Goal: Task Accomplishment & Management: Complete application form

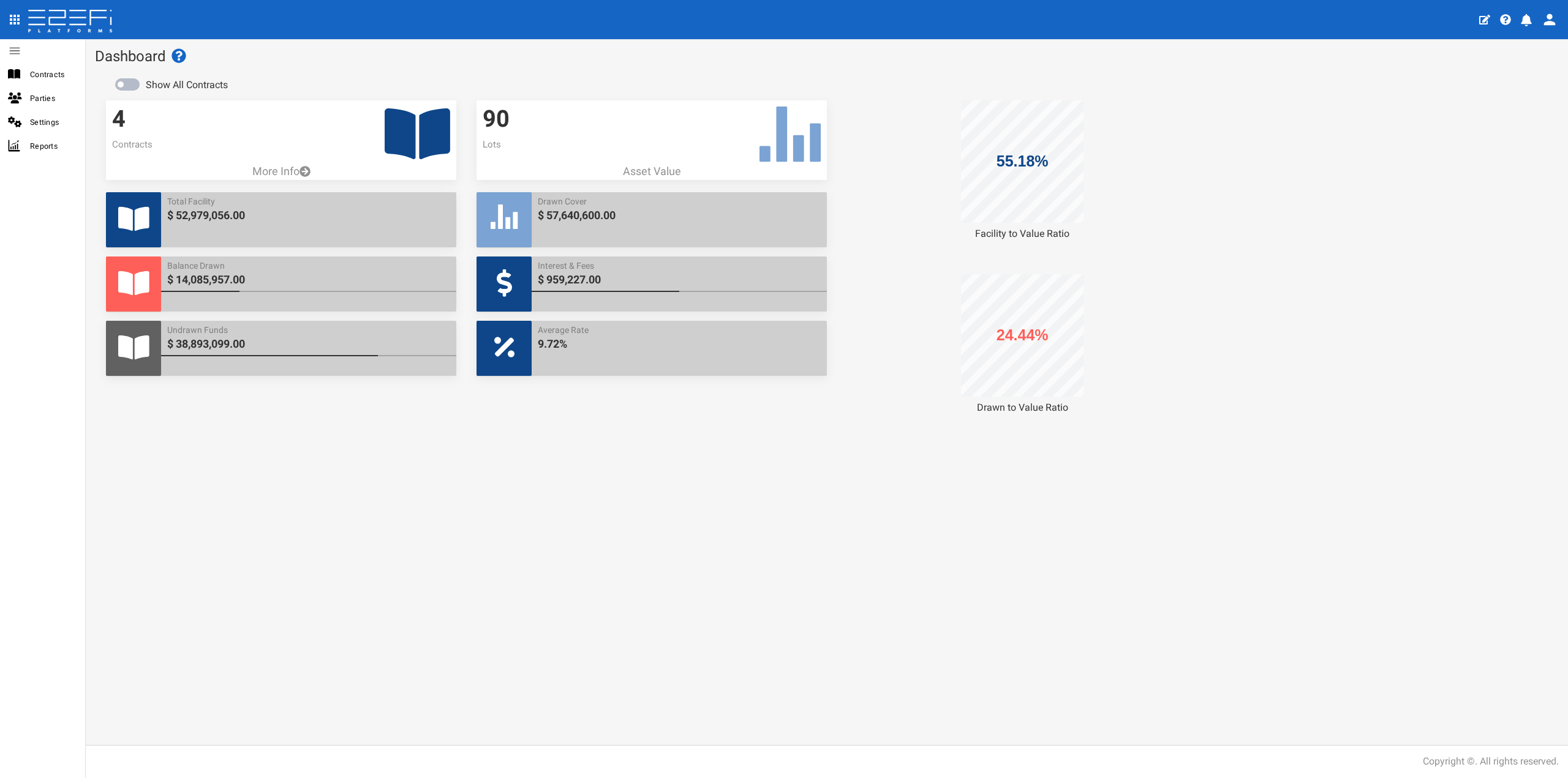
click at [399, 139] on icon at bounding box center [417, 133] width 66 height 51
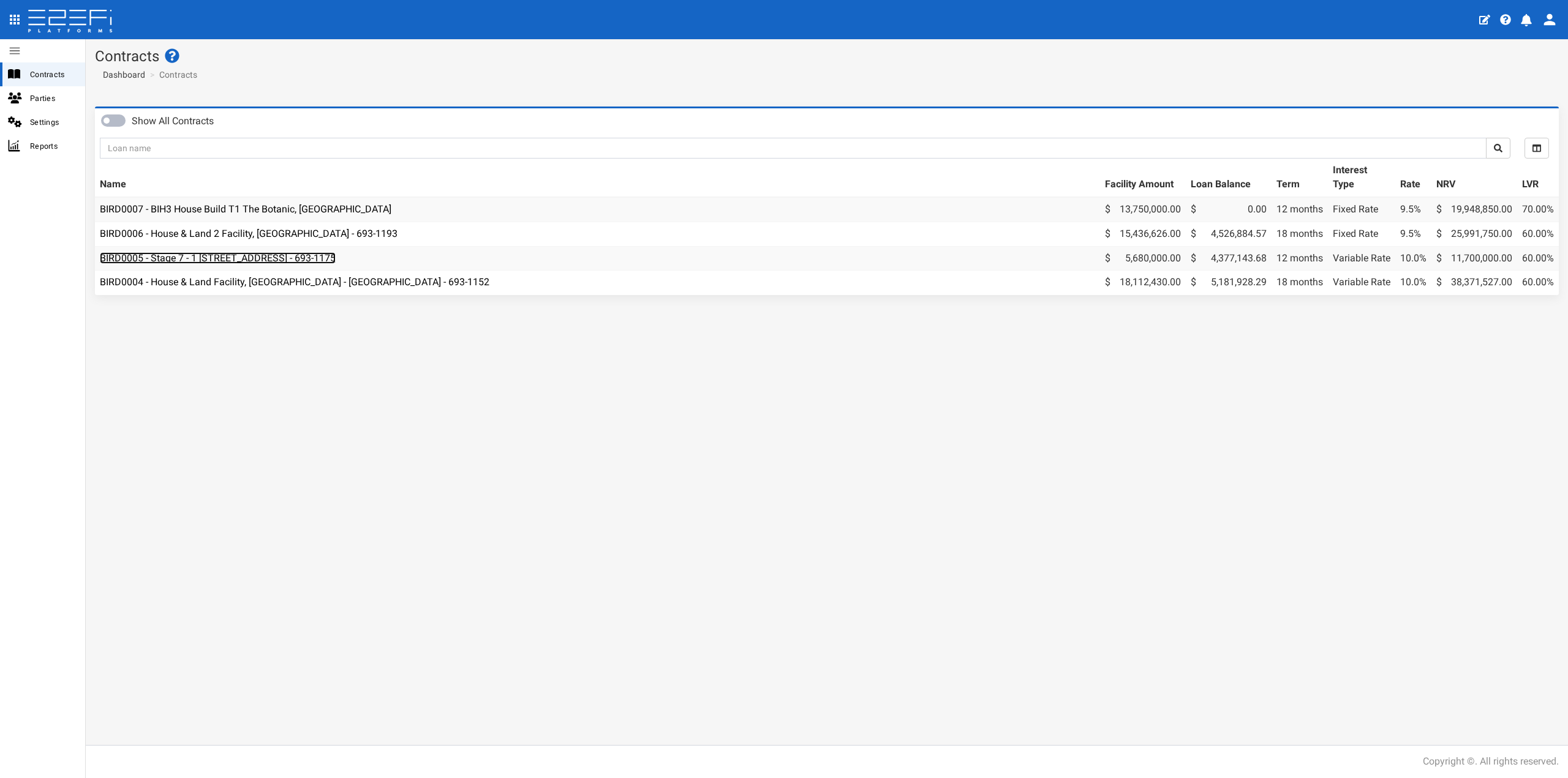
click at [296, 259] on link "BIRD0005 - Stage 7 - 1 [STREET_ADDRESS] - 693-1175" at bounding box center [217, 258] width 236 height 12
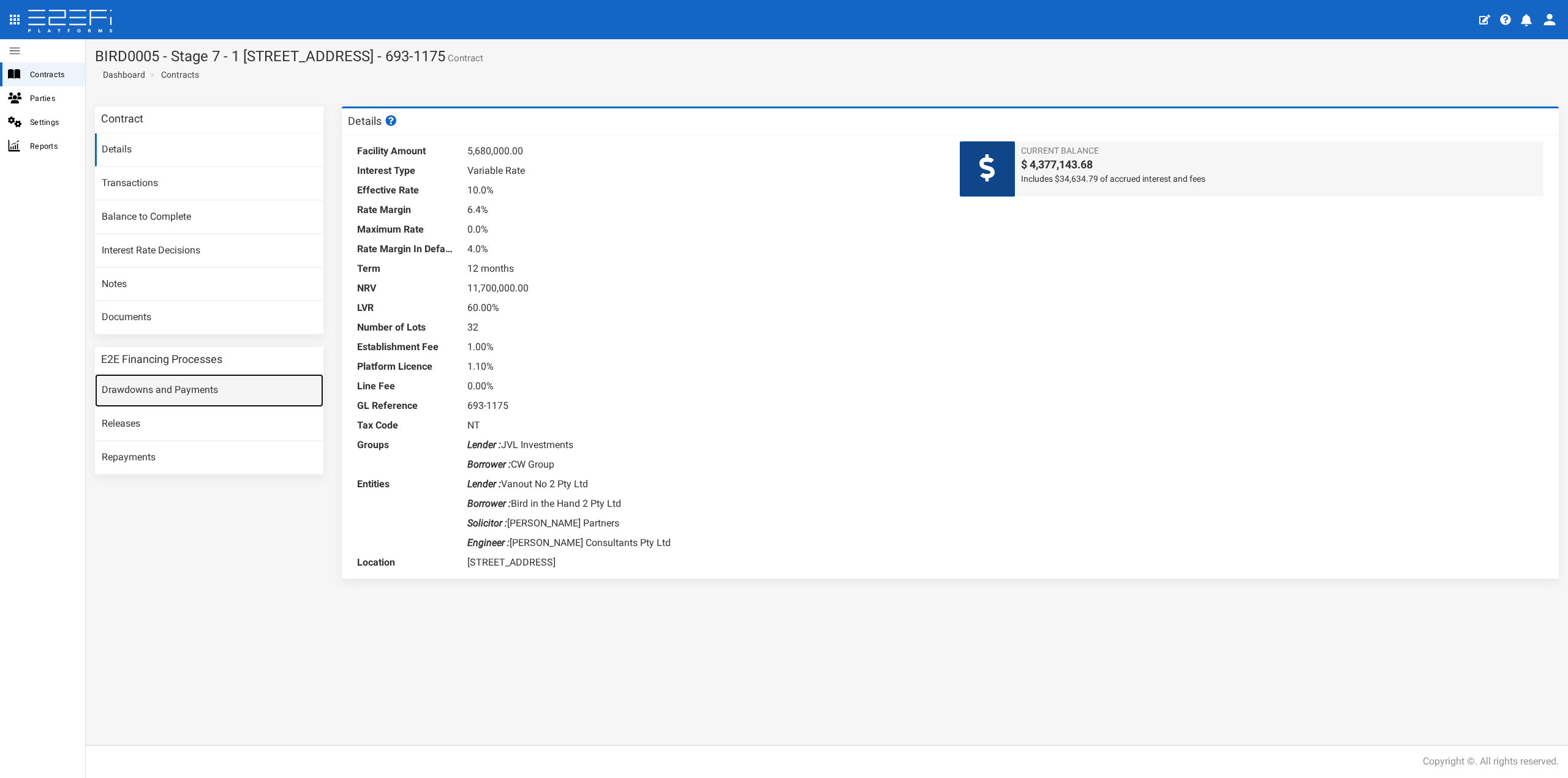
click at [168, 388] on link "Drawdowns and Payments" at bounding box center [209, 390] width 229 height 33
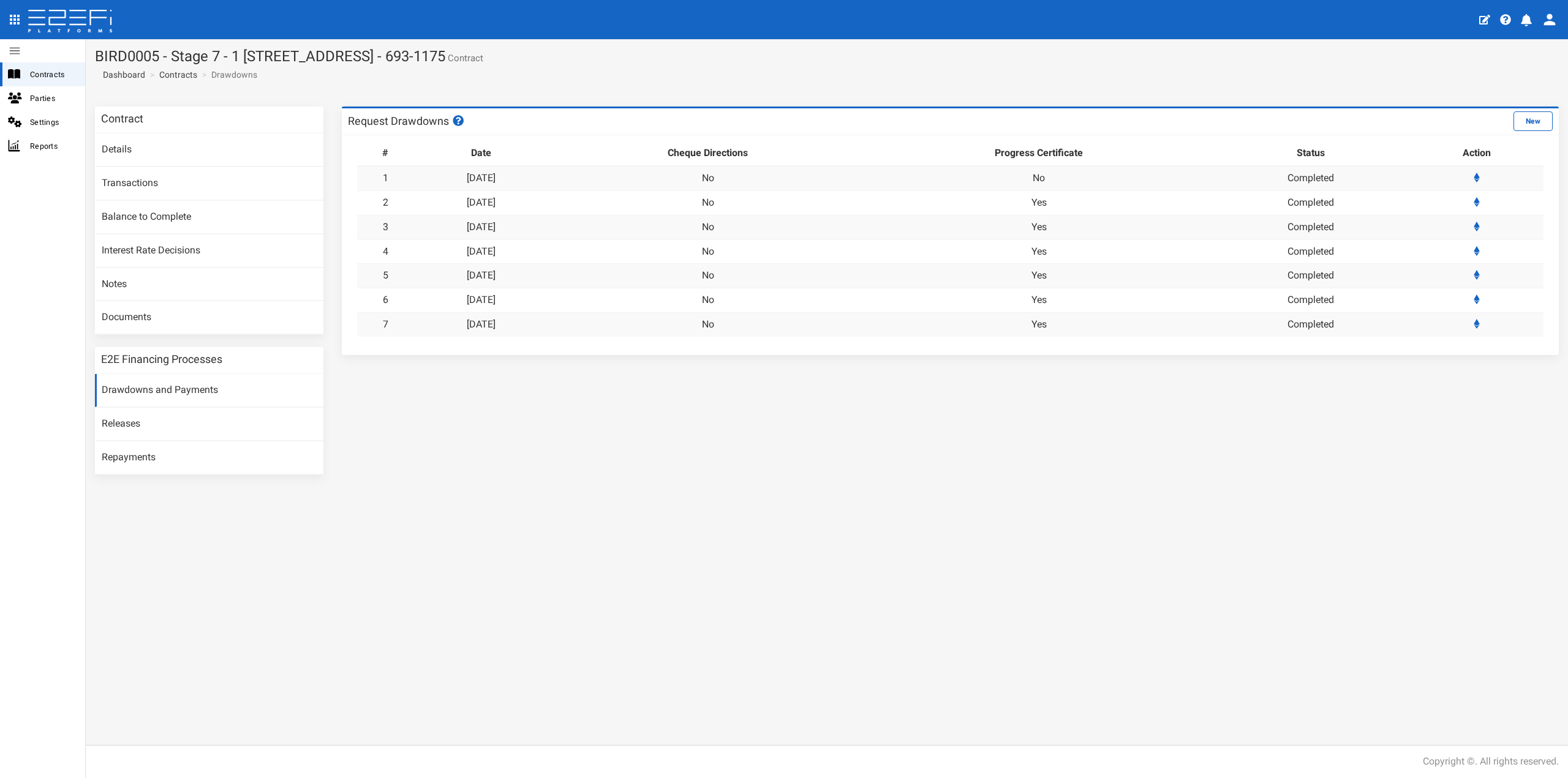
click at [979, 466] on div "Contract Details Transactions Balance to Complete Interest Rate Decisions Notes…" at bounding box center [826, 297] width 1482 height 380
click at [1525, 119] on button "New" at bounding box center [1533, 121] width 39 height 20
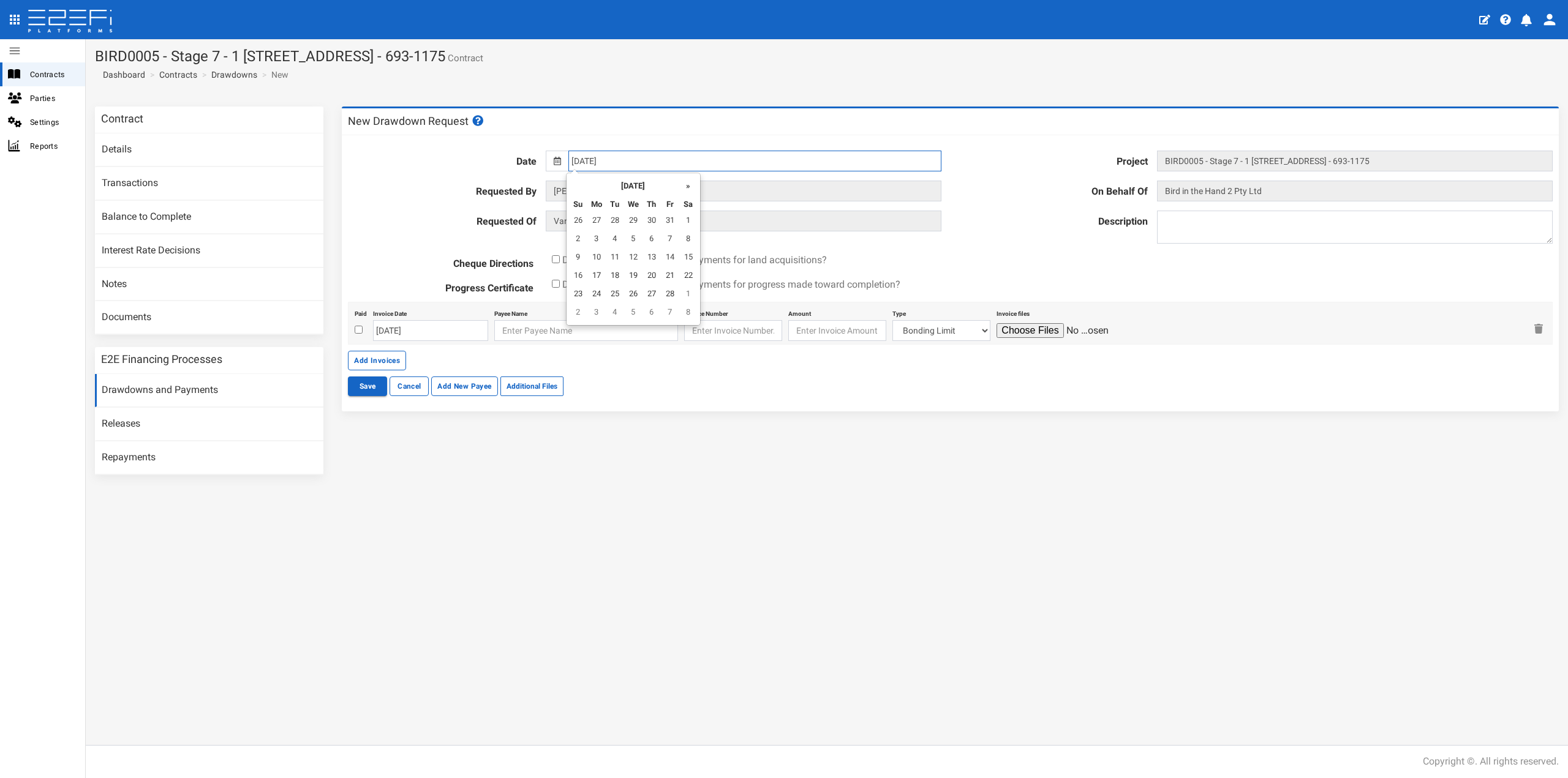
click at [621, 164] on input "[DATE]" at bounding box center [754, 161] width 372 height 21
click at [689, 186] on th "»" at bounding box center [688, 184] width 18 height 18
click at [689, 186] on th "»" at bounding box center [691, 184] width 18 height 18
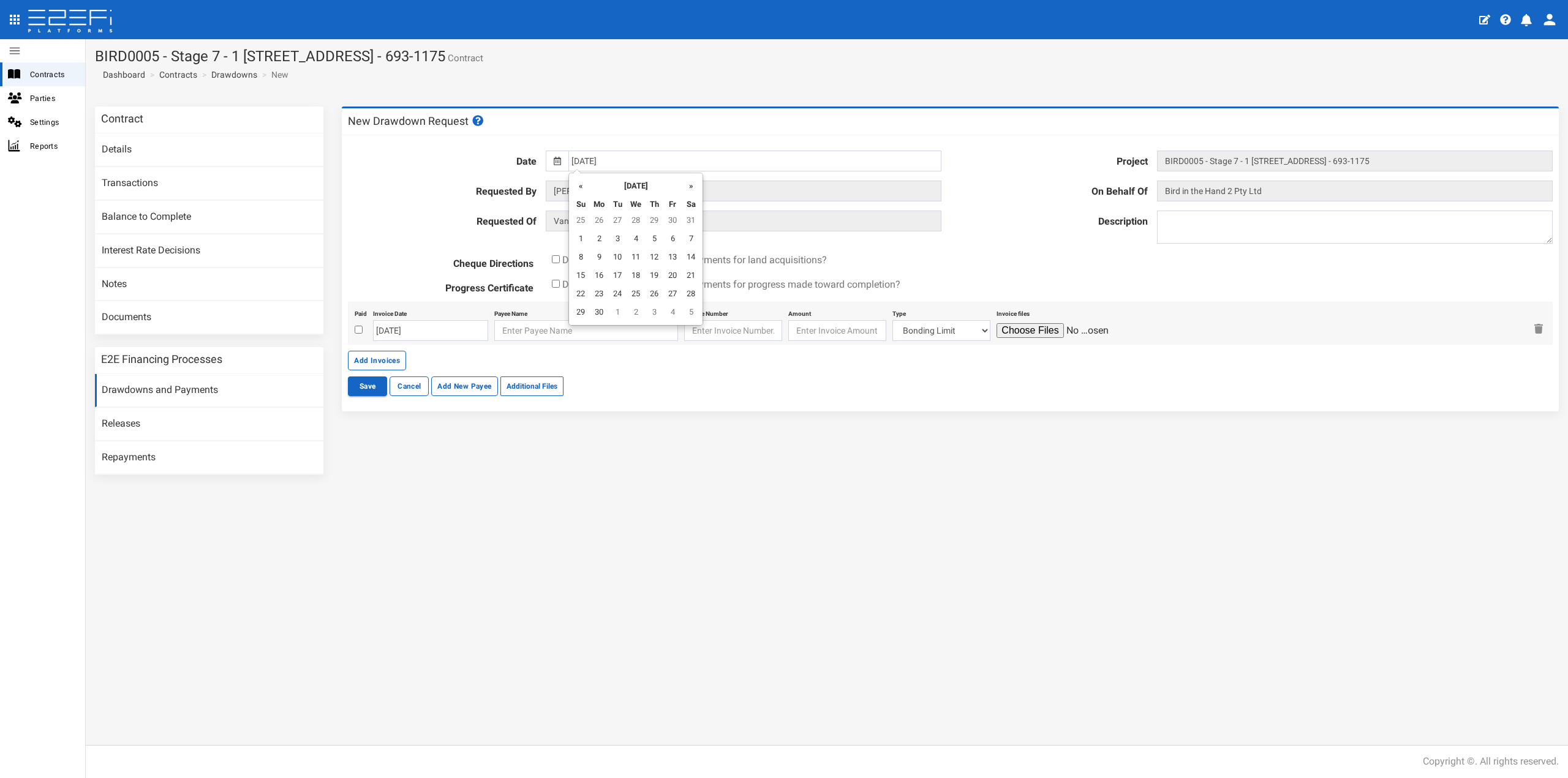
click at [689, 186] on th "»" at bounding box center [691, 184] width 18 height 18
click at [689, 187] on th "»" at bounding box center [691, 184] width 18 height 18
click at [614, 291] on td "30" at bounding box center [617, 295] width 18 height 18
type input "[DATE]"
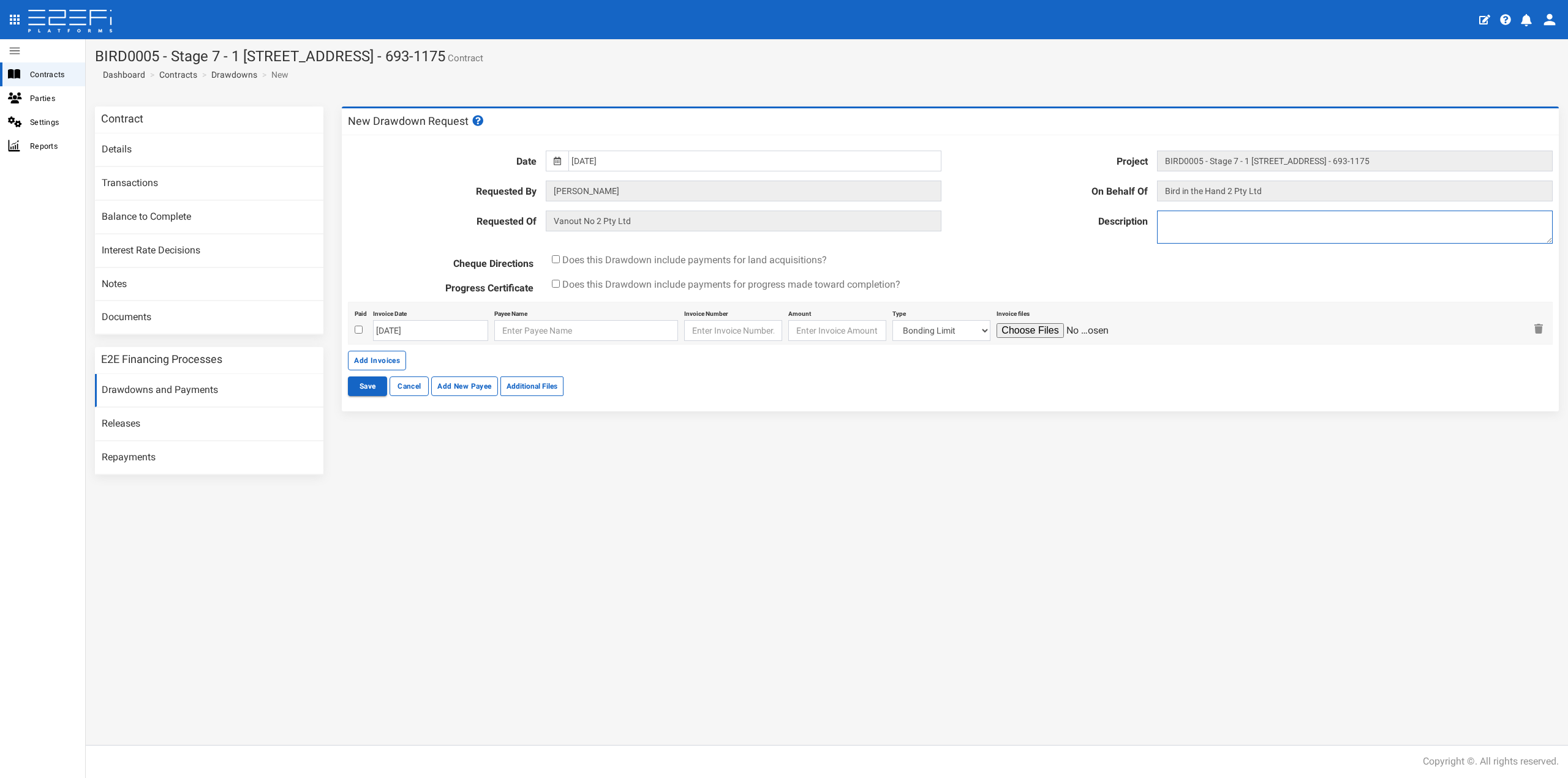
click at [1189, 237] on textarea at bounding box center [1354, 227] width 396 height 33
click at [440, 332] on input "[DATE]" at bounding box center [431, 330] width 115 height 21
click at [382, 390] on td "31" at bounding box center [383, 390] width 18 height 18
type input "[DATE]"
click at [358, 329] on input "checkbox" at bounding box center [358, 329] width 8 height 8
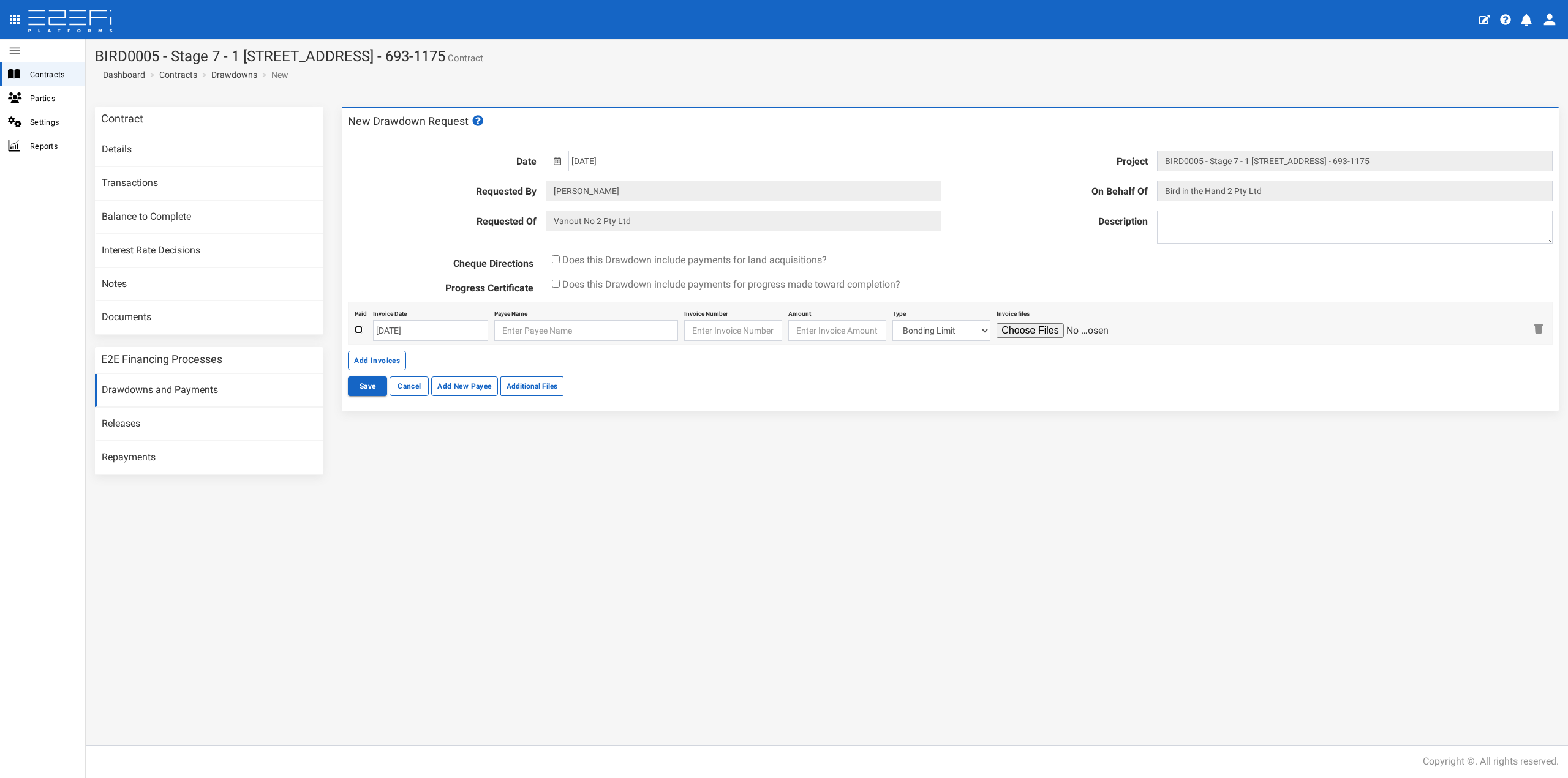
checkbox input "true"
click at [497, 324] on input "text" at bounding box center [585, 330] width 184 height 21
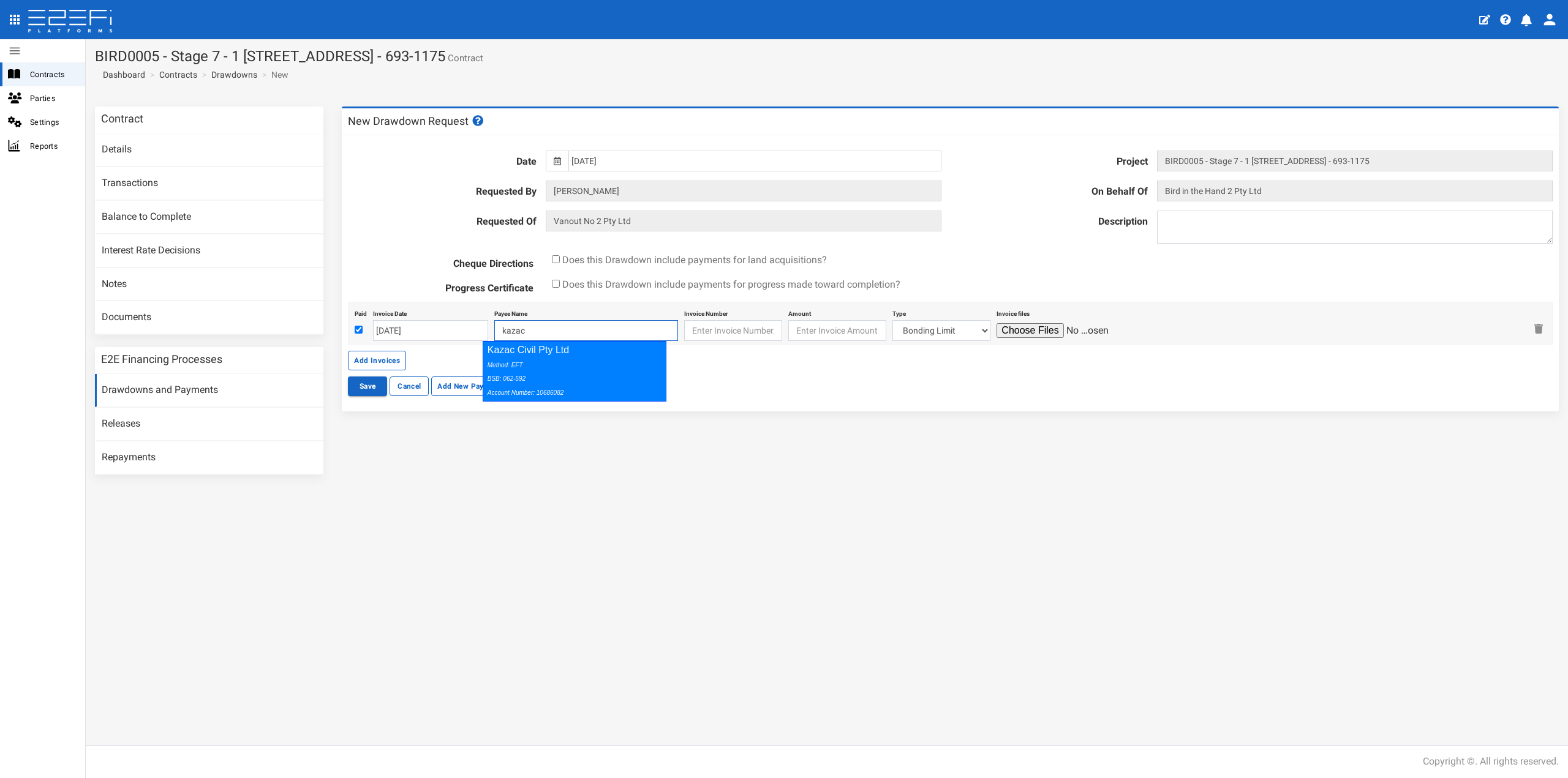
click at [530, 367] on div "Method: EFT BSB: 062-592 Account Number: 10686082" at bounding box center [571, 378] width 169 height 42
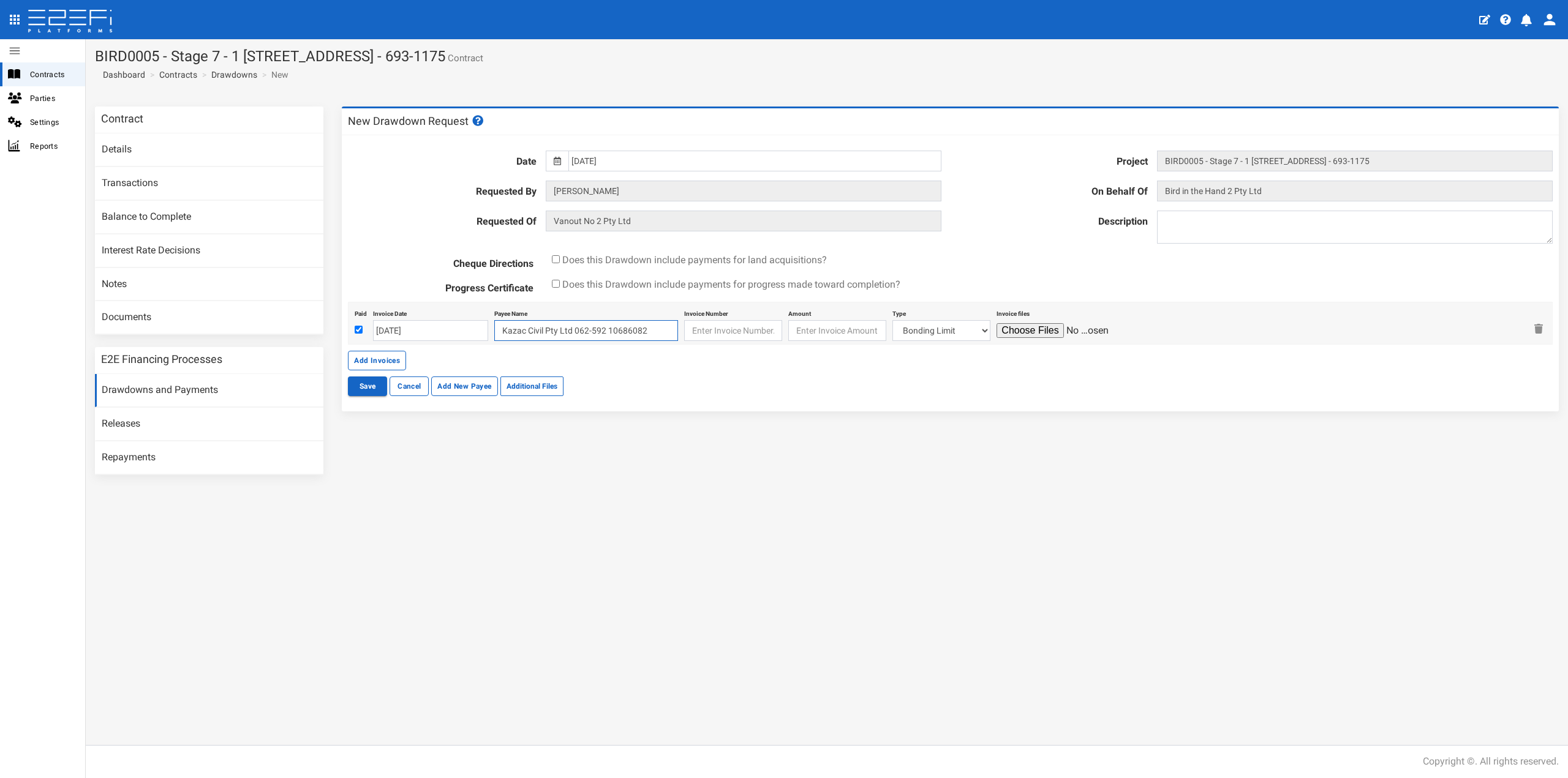
type input "Kazac Civil Pty Ltd 062-592 10686082"
click at [718, 318] on div "Invoice Number" at bounding box center [733, 323] width 98 height 35
click at [719, 332] on input "text" at bounding box center [733, 330] width 98 height 21
type input "2555"
type input "57088.39"
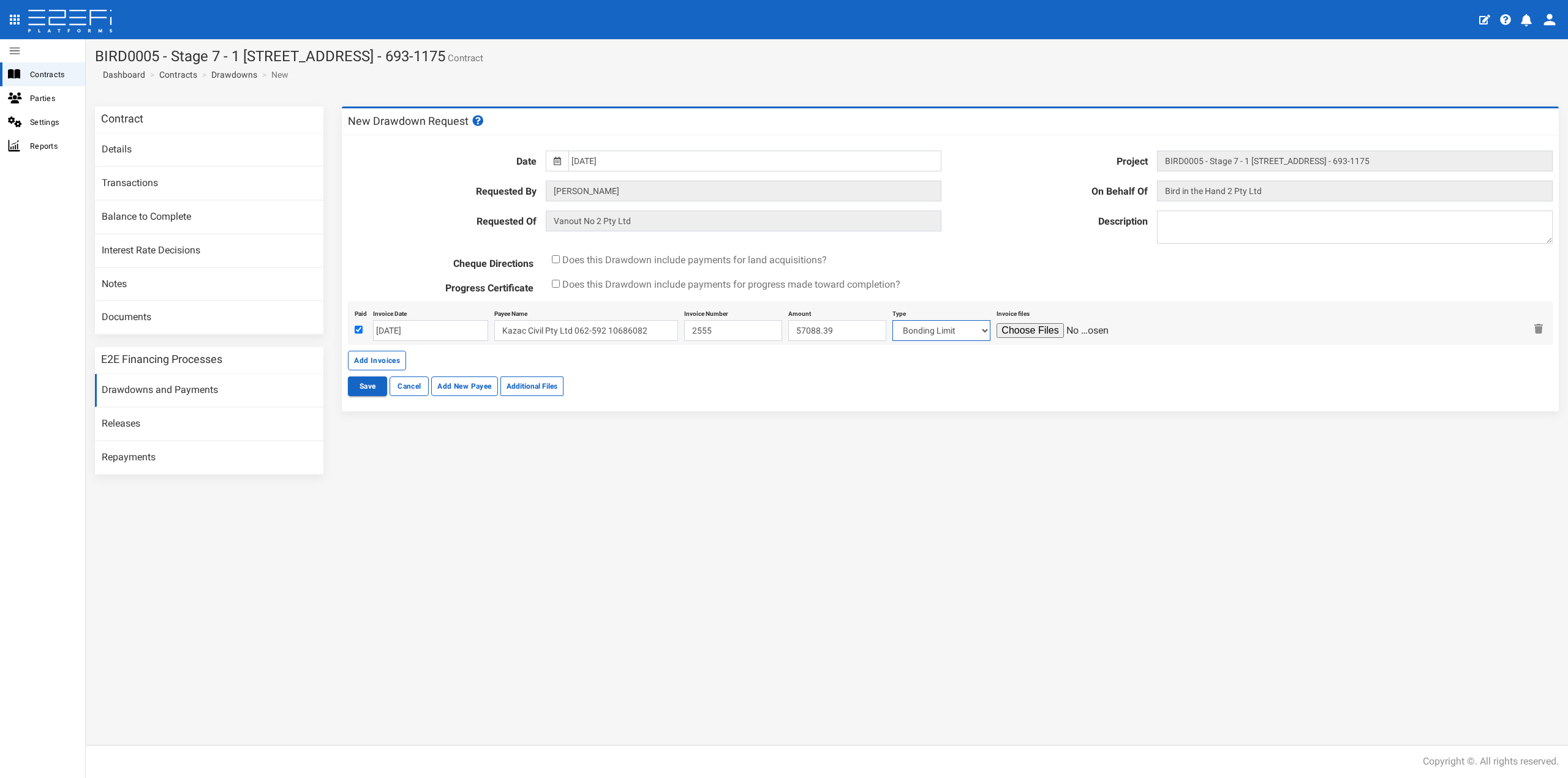
click at [910, 334] on select "Bonding Limit Civil Contract Electricity Telecommunications Landscaping Profess…" at bounding box center [941, 330] width 98 height 21
select select "Civil Contract~68~CIVIL WORKS"
click at [892, 320] on select "Bonding Limit Civil Contract Electricity Telecommunications Landscaping Profess…" at bounding box center [941, 330] width 98 height 21
click at [1010, 400] on div "Date 30-09-2025 Project BIRD0005 - Stage 7 - 1 BRUSH CHERRY Boulevard THRUMSTER…" at bounding box center [950, 273] width 1217 height 276
click at [1015, 332] on input "file" at bounding box center [1055, 331] width 116 height 15
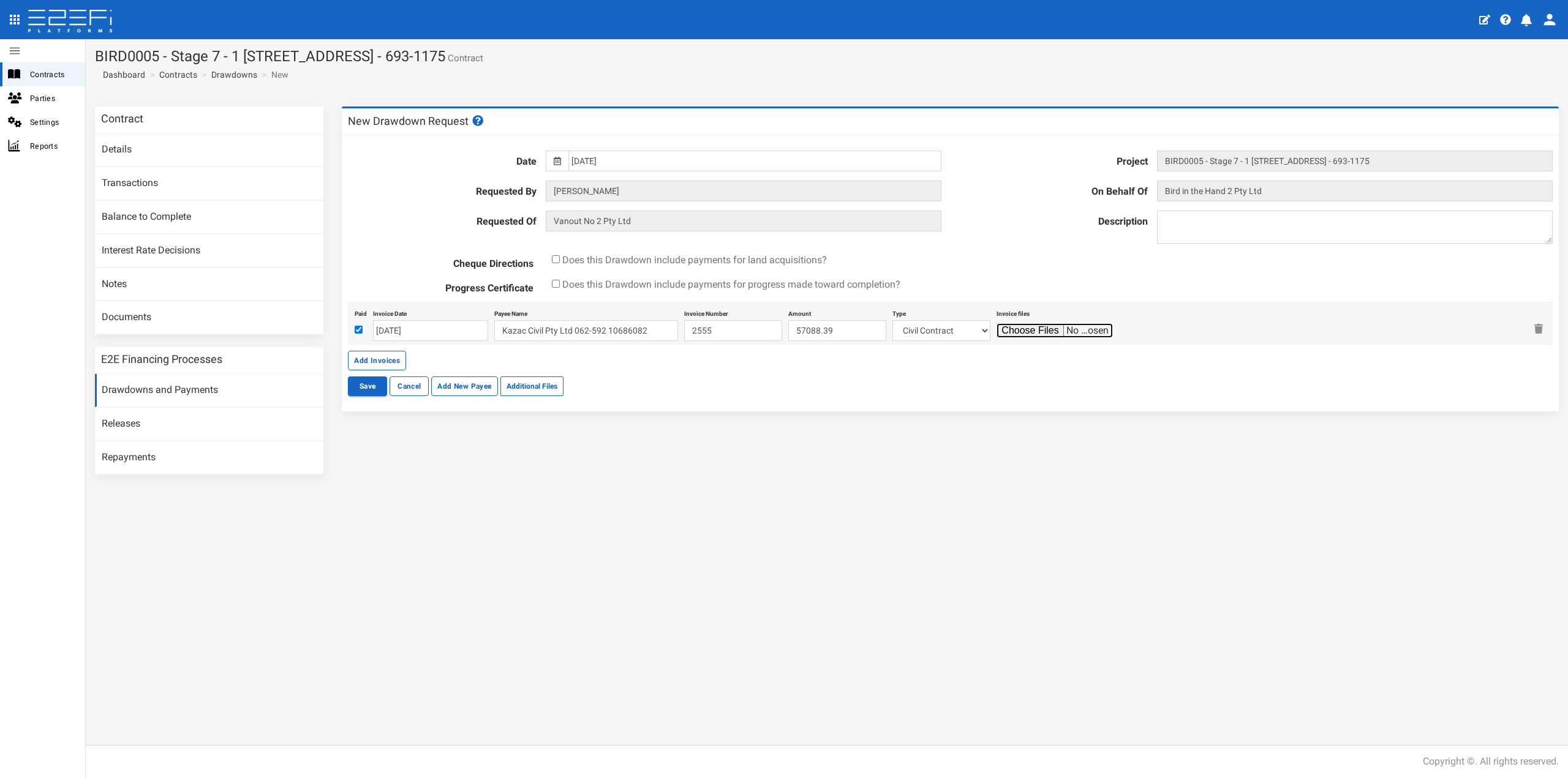
type input "C:\fakepath\04_KAZAC_Invoice_2555.pdf"
click at [372, 384] on button "Save" at bounding box center [367, 386] width 39 height 20
click at [1169, 225] on textarea at bounding box center [1354, 227] width 396 height 33
type textarea "Drawdown"
click at [378, 388] on button "Save" at bounding box center [367, 386] width 39 height 20
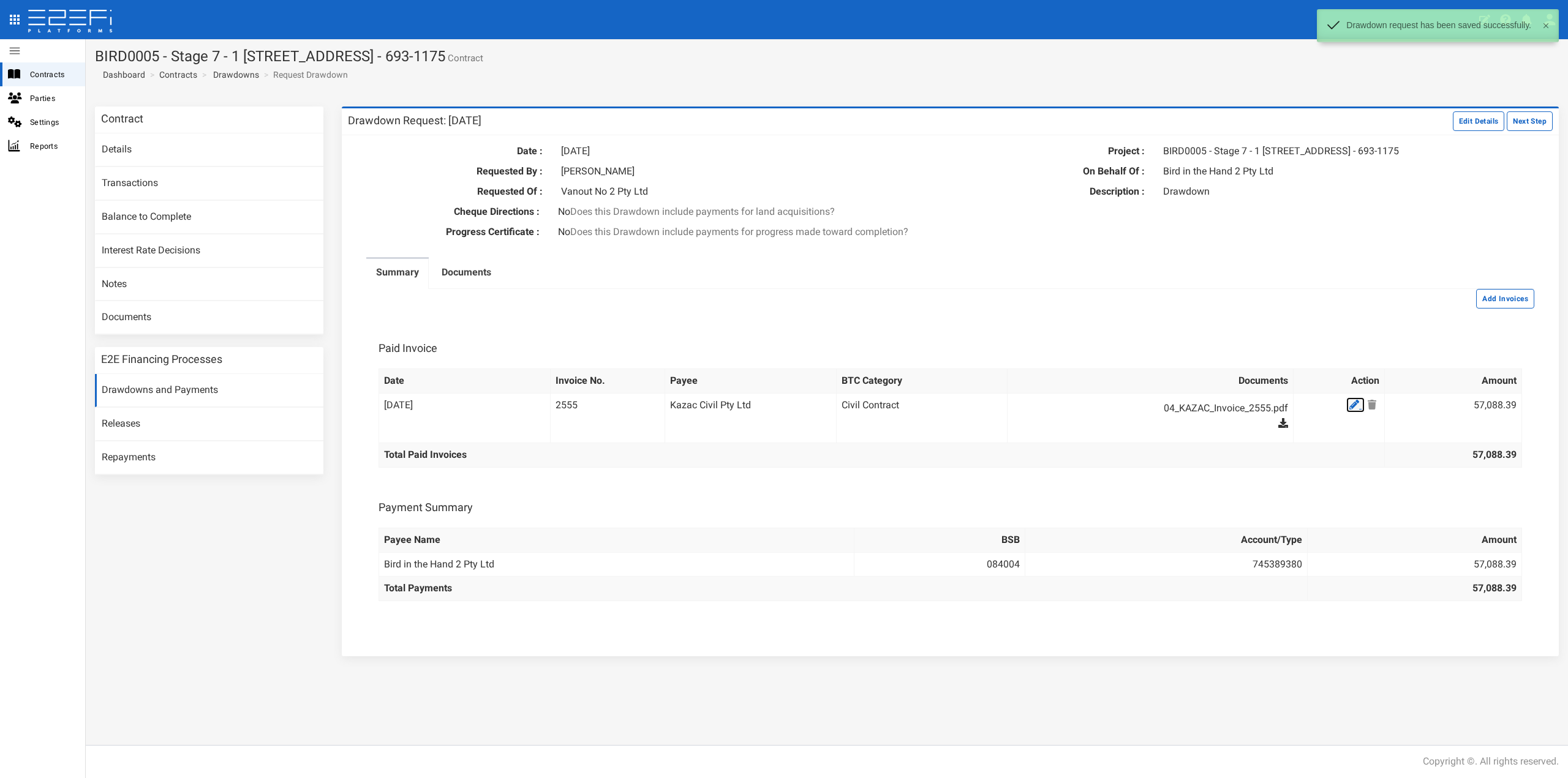
click at [1349, 410] on icon at bounding box center [1353, 404] width 10 height 10
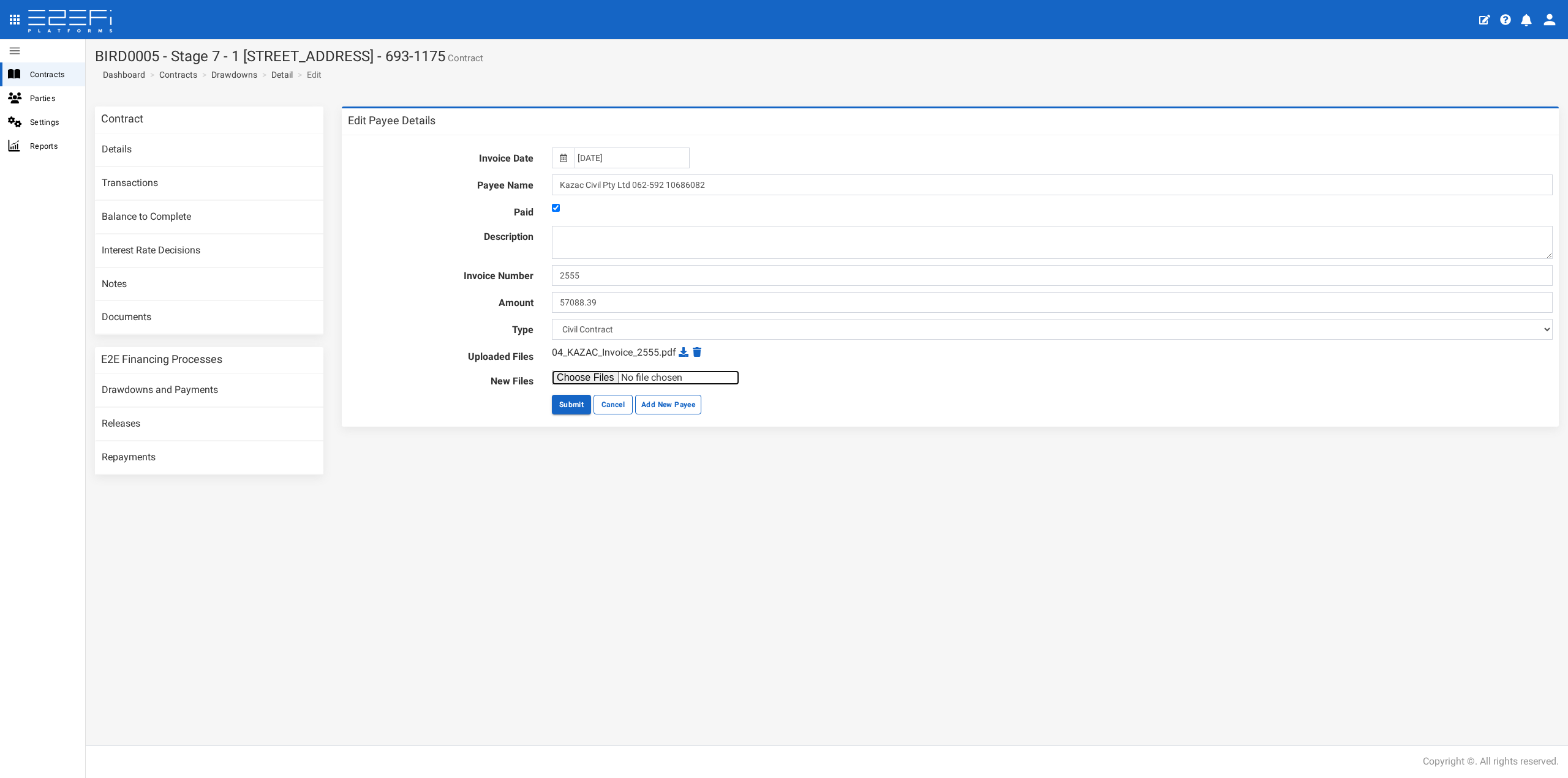
click at [591, 371] on input "file" at bounding box center [646, 378] width 187 height 15
type input "C:\fakepath\01_7197_029_KAZAC Stage 7 PC No09_PracticalCompletion.pdf"
click at [574, 398] on button "Submit" at bounding box center [571, 404] width 39 height 20
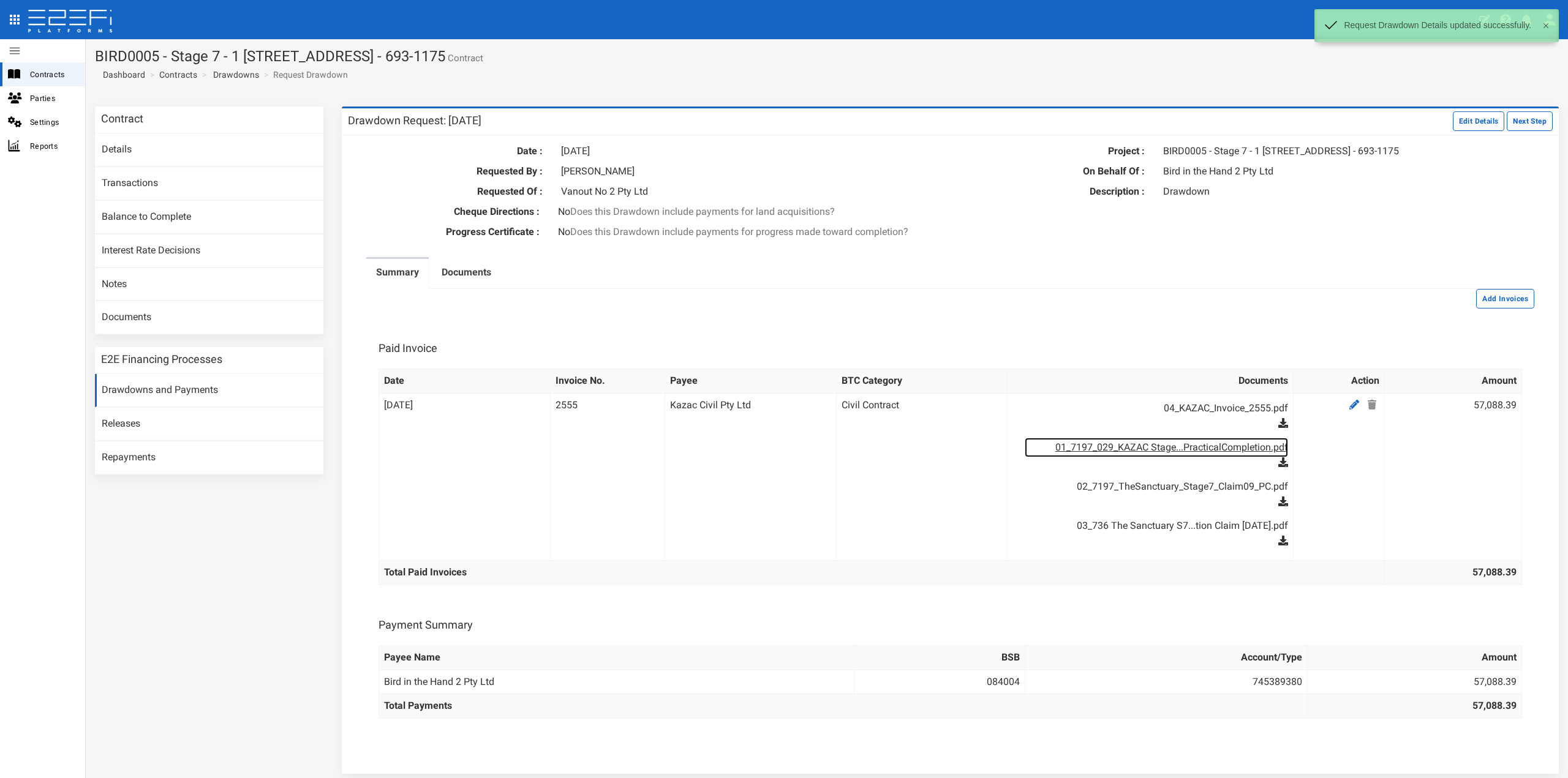
click at [1253, 458] on link "01_7197_029_KAZAC Stage...PracticalCompletion.pdf" at bounding box center [1156, 447] width 262 height 20
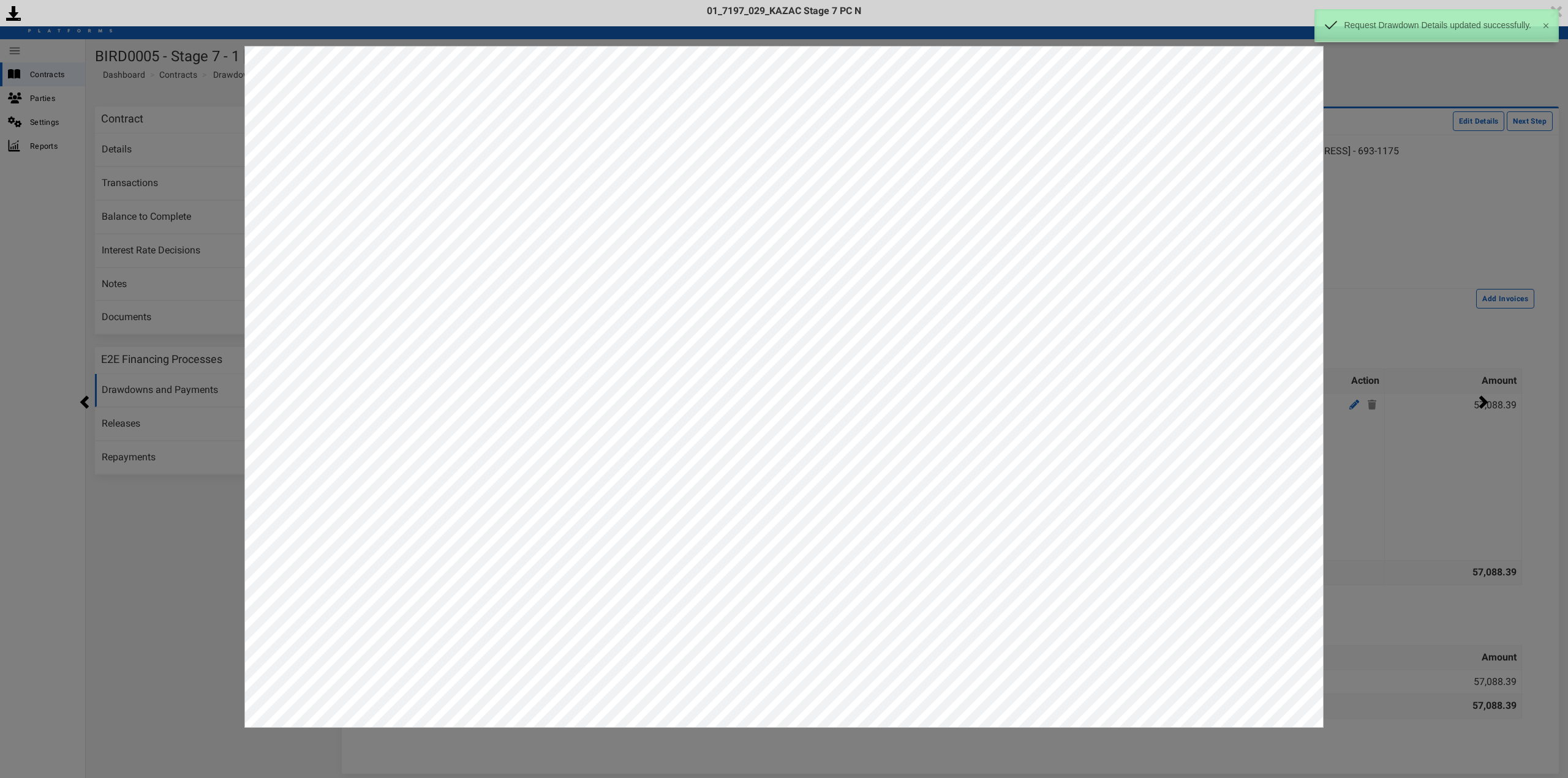
click at [1405, 259] on div "<p>Your browser does not support iframes.</p><script type="text/javascript">ale…" at bounding box center [784, 389] width 1568 height 778
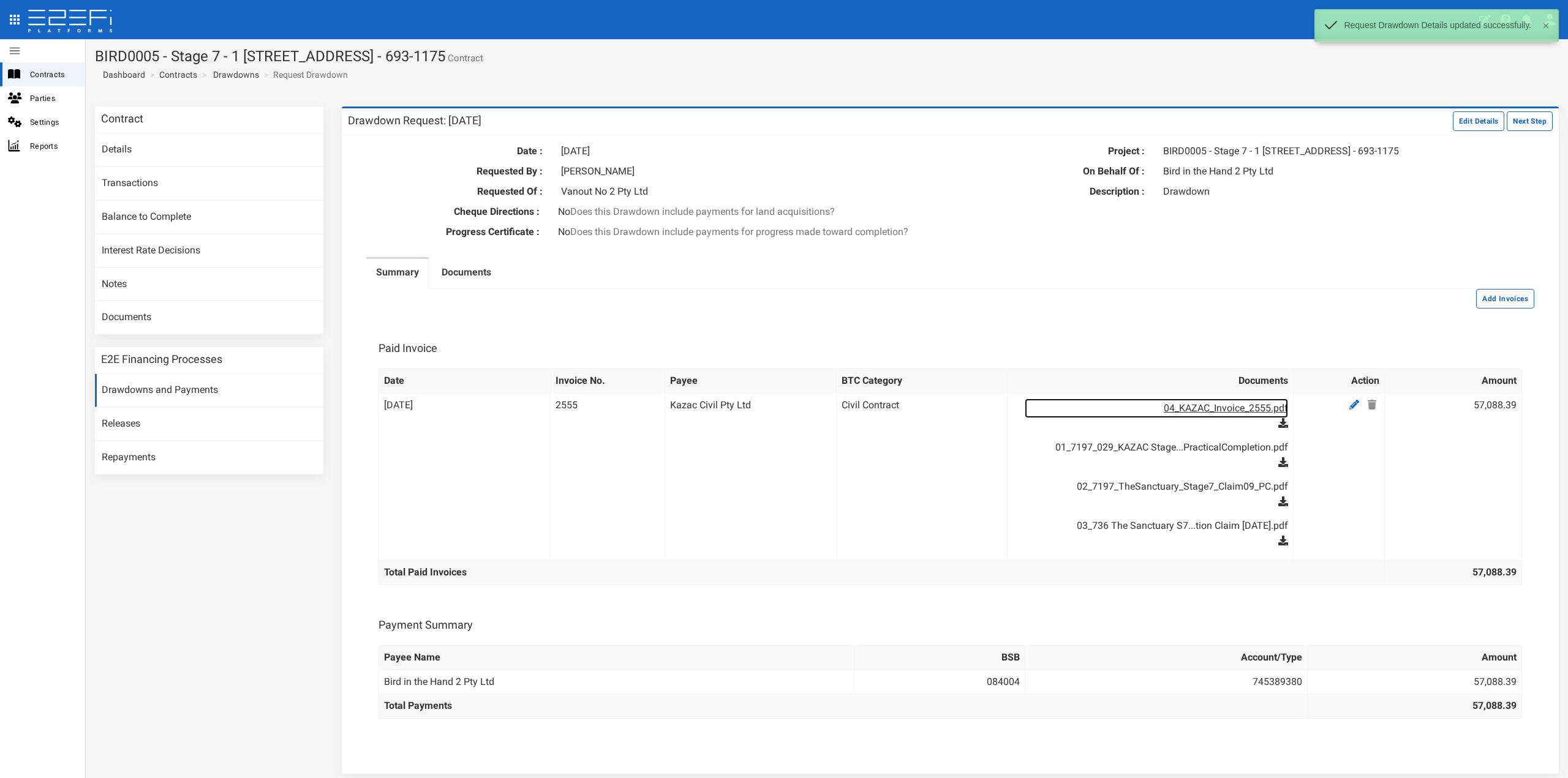
click at [1219, 418] on link "04_KAZAC_Invoice_2555.pdf" at bounding box center [1156, 408] width 262 height 20
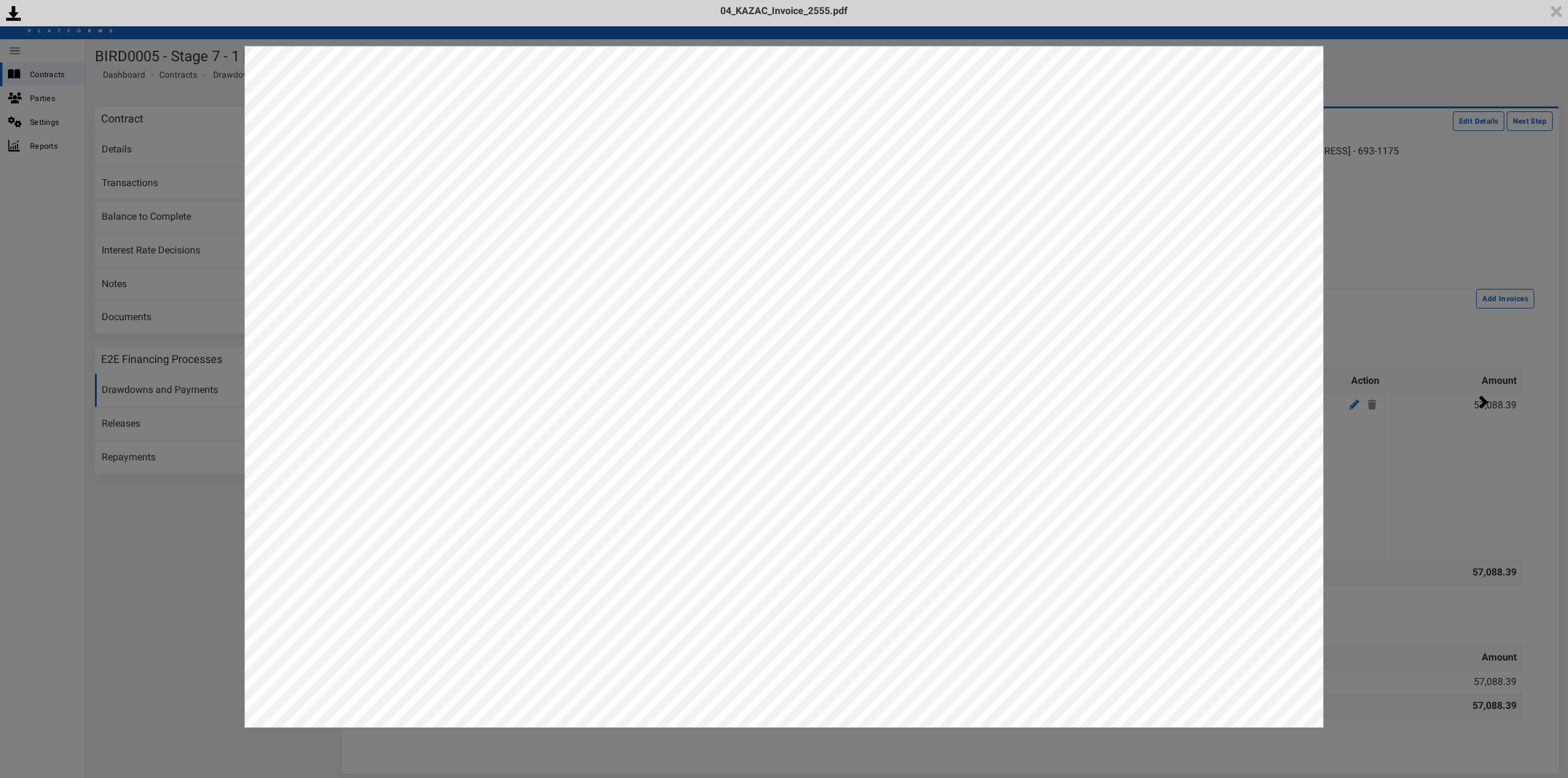
click at [1406, 538] on div "<p>Your browser does not support iframes.</p><script type="text/javascript">ale…" at bounding box center [784, 389] width 1568 height 778
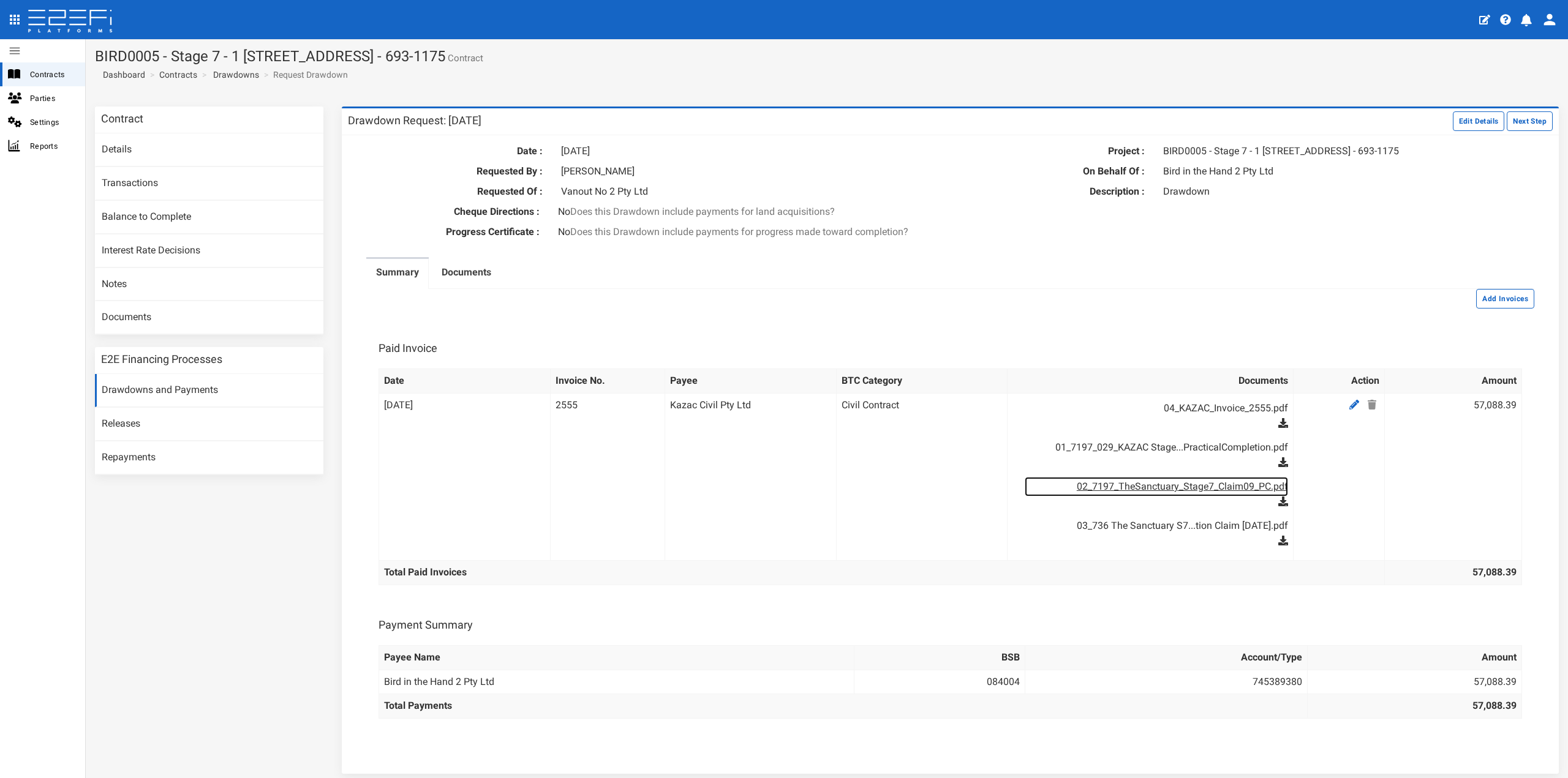
click at [1214, 497] on link "02_7197_TheSanctuary_Stage7_Claim09_PC.pdf" at bounding box center [1156, 486] width 262 height 20
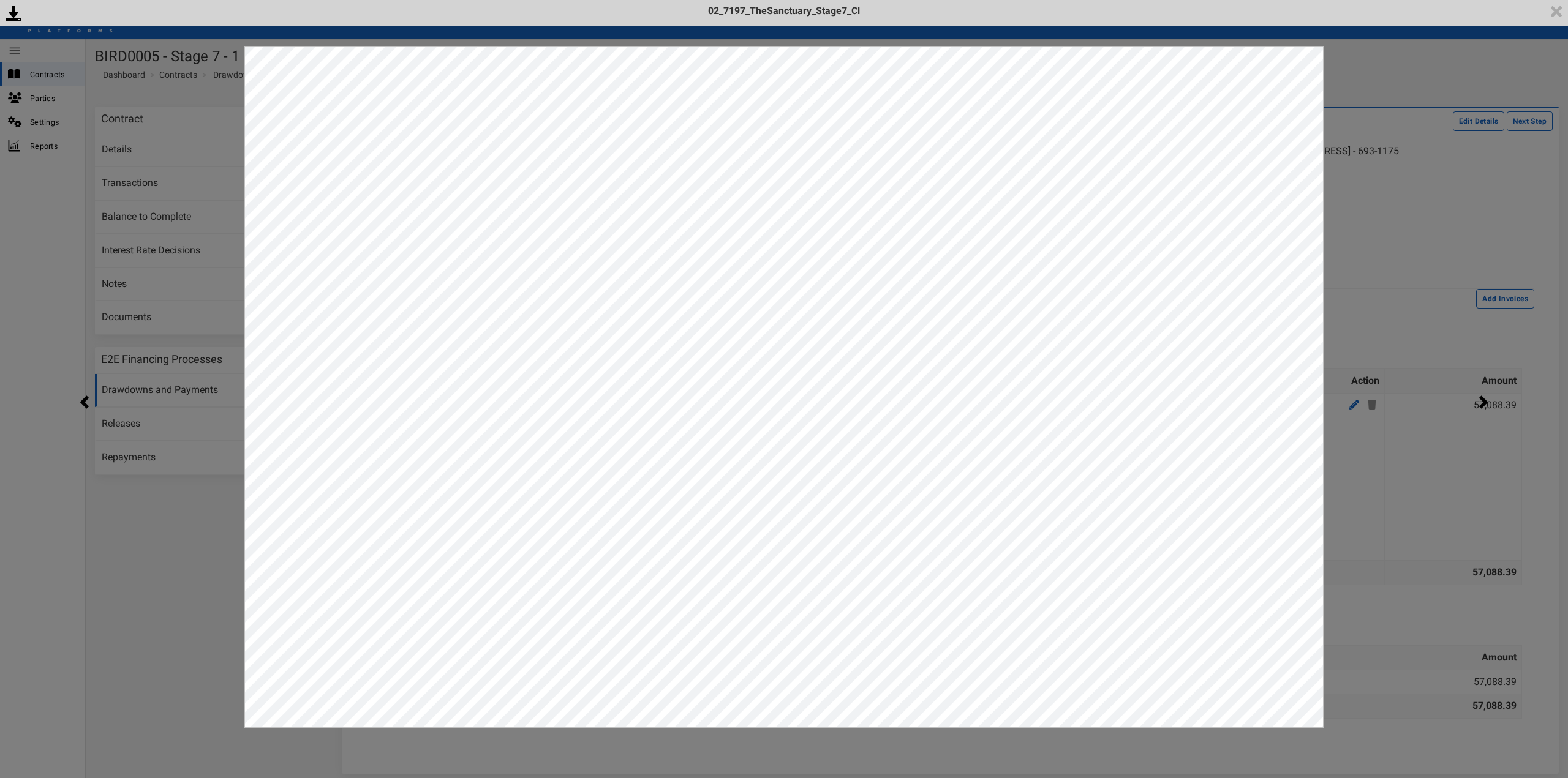
click at [1402, 526] on div "<p>Your browser does not support iframes.</p><script type="text/javascript">ale…" at bounding box center [784, 389] width 1568 height 778
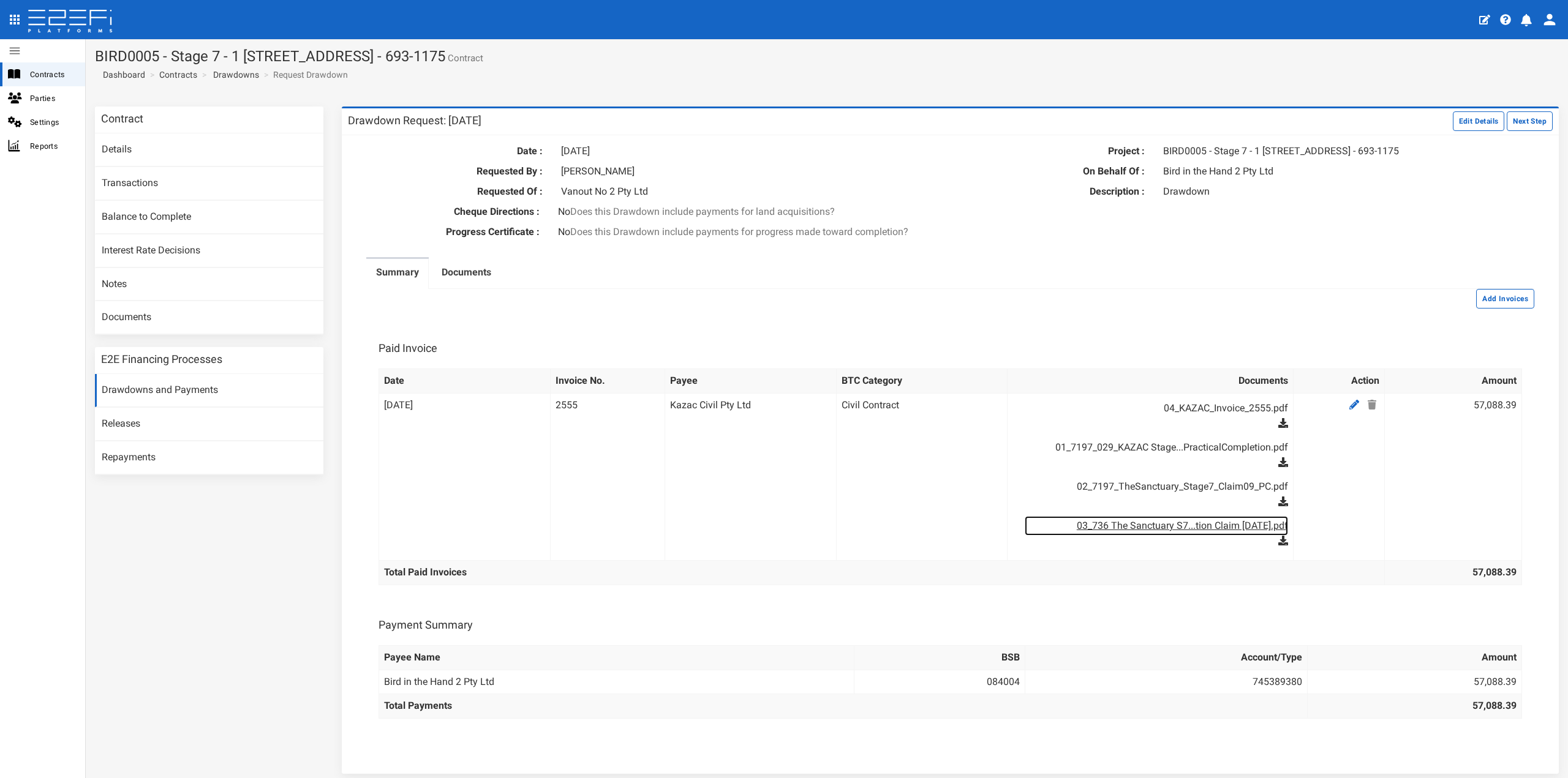
click at [1222, 533] on link "03_736 The Sanctuary S7...tion Claim Aug 2025.pdf" at bounding box center [1156, 525] width 262 height 20
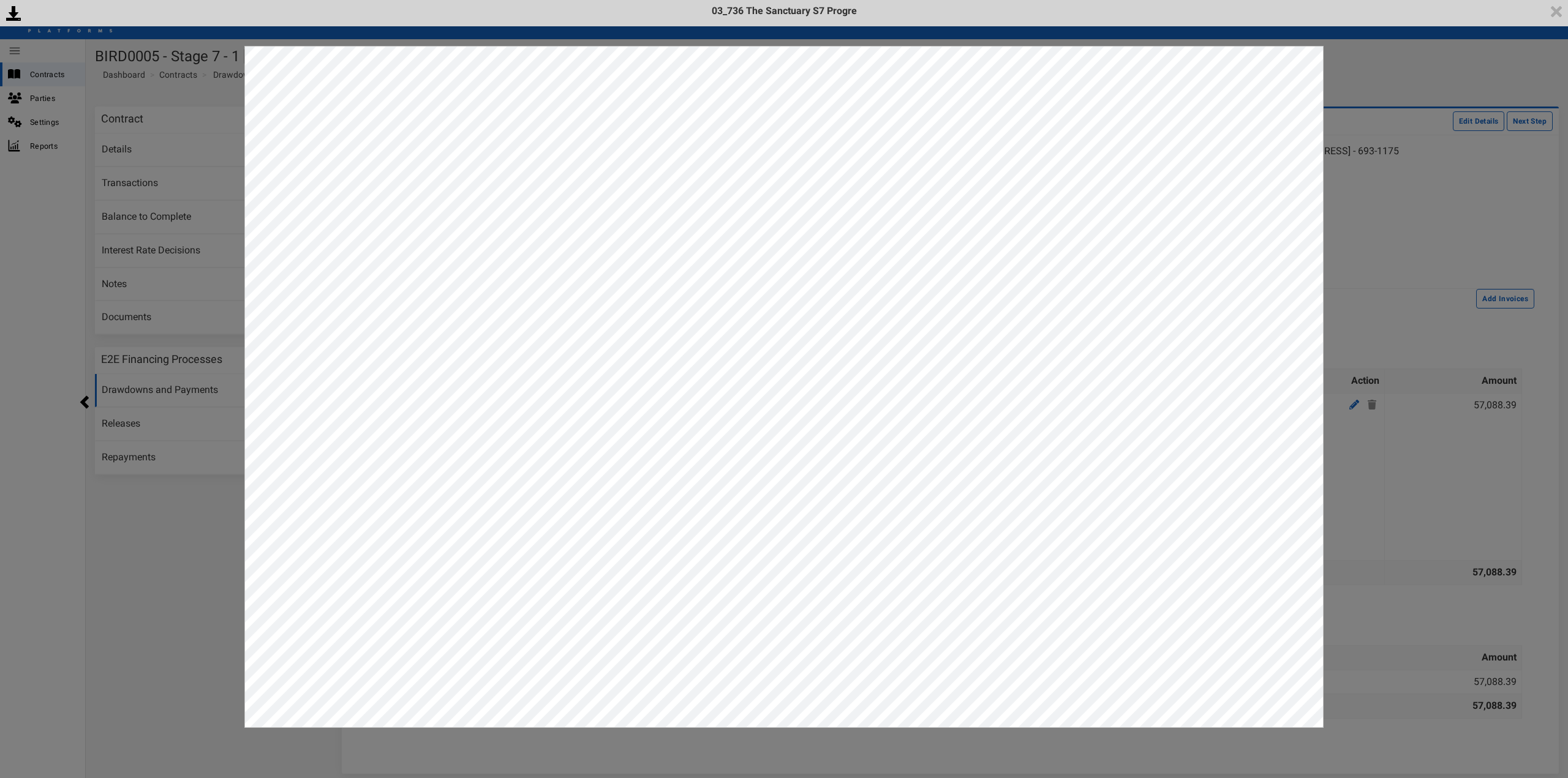
click at [1393, 530] on div "<p>Your browser does not support iframes.</p><script type="text/javascript">ale…" at bounding box center [784, 389] width 1568 height 778
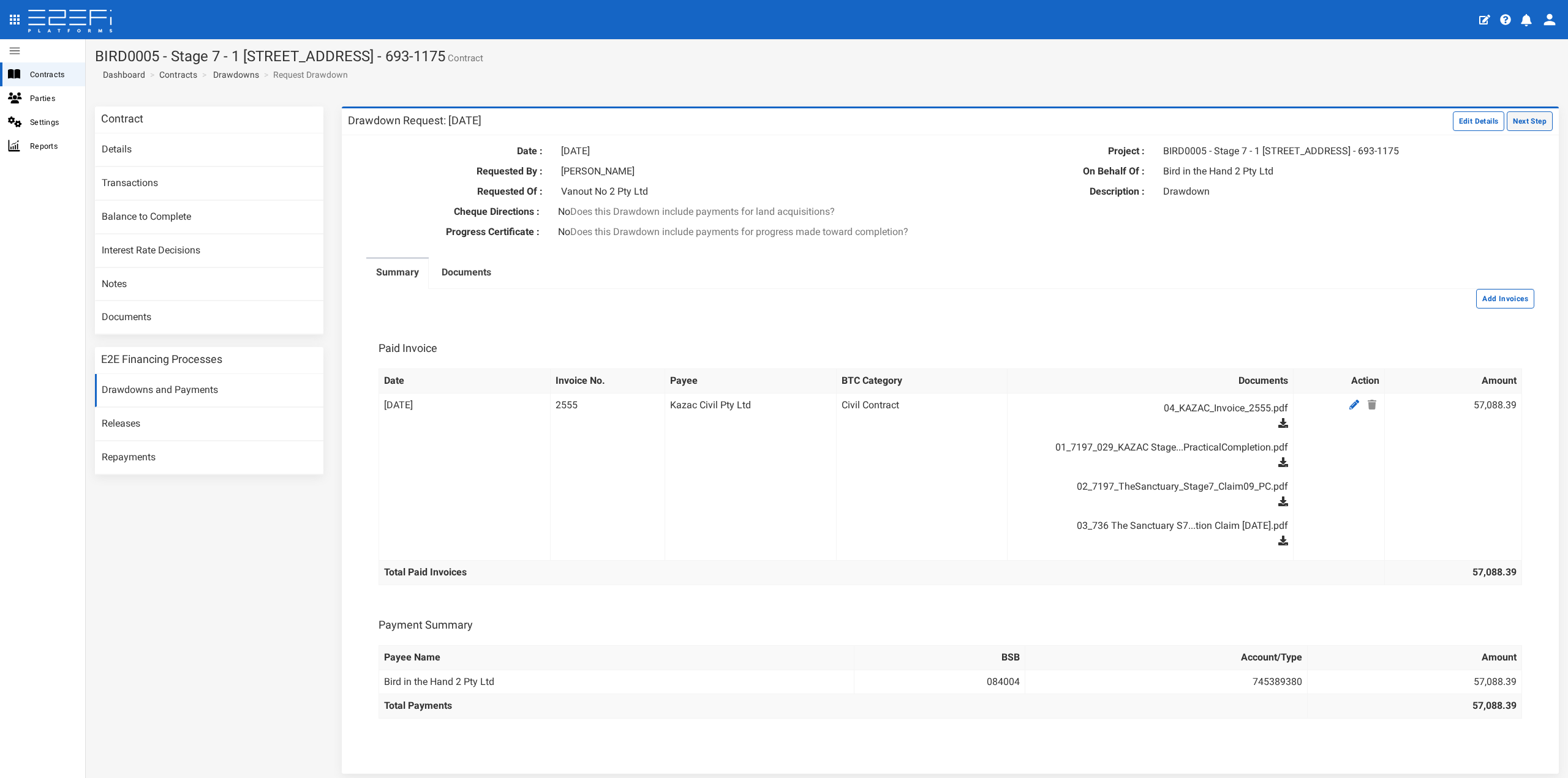
click at [1528, 125] on button "Next Step" at bounding box center [1530, 121] width 46 height 20
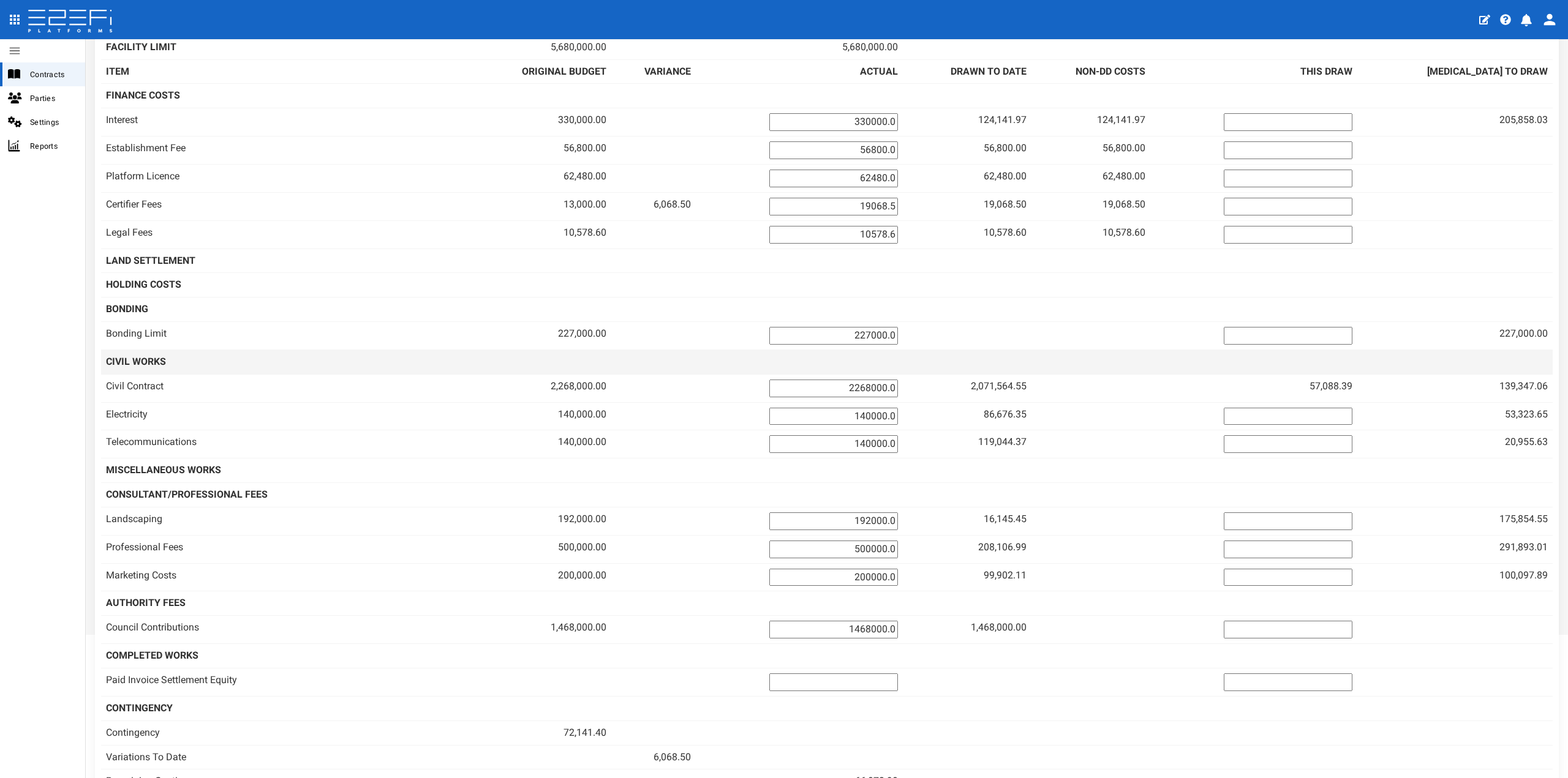
scroll to position [183, 0]
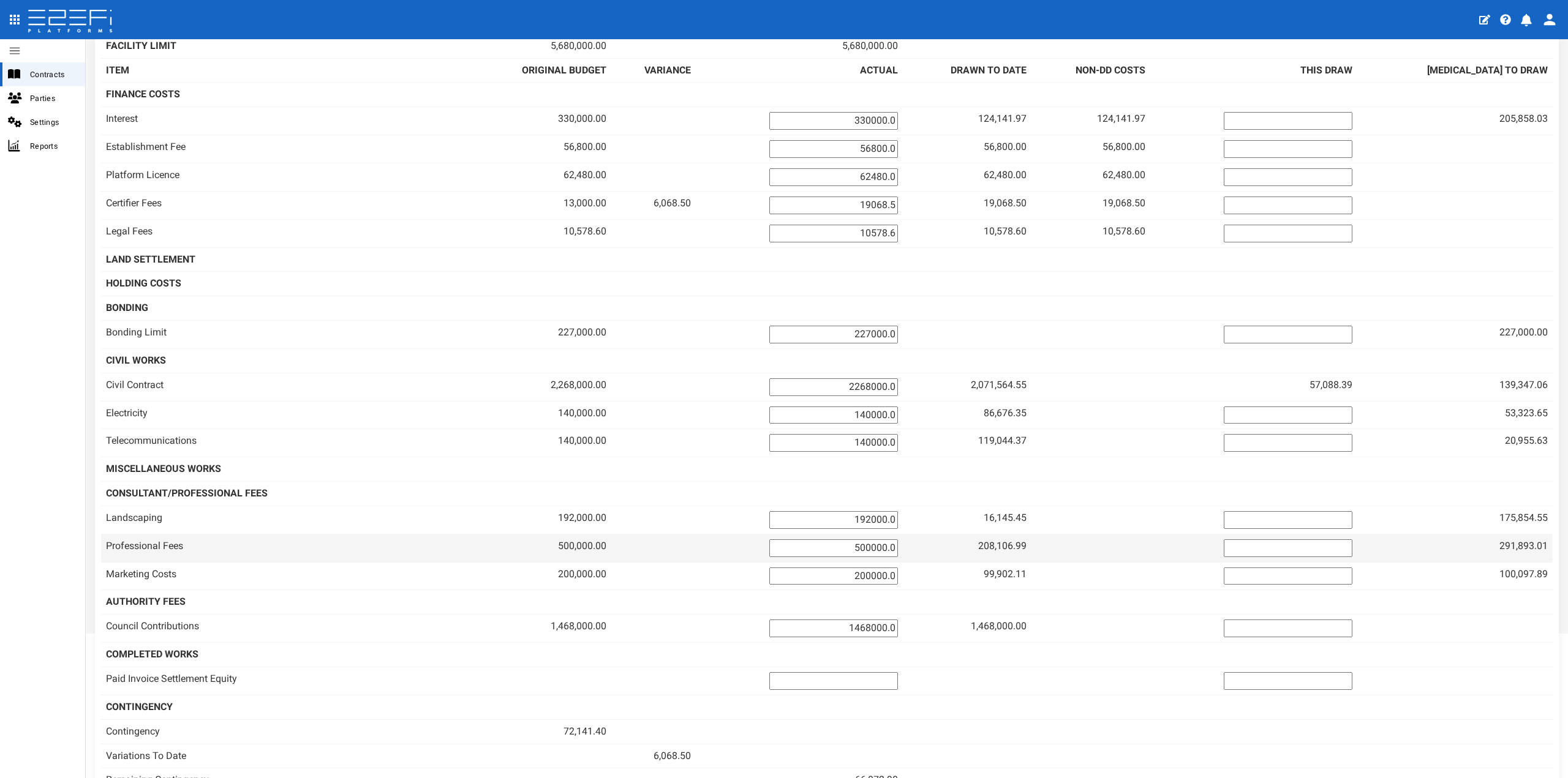
click at [1508, 547] on span "291,893.01" at bounding box center [1524, 546] width 49 height 12
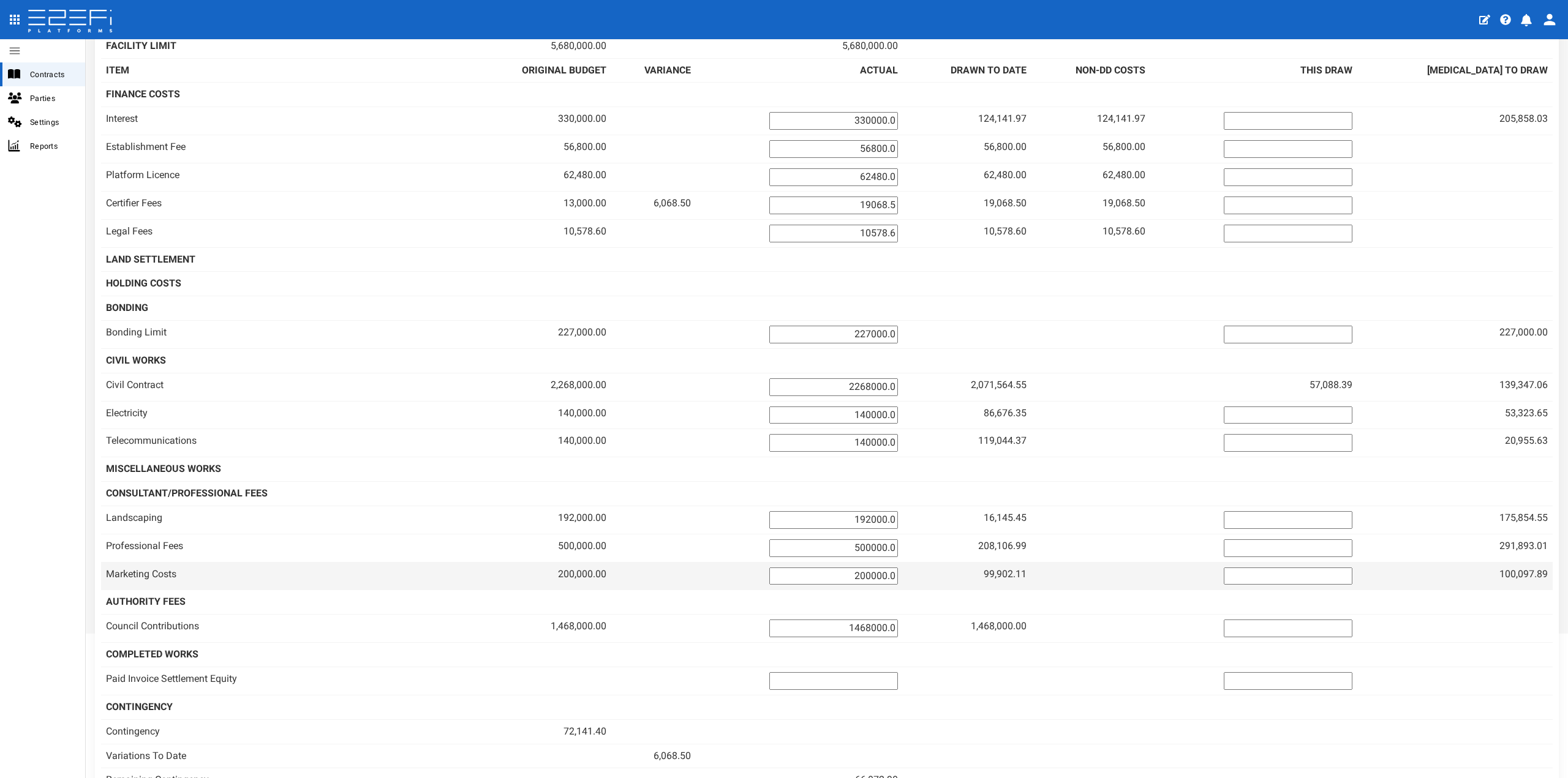
click at [1508, 578] on span "100,097.89" at bounding box center [1524, 574] width 49 height 12
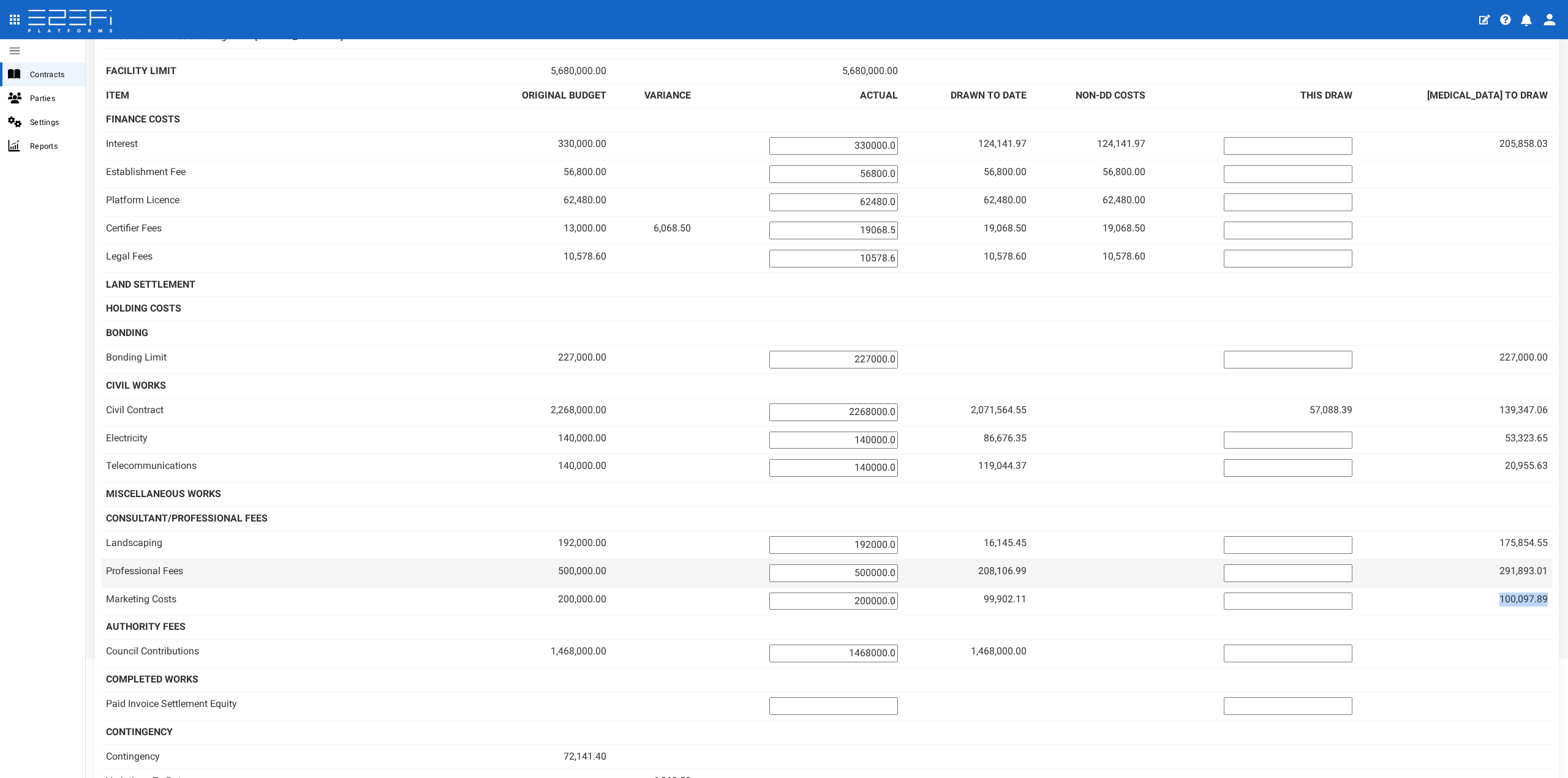
scroll to position [156, 0]
click at [1500, 570] on span "291,893.01" at bounding box center [1524, 573] width 49 height 12
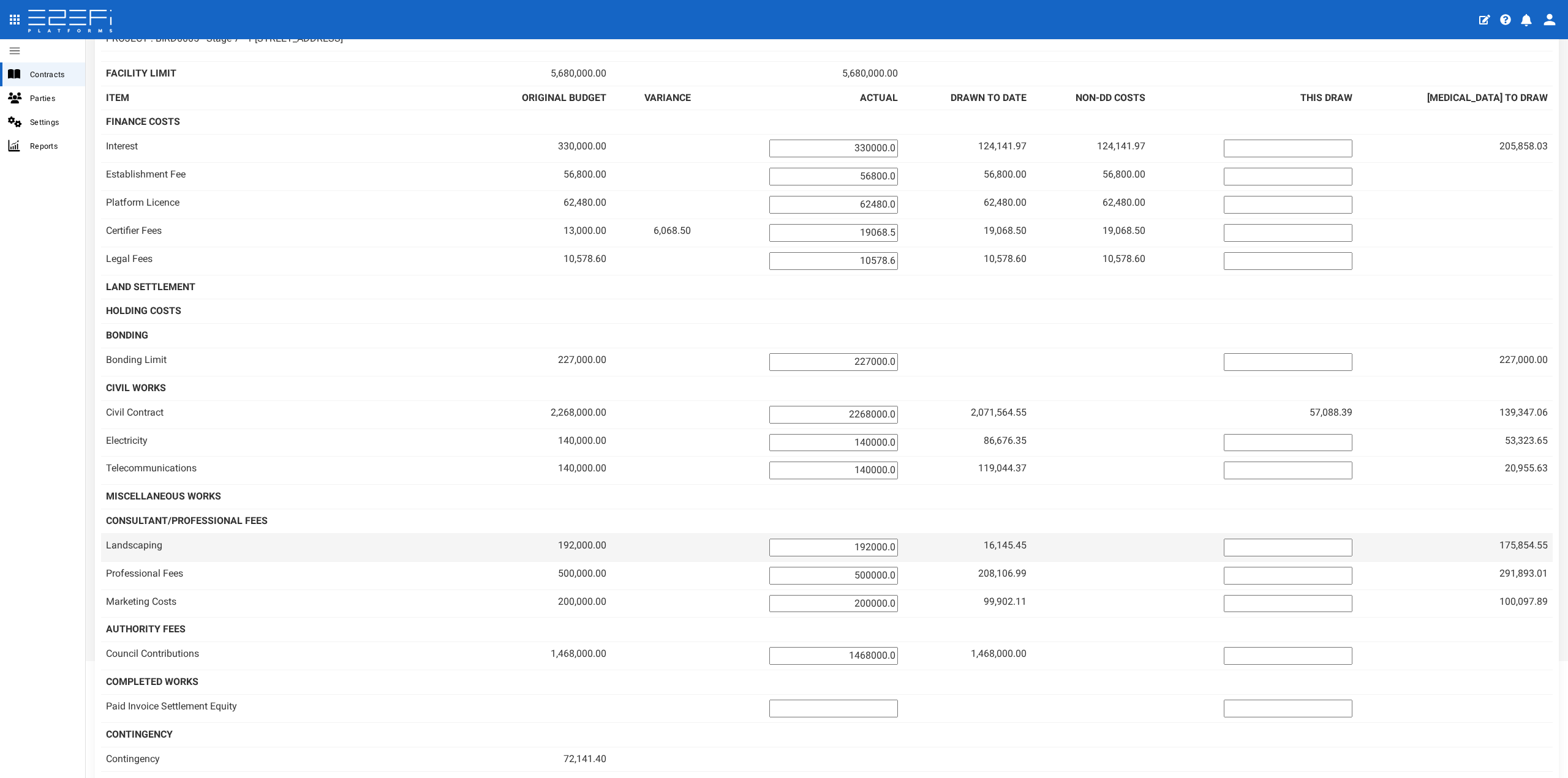
click at [1513, 542] on span "175,854.55" at bounding box center [1524, 545] width 49 height 12
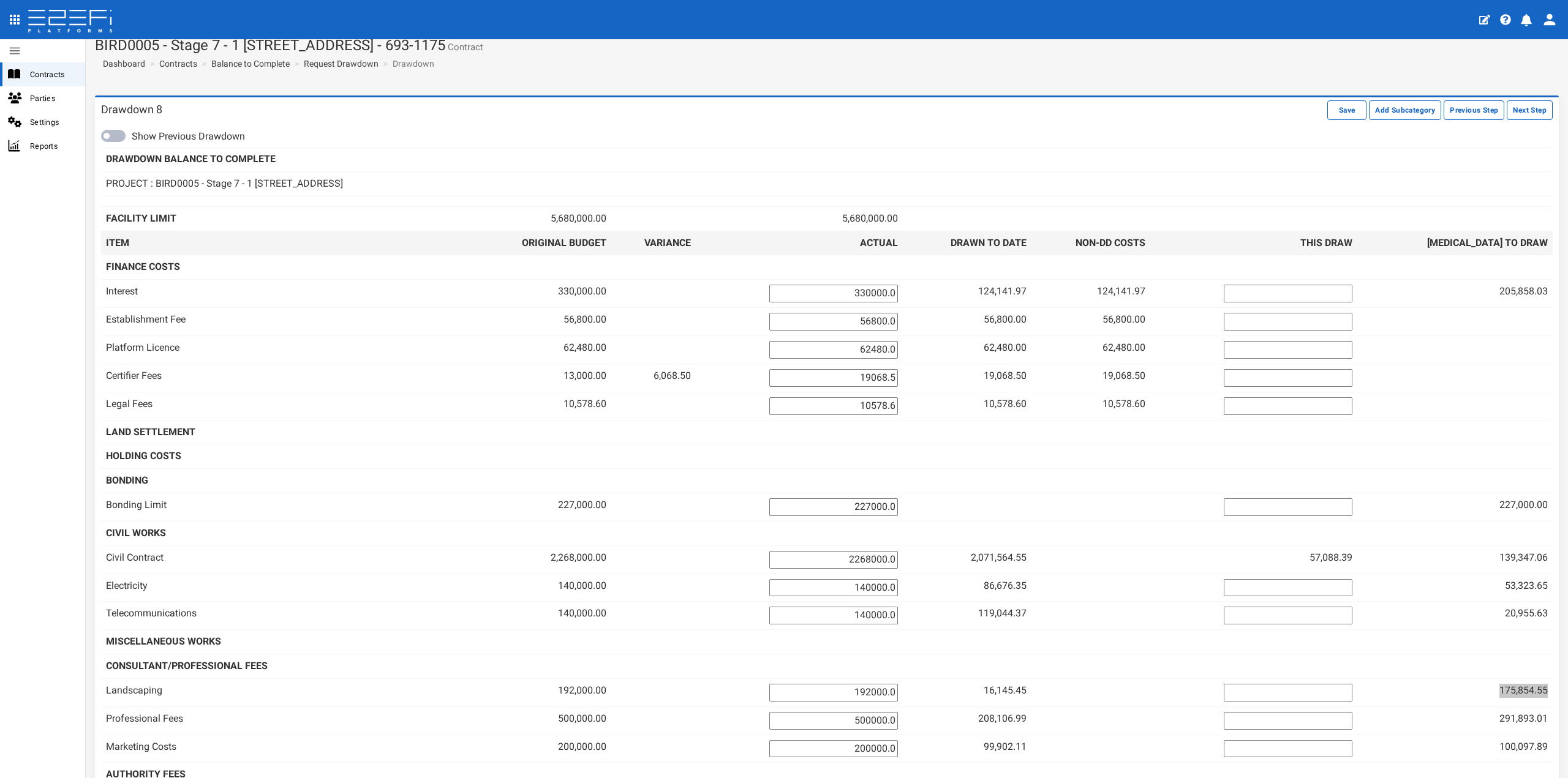
scroll to position [0, 0]
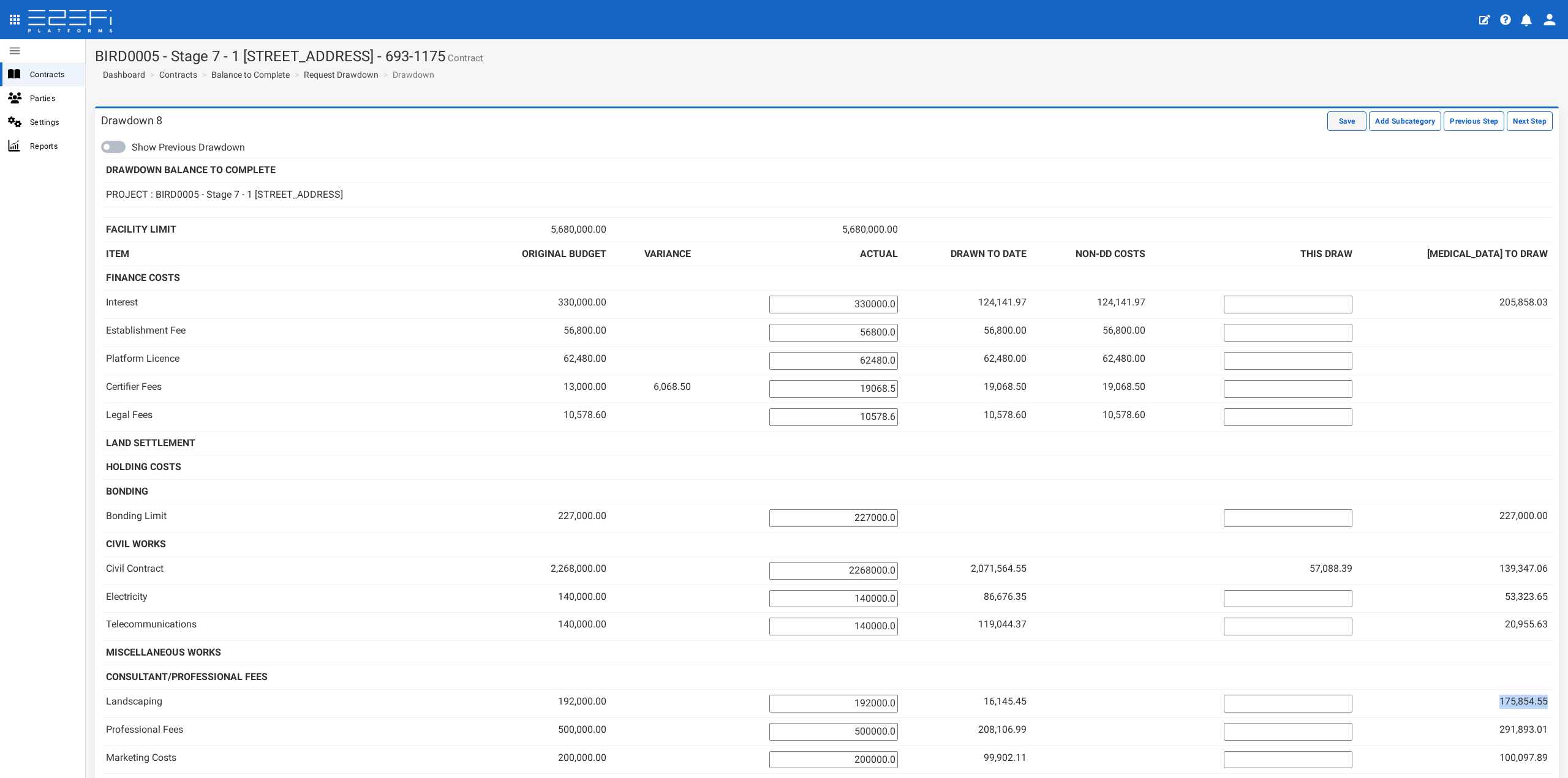
click at [1329, 122] on button "Save" at bounding box center [1346, 121] width 39 height 20
click at [193, 73] on link "Contracts" at bounding box center [178, 74] width 38 height 13
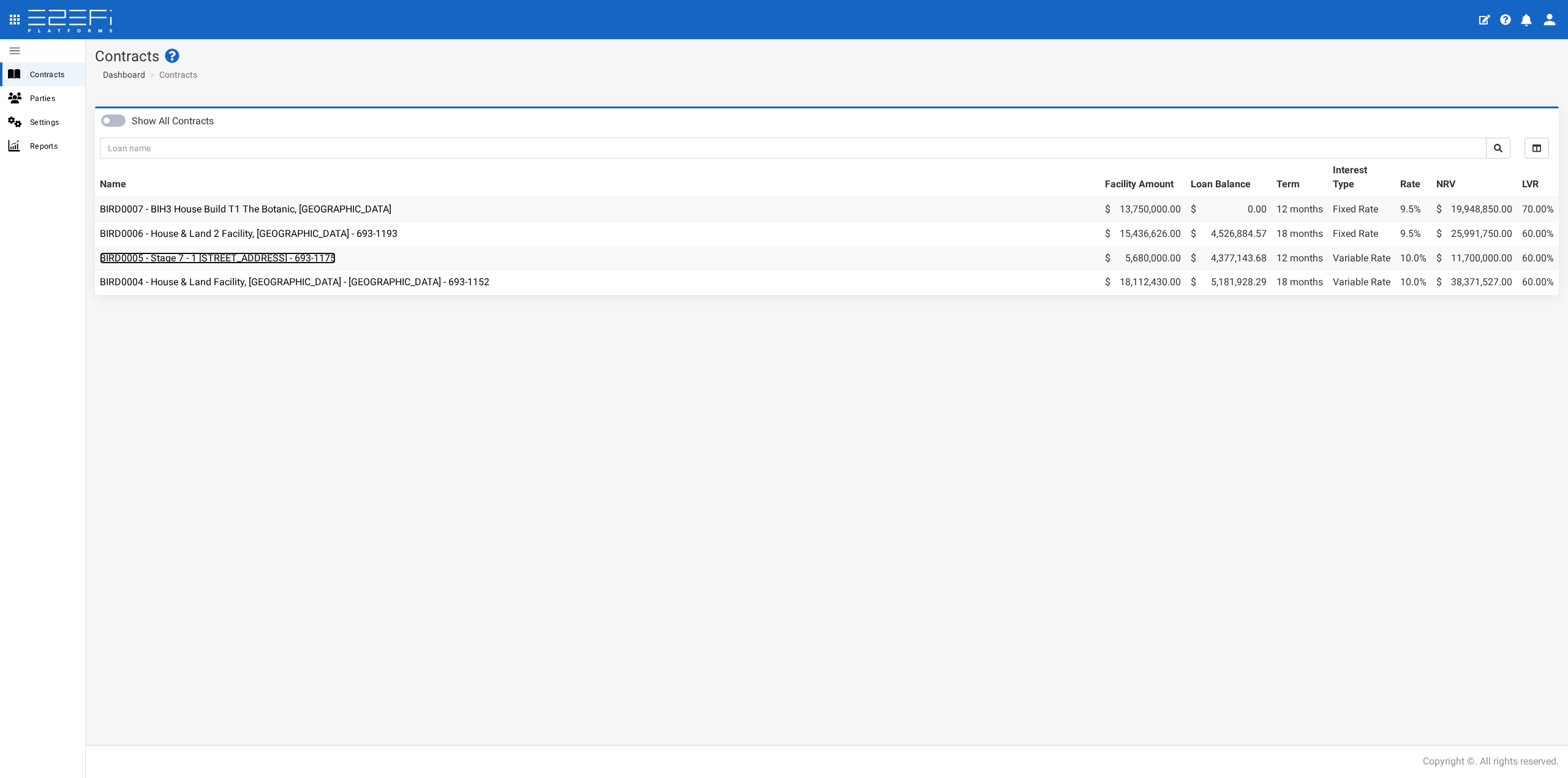
click at [288, 257] on link "BIRD0005 - Stage 7 - 1 [STREET_ADDRESS] - 693-1175" at bounding box center [217, 258] width 236 height 12
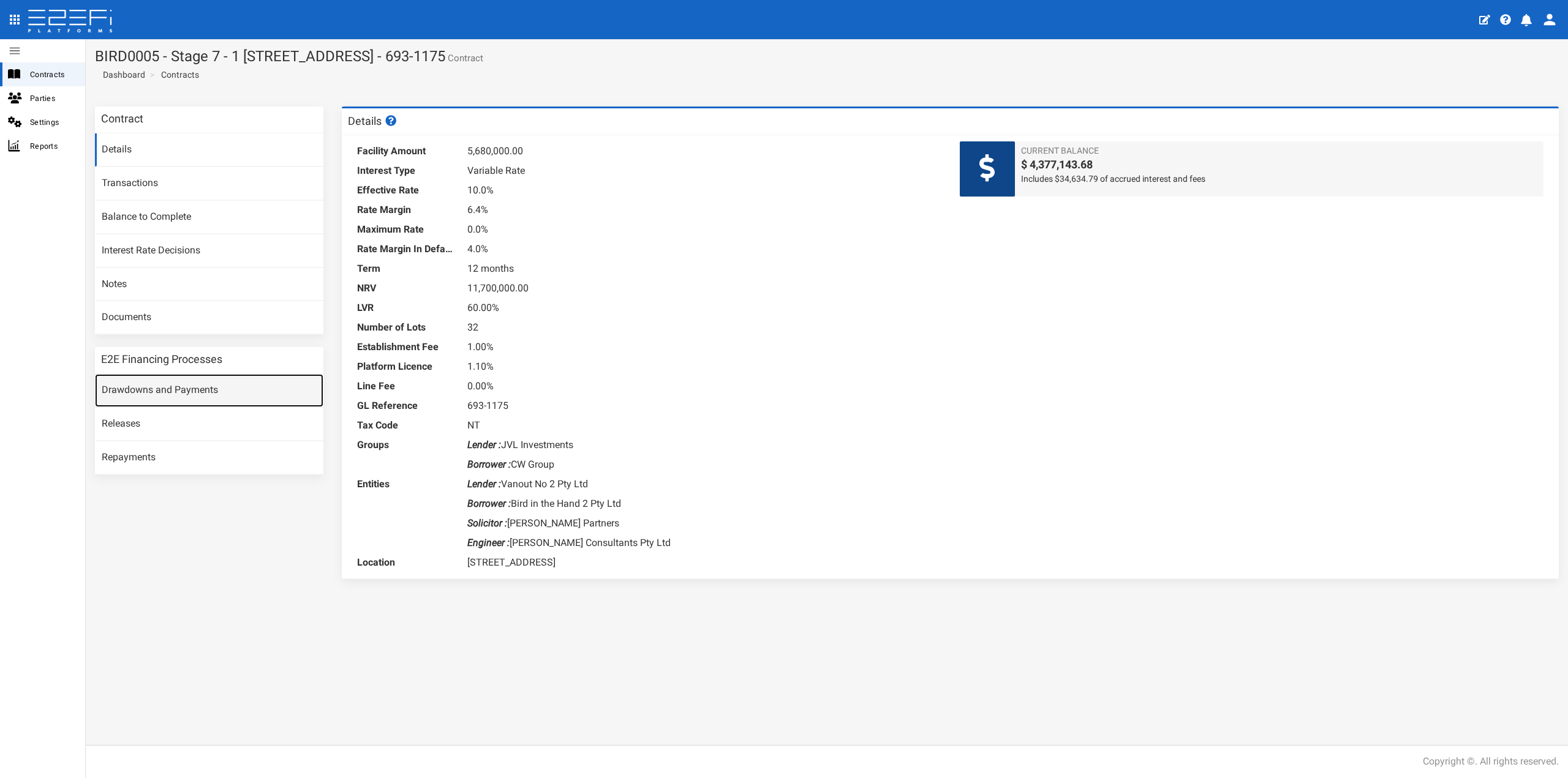
click at [155, 397] on link "Drawdowns and Payments" at bounding box center [209, 390] width 229 height 33
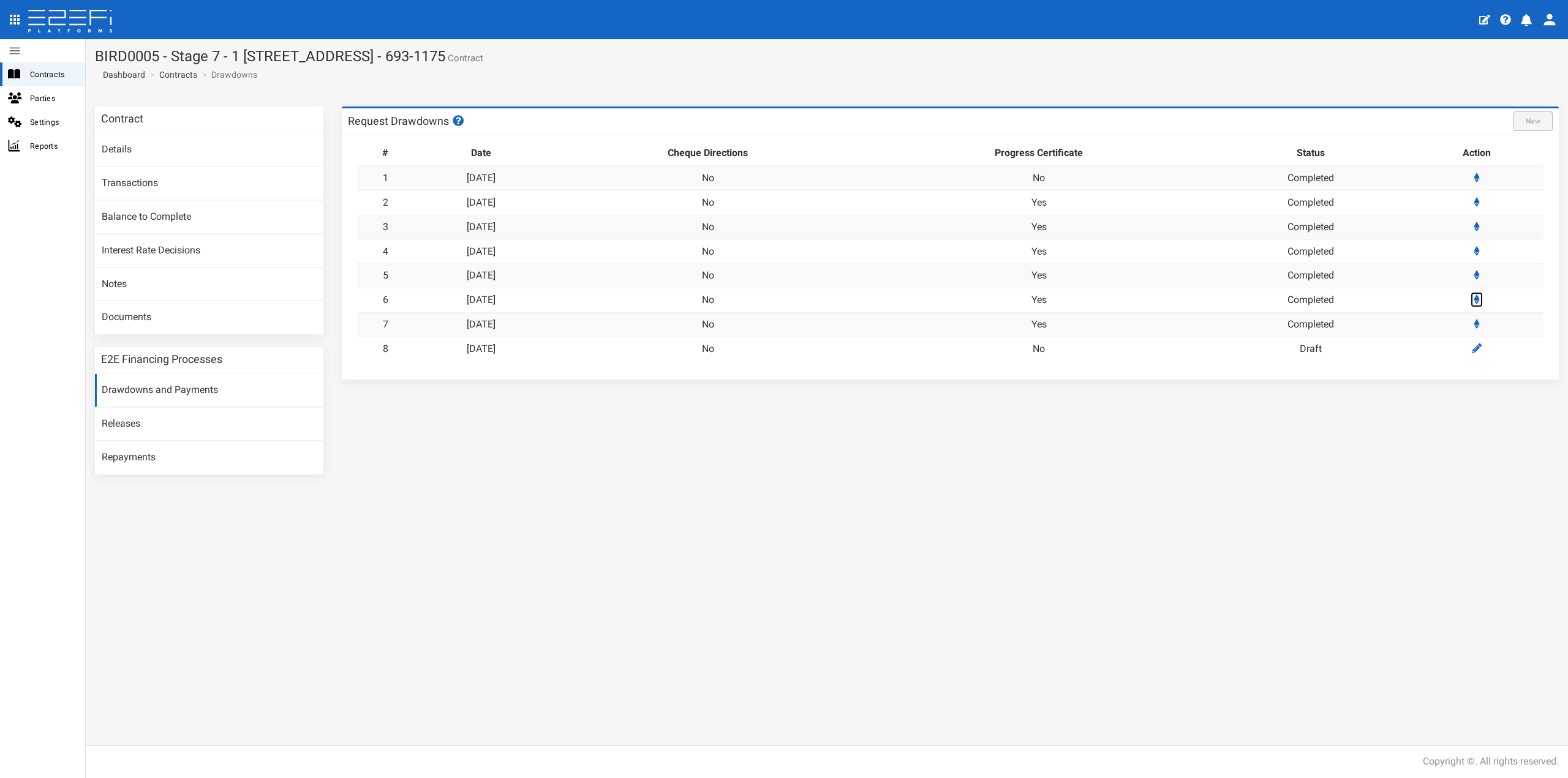
click at [1480, 298] on icon at bounding box center [1477, 299] width 6 height 10
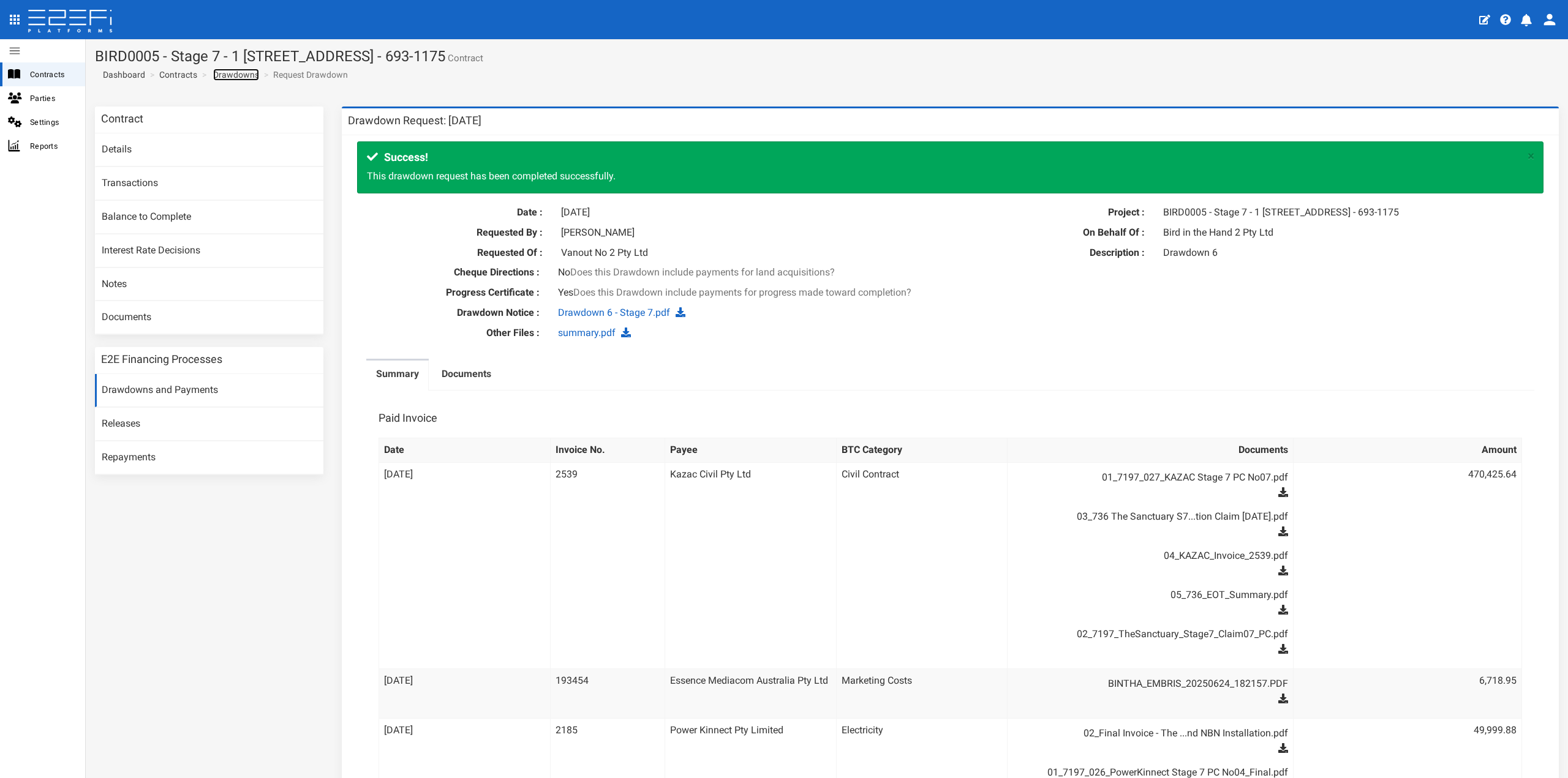
click at [248, 78] on link "Drawdowns" at bounding box center [236, 74] width 46 height 13
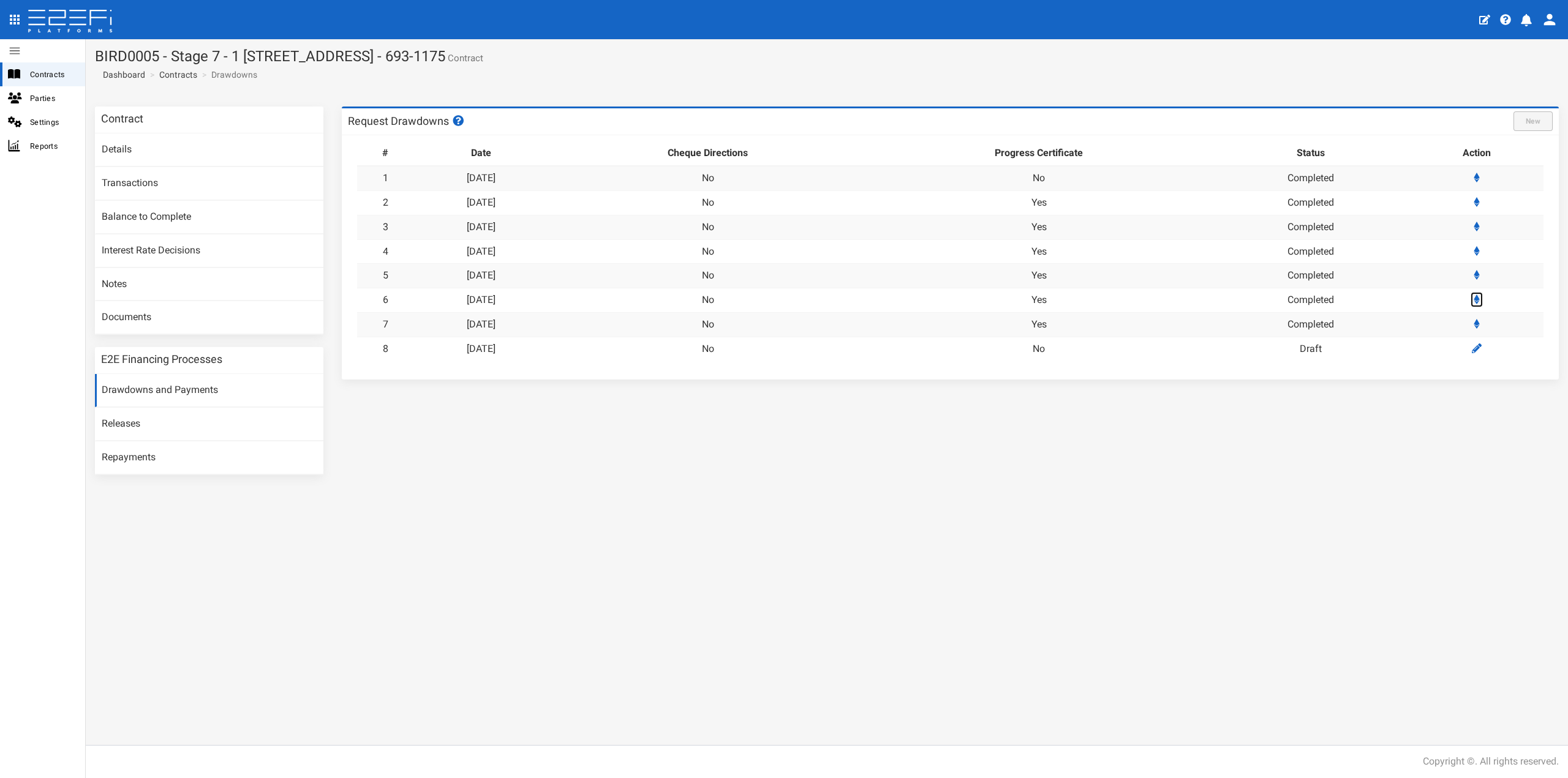
click at [1480, 295] on icon at bounding box center [1477, 299] width 6 height 10
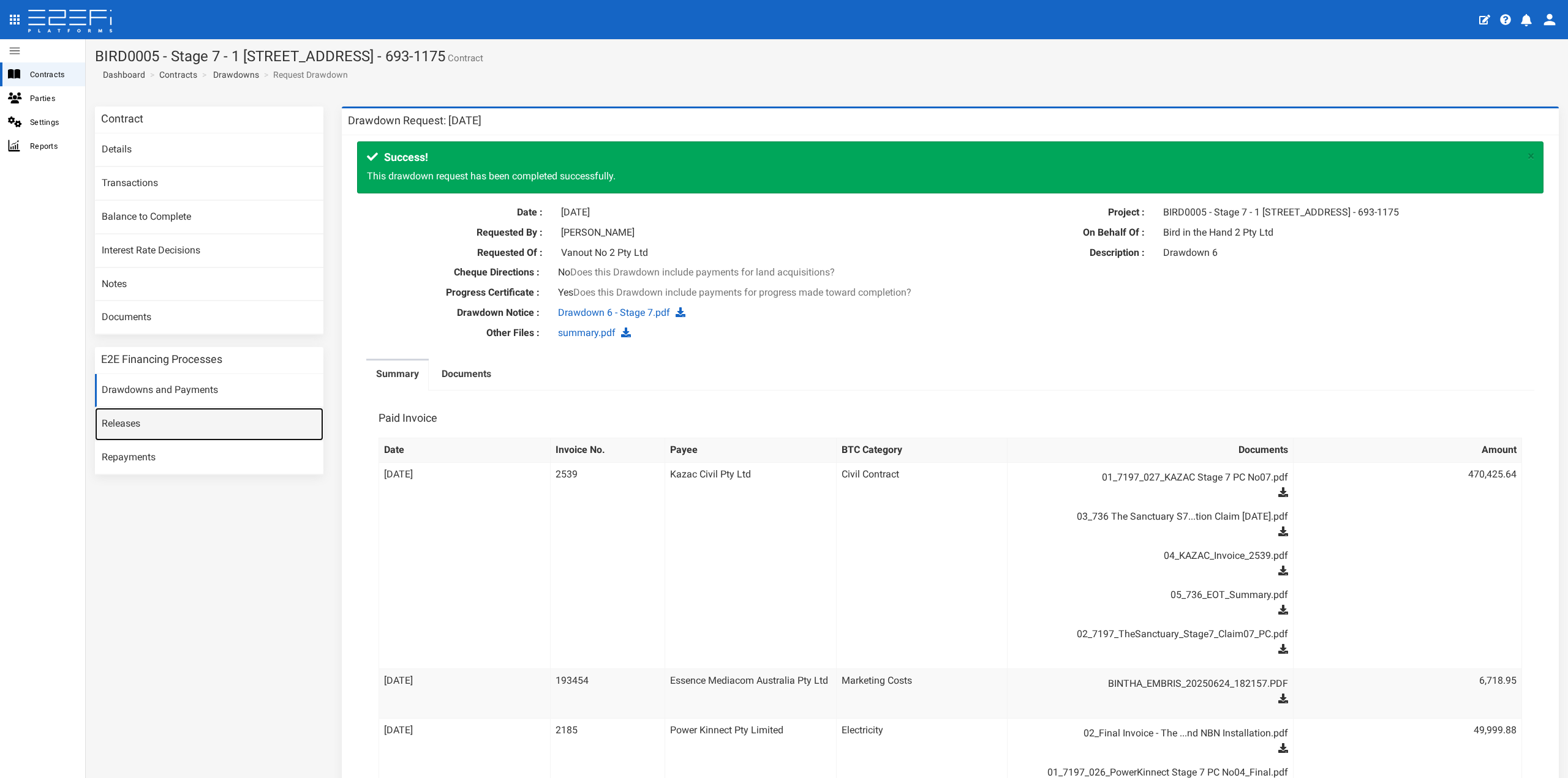
click at [191, 430] on link "Releases" at bounding box center [209, 424] width 229 height 33
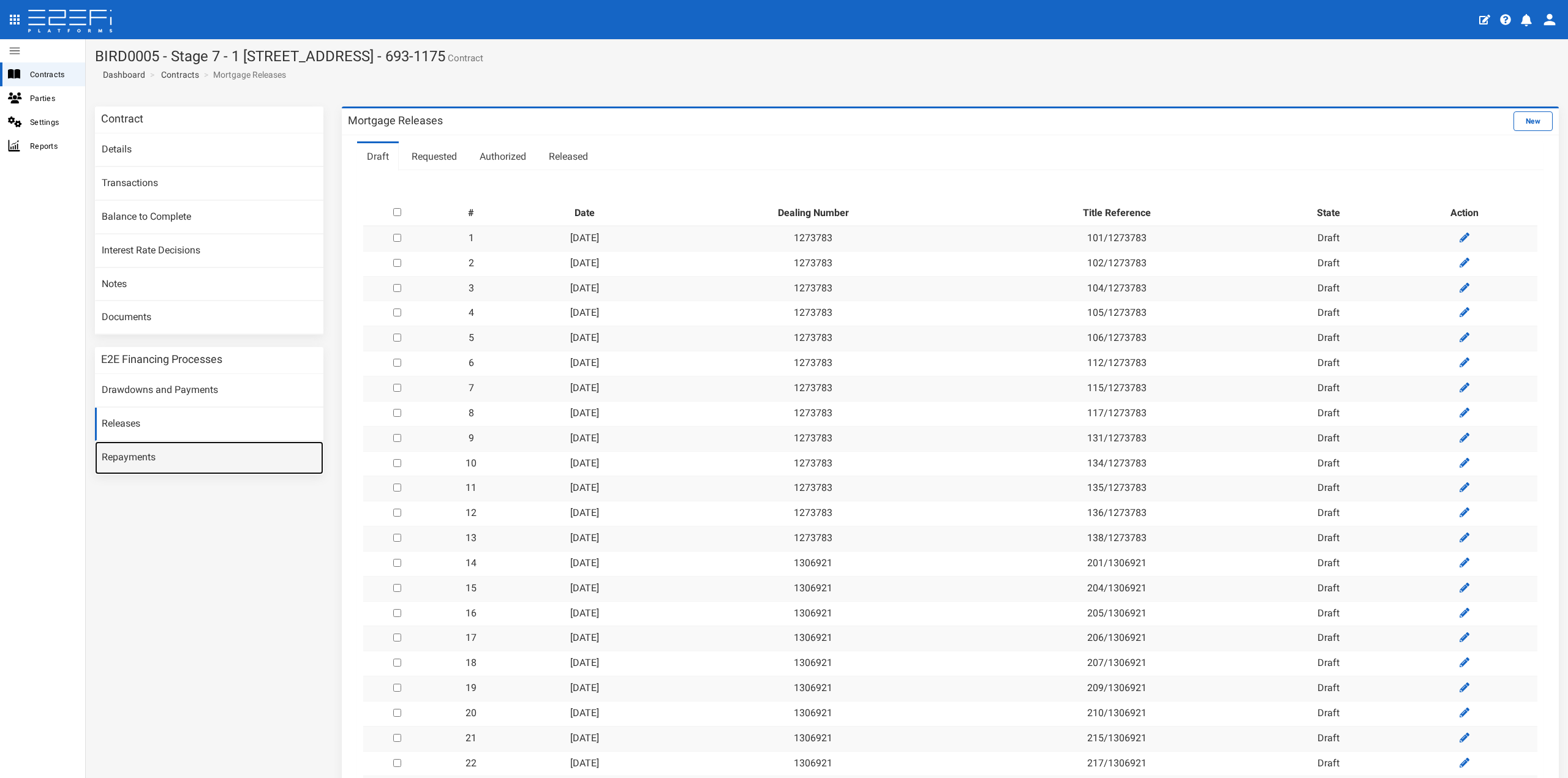
click at [193, 446] on link "Repayments" at bounding box center [209, 458] width 229 height 33
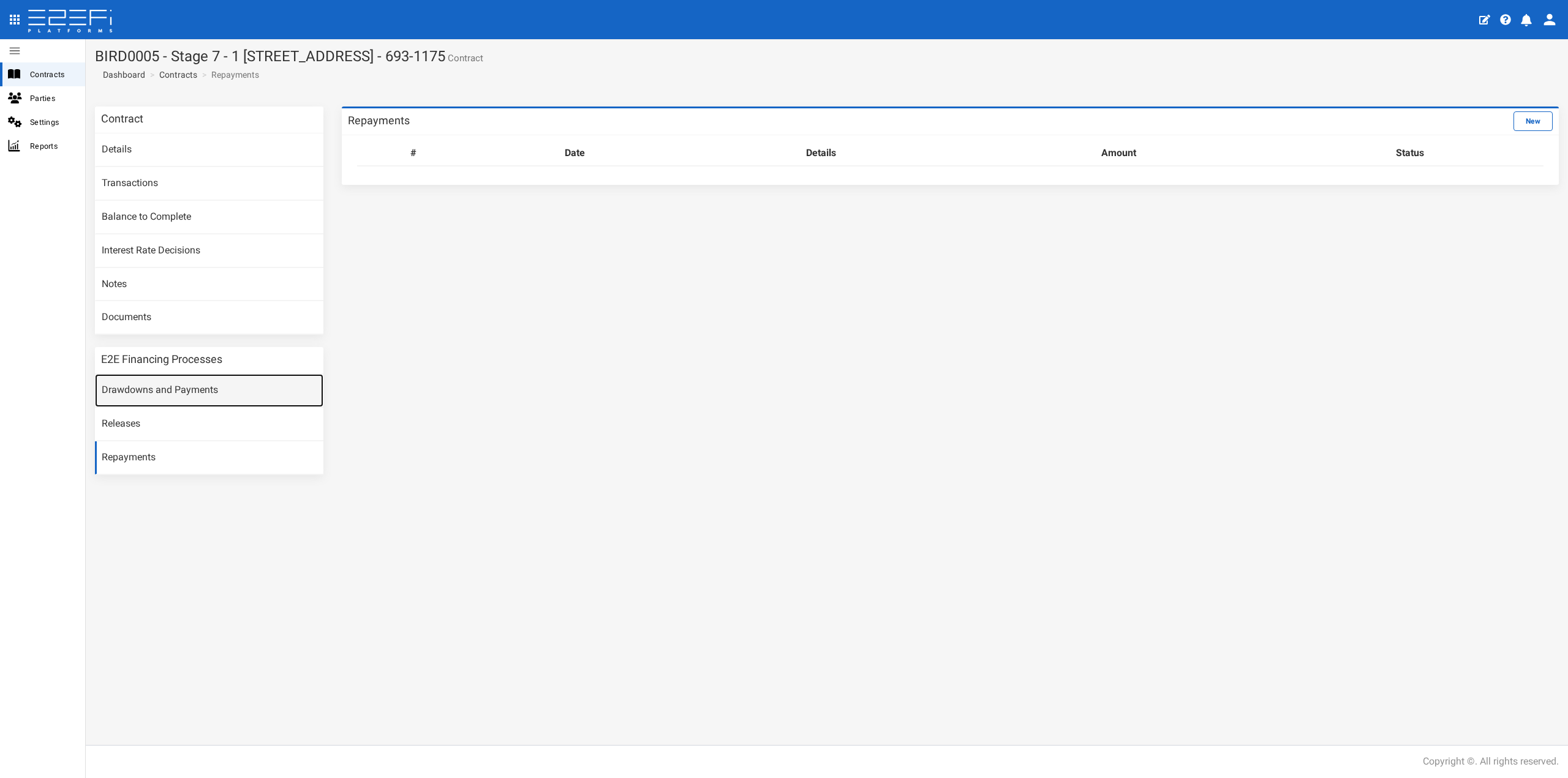
click at [204, 402] on link "Drawdowns and Payments" at bounding box center [209, 390] width 229 height 33
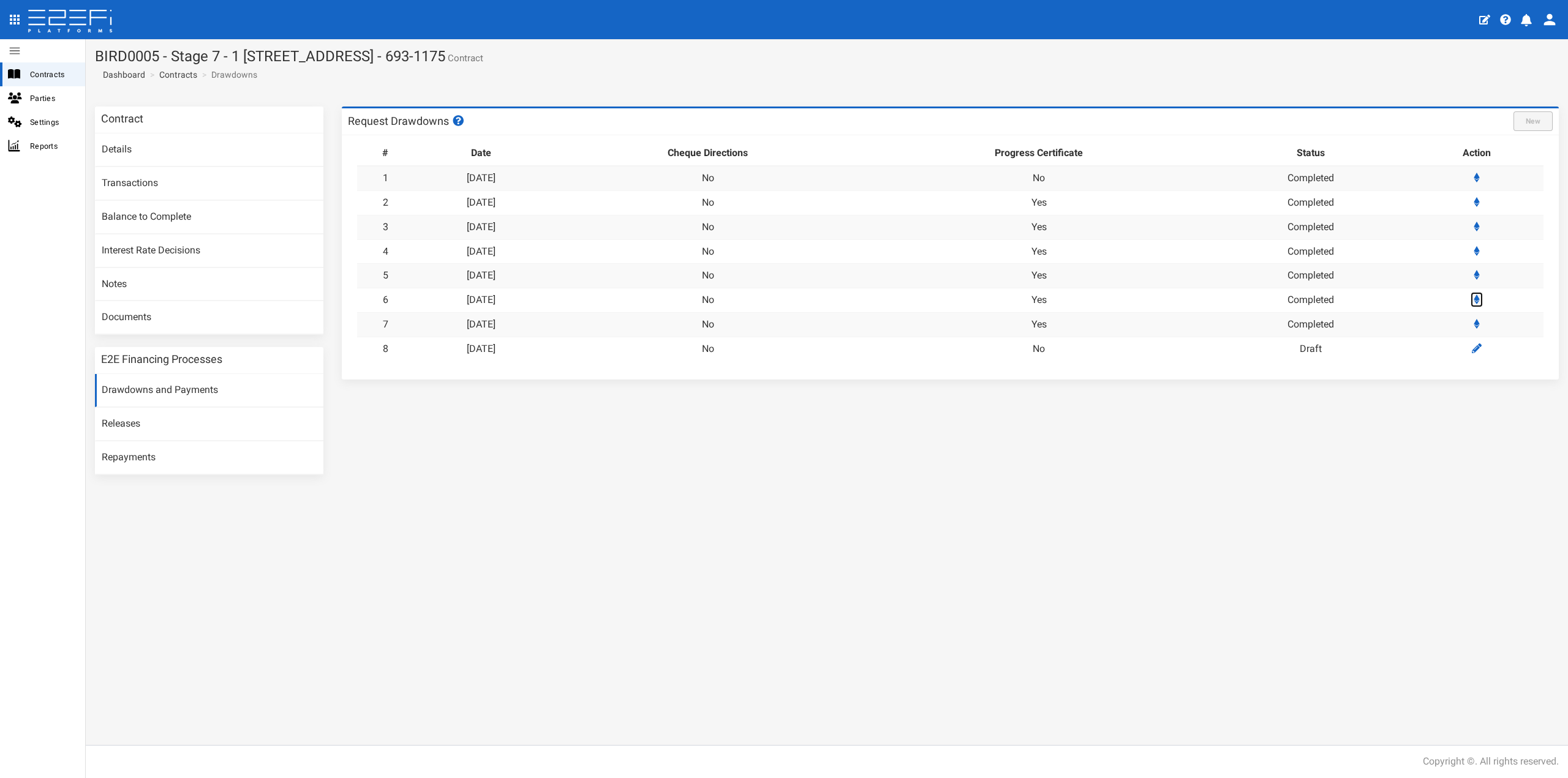
click at [1480, 295] on icon at bounding box center [1477, 299] width 6 height 10
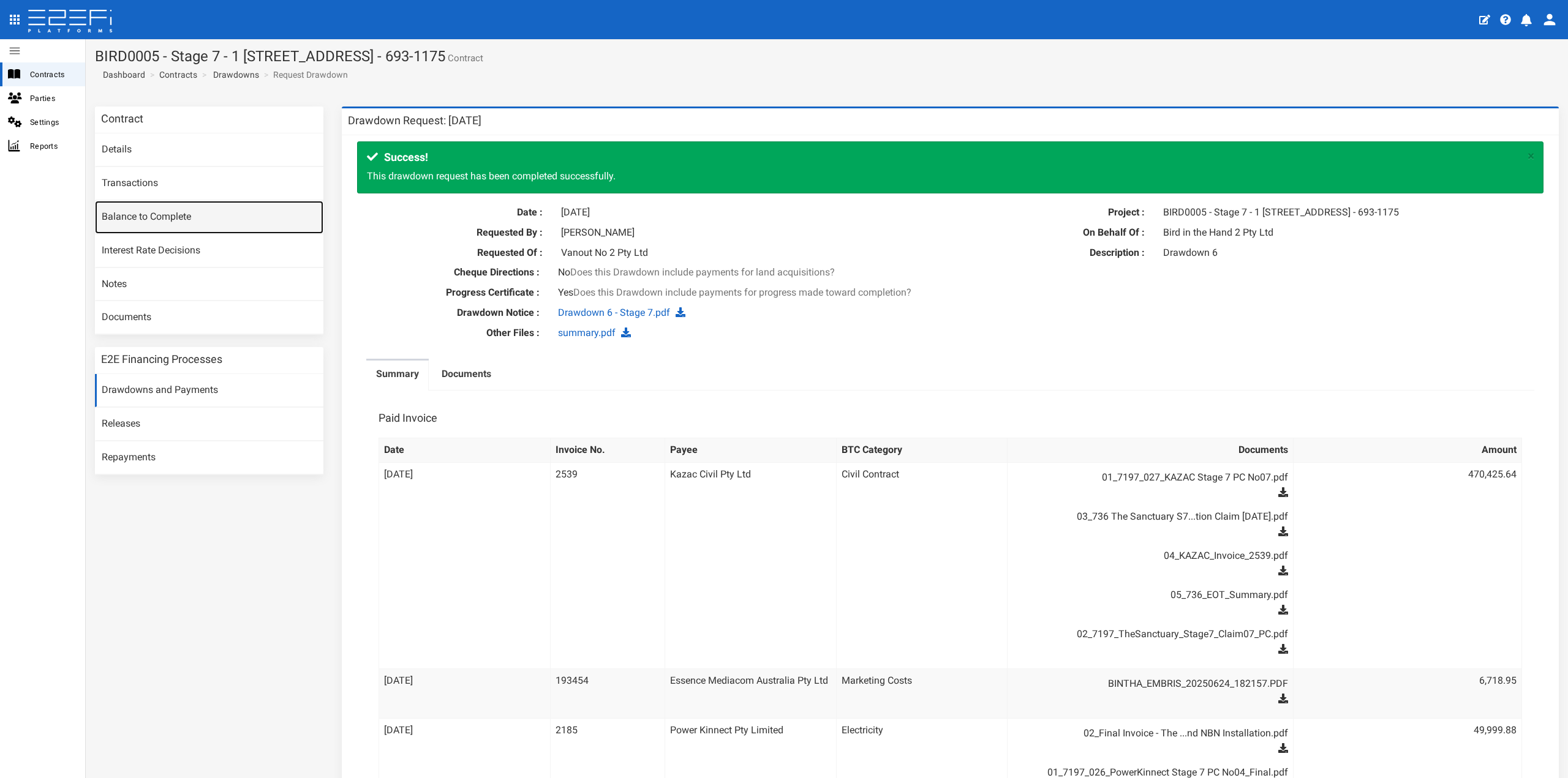
click at [234, 220] on link "Balance to Complete" at bounding box center [209, 217] width 229 height 33
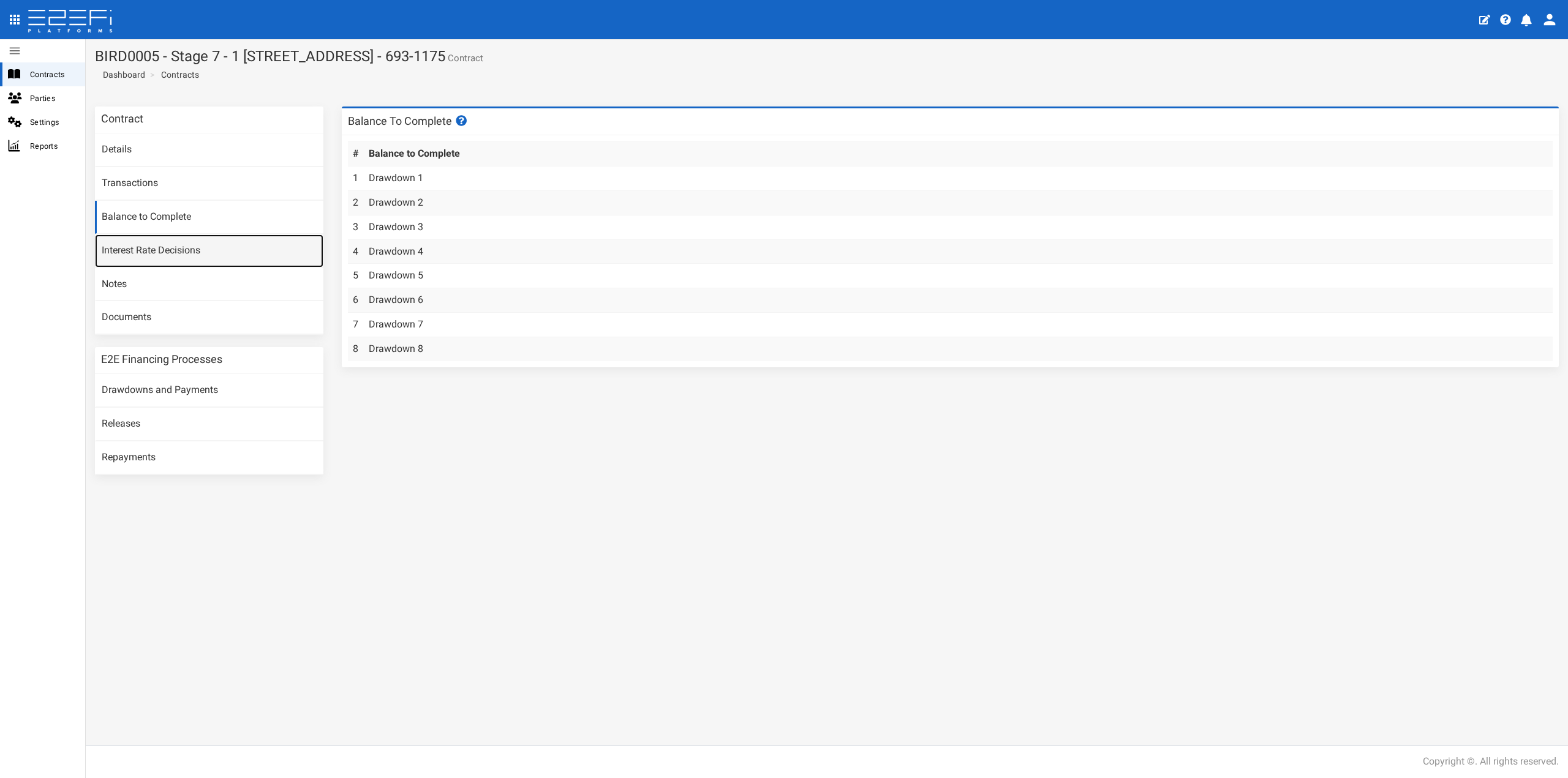
click at [234, 244] on link "Interest Rate Decisions" at bounding box center [209, 250] width 229 height 33
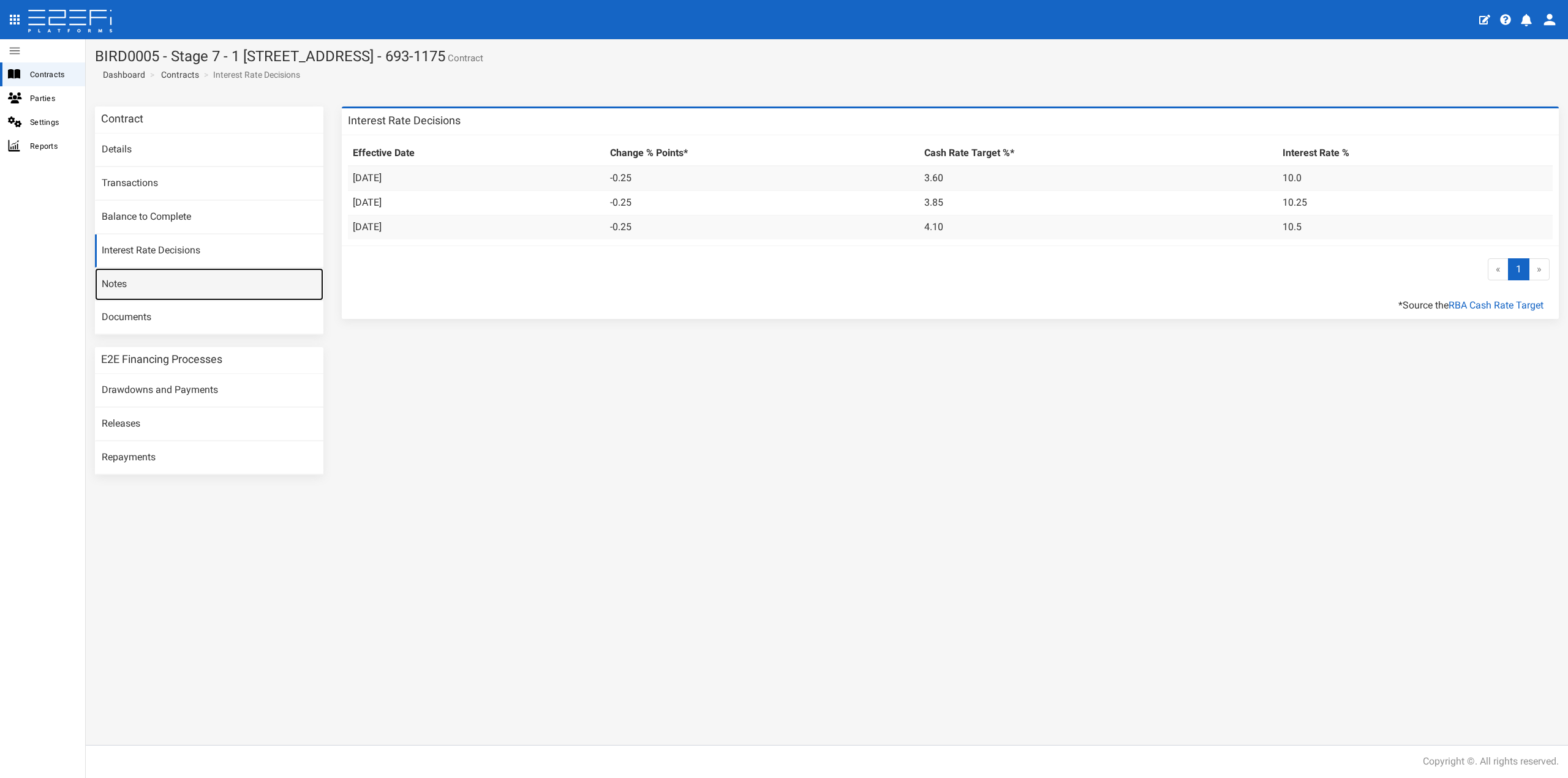
click at [225, 277] on link "Notes" at bounding box center [209, 284] width 229 height 33
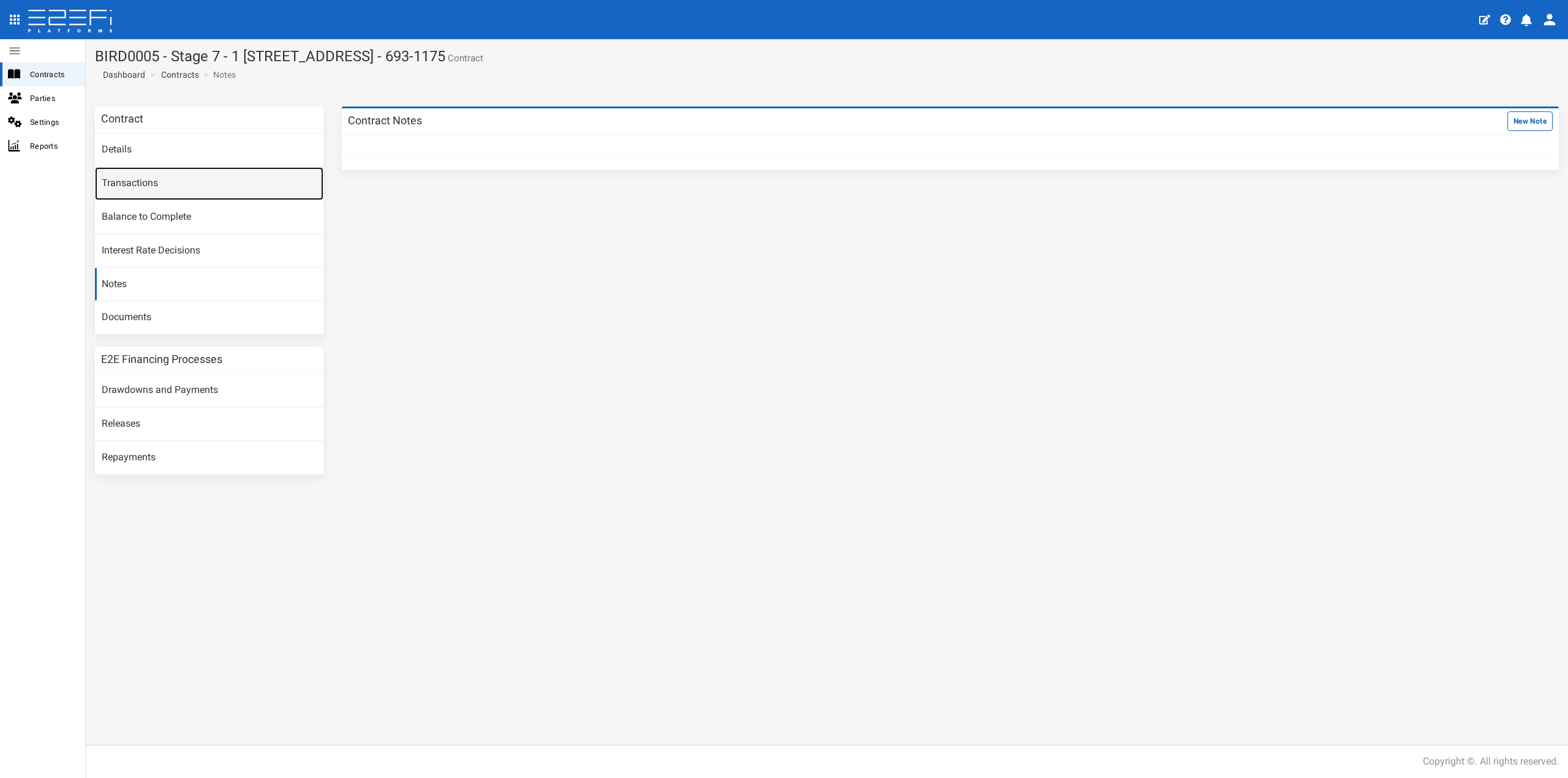
click at [231, 194] on link "Transactions" at bounding box center [209, 183] width 229 height 33
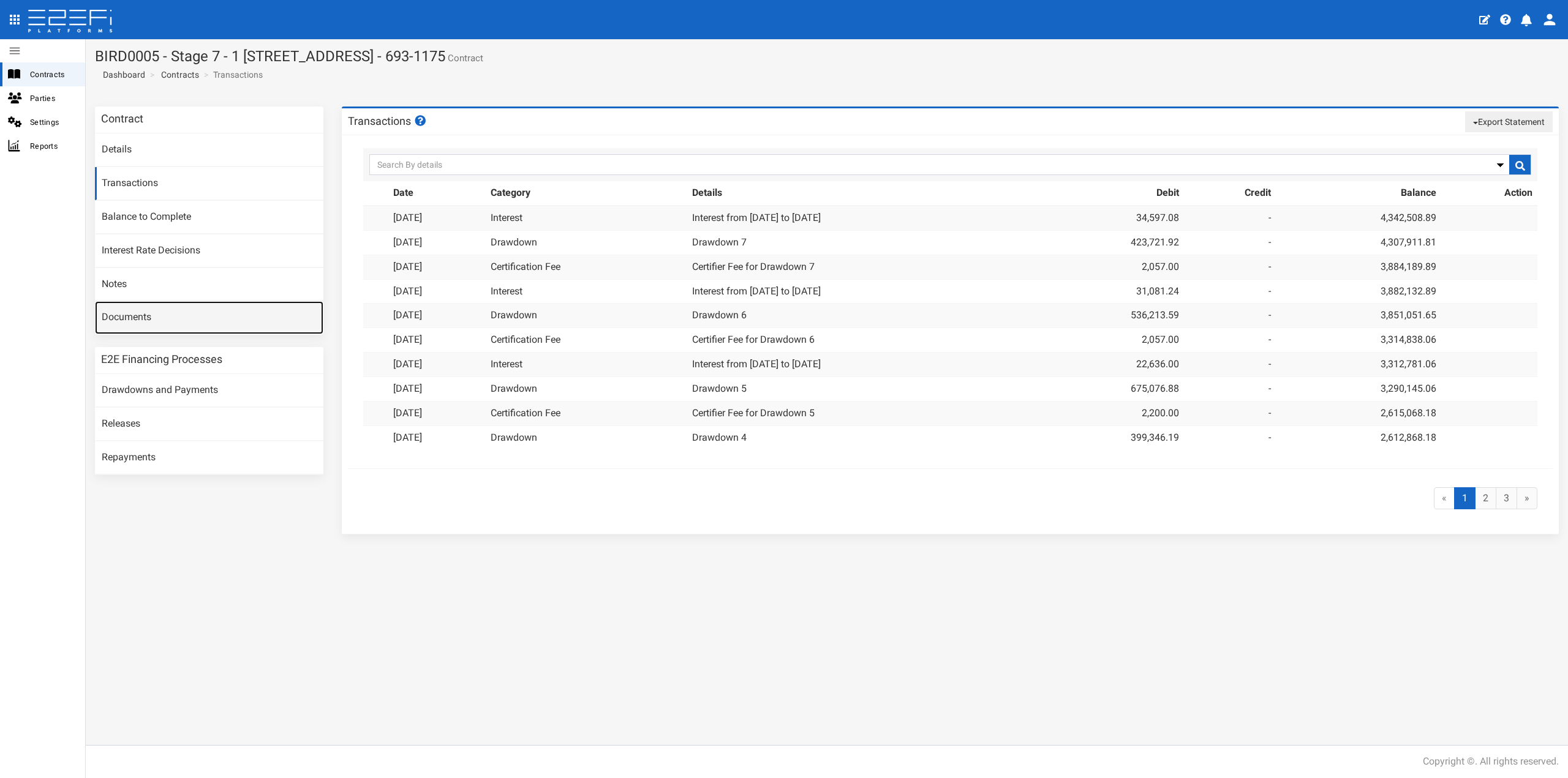
click at [209, 320] on link "Documents" at bounding box center [209, 318] width 229 height 33
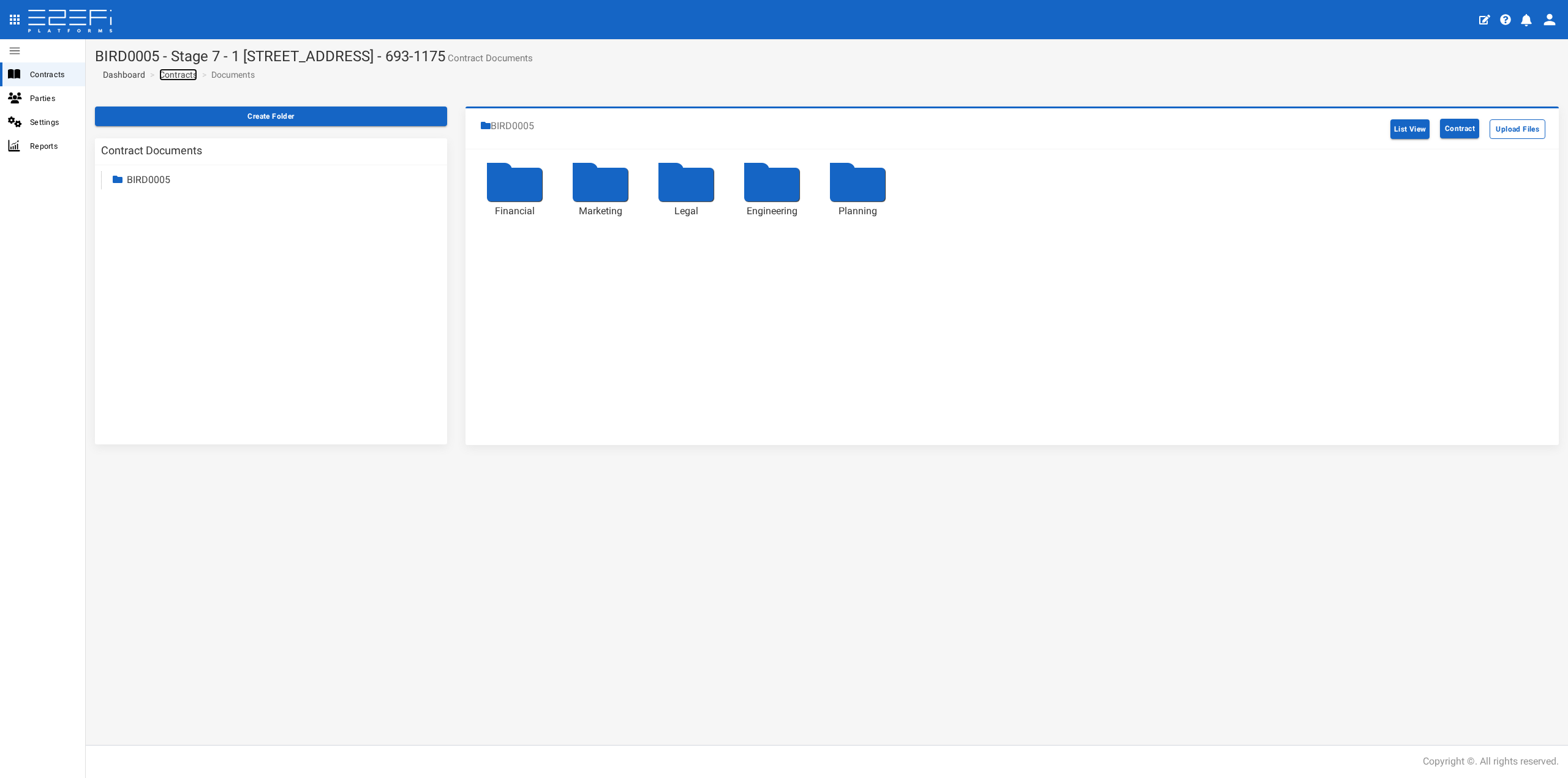
click at [188, 74] on link "Contracts" at bounding box center [178, 74] width 38 height 13
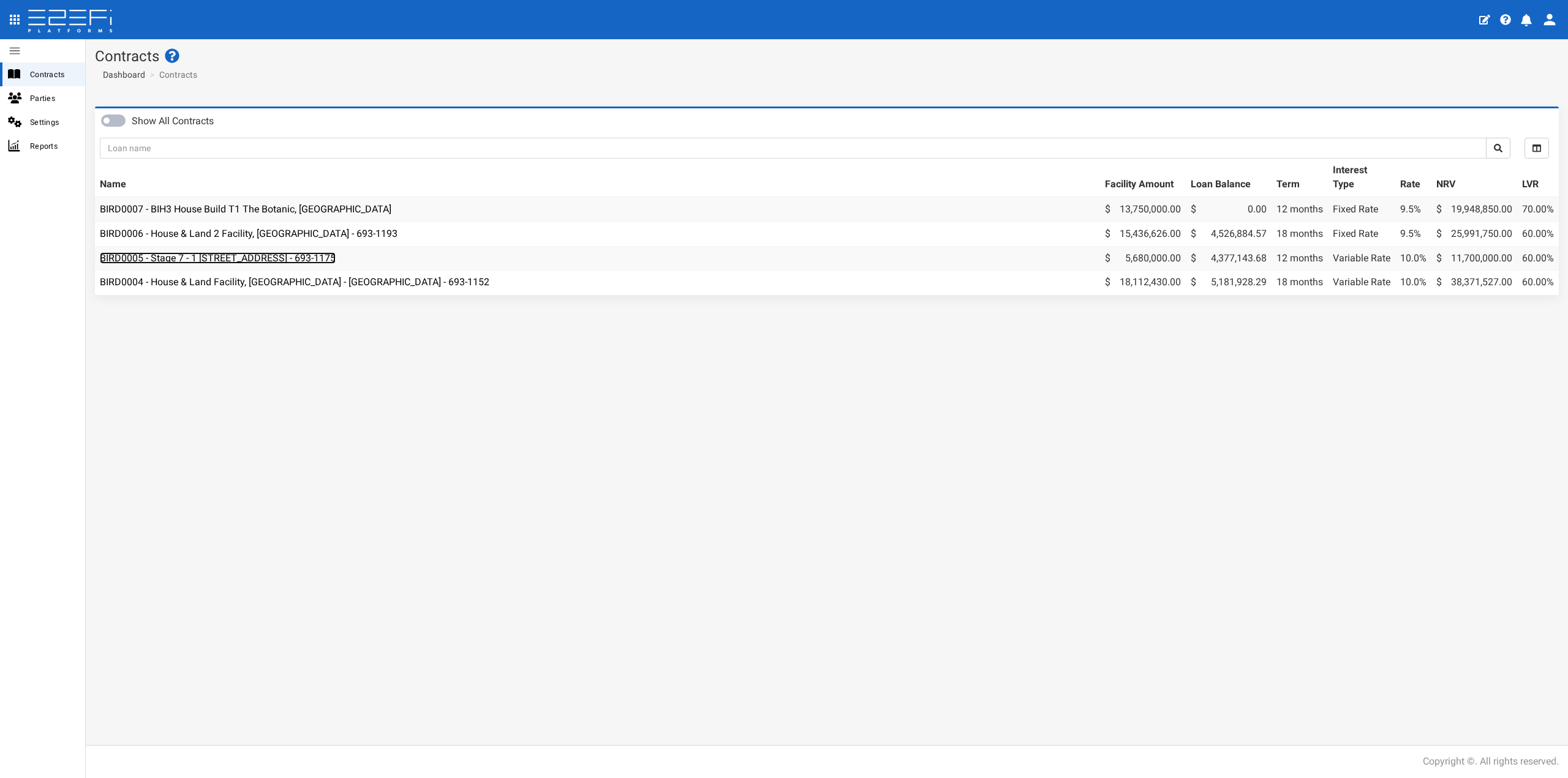
click at [335, 259] on link "BIRD0005 - Stage 7 - 1 [STREET_ADDRESS] - 693-1175" at bounding box center [217, 258] width 236 height 12
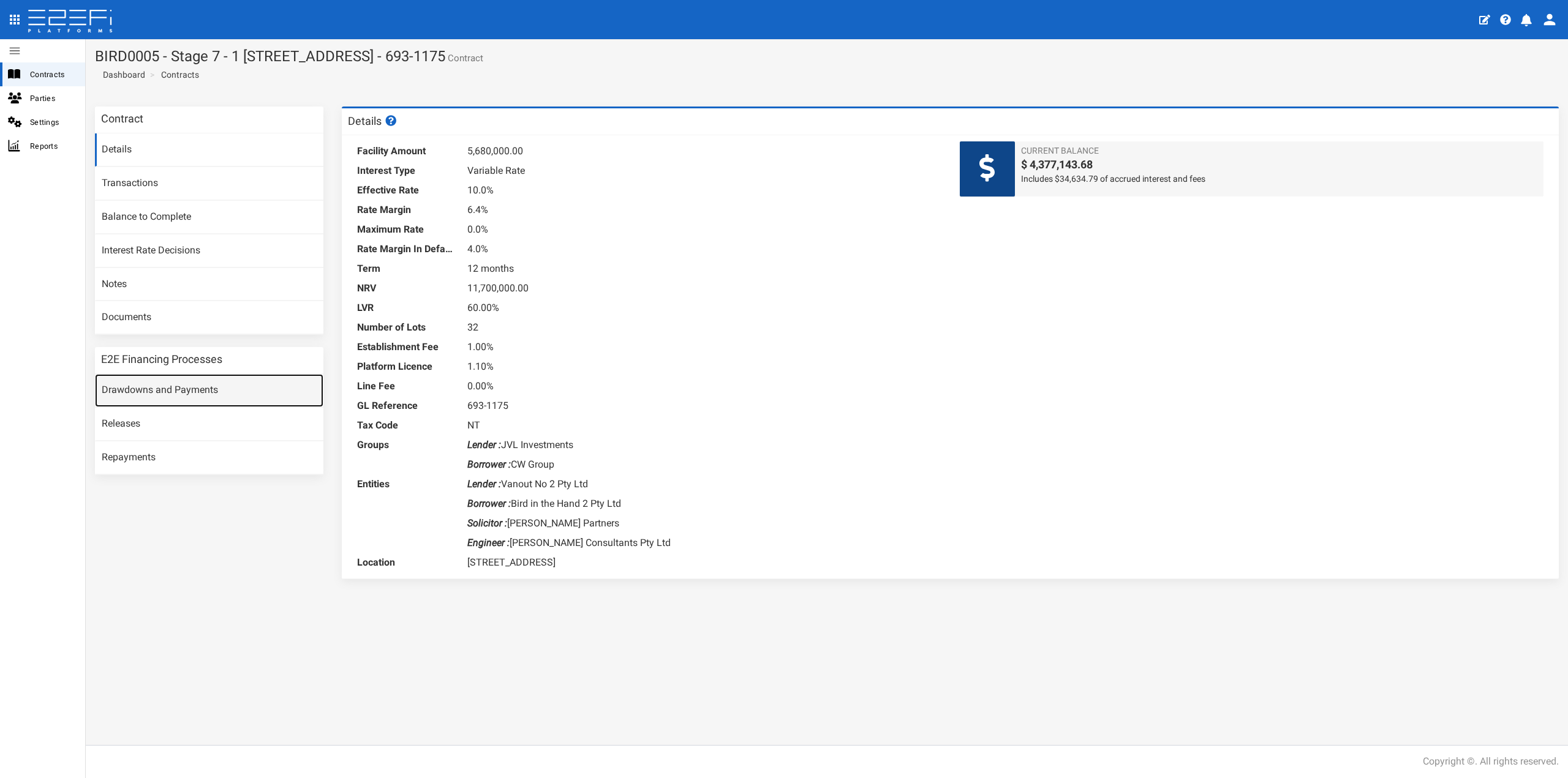
click at [152, 390] on link "Drawdowns and Payments" at bounding box center [209, 390] width 229 height 33
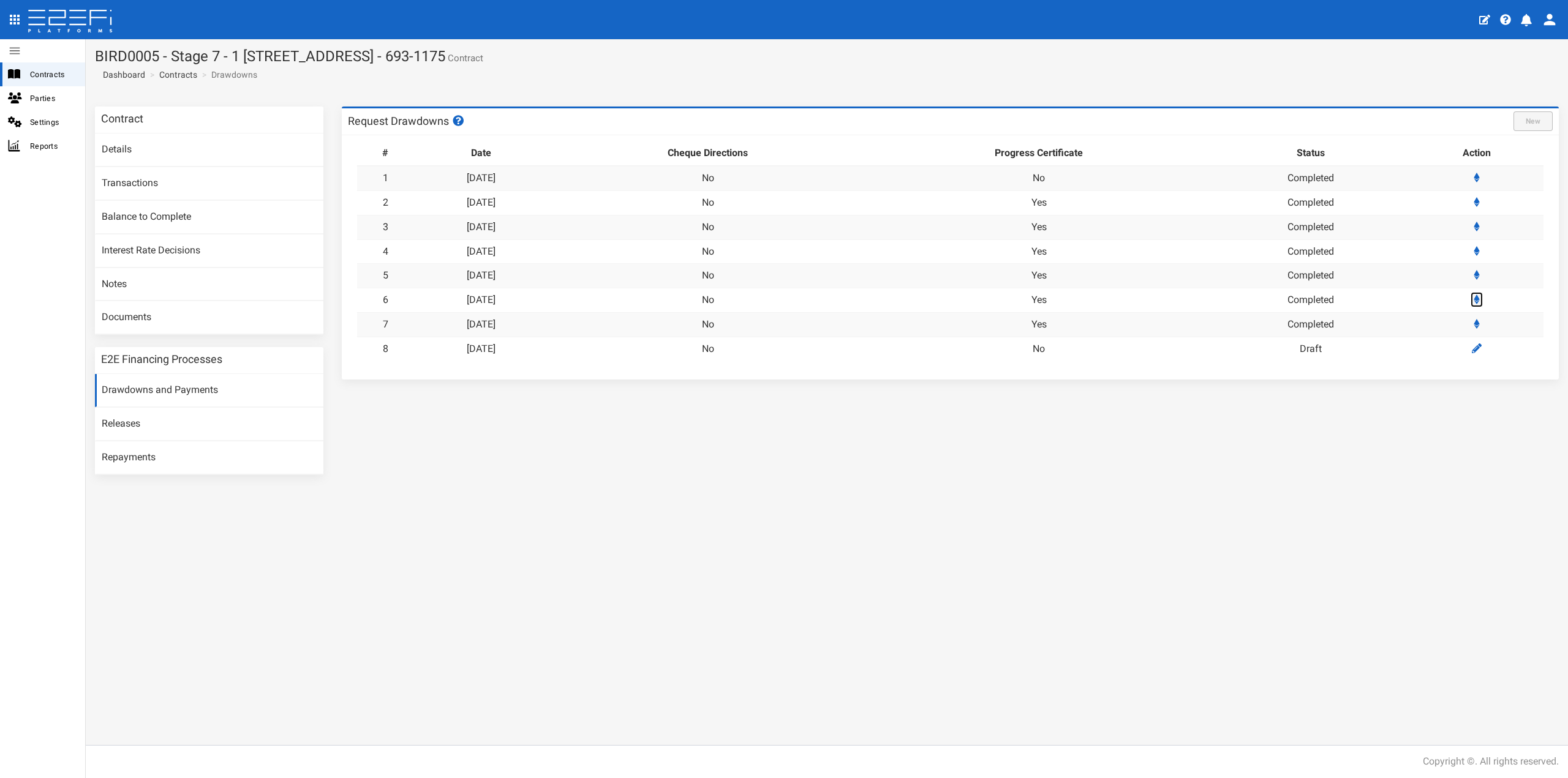
click at [1480, 300] on icon at bounding box center [1477, 299] width 6 height 10
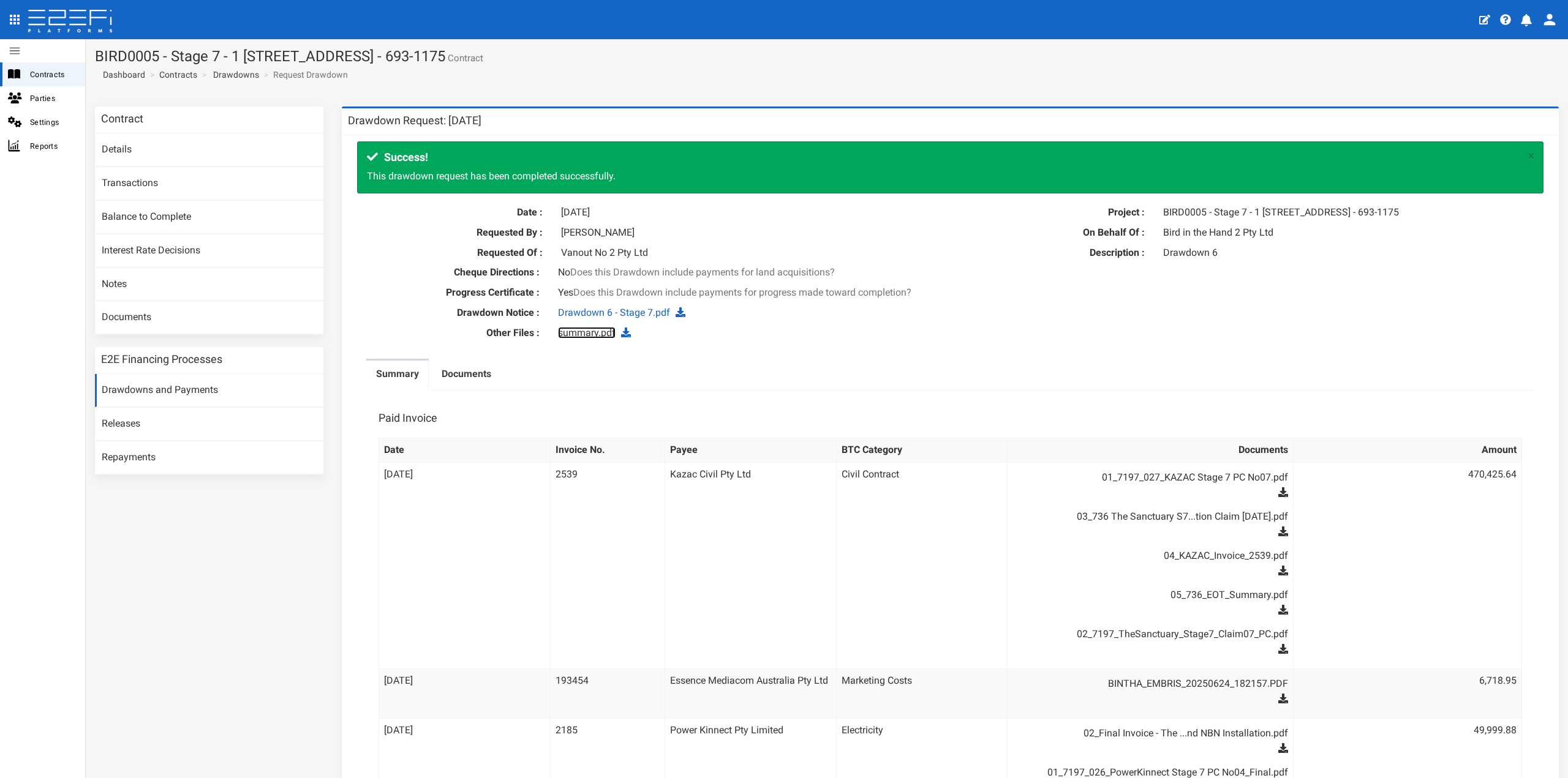
click at [581, 338] on link "summary.pdf" at bounding box center [587, 333] width 58 height 12
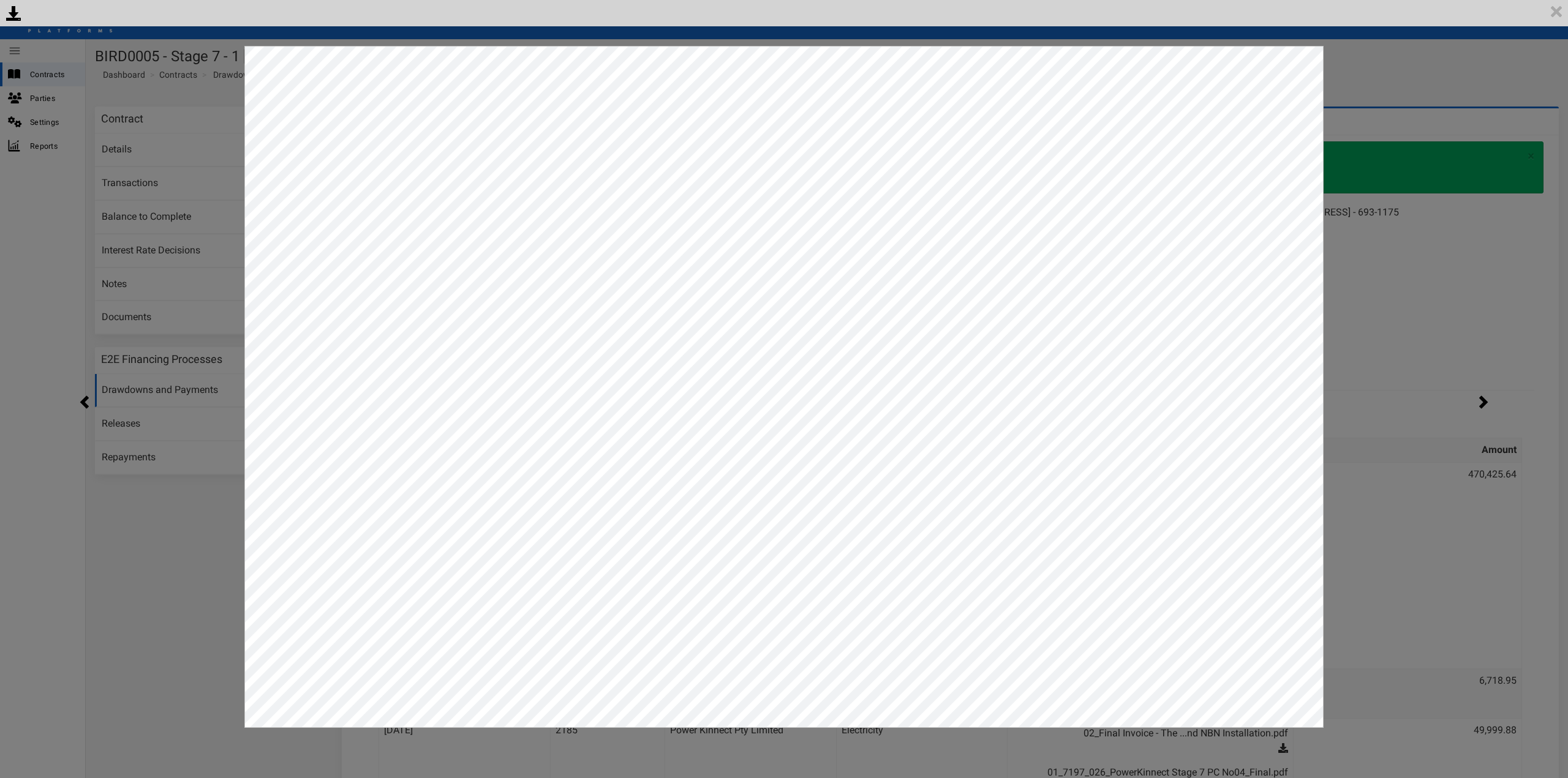
click at [1370, 62] on div "<p>Your browser does not support iframes.</p><script type="text/javascript">ale…" at bounding box center [784, 389] width 1568 height 778
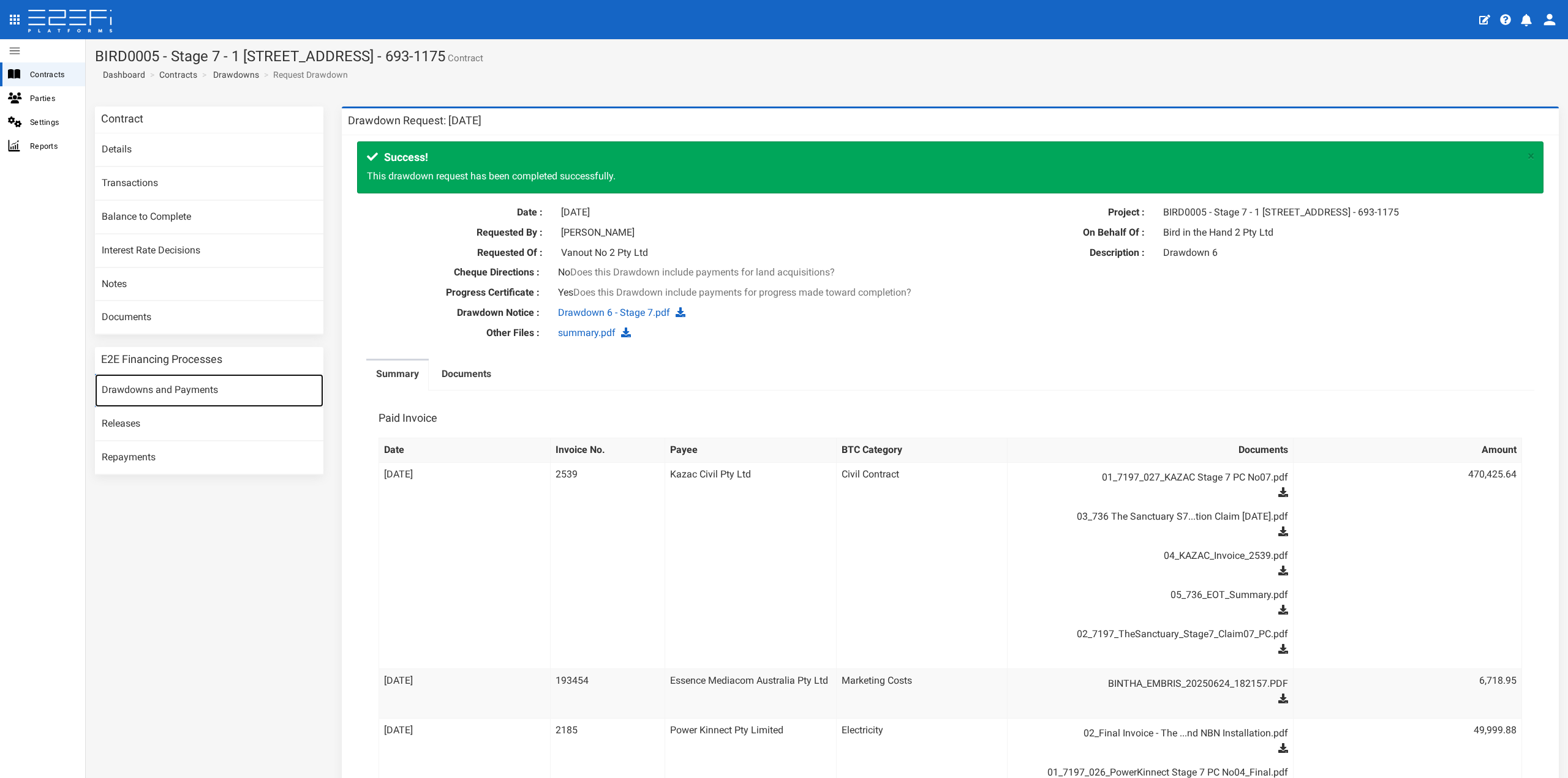
click at [198, 388] on link "Drawdowns and Payments" at bounding box center [209, 390] width 229 height 33
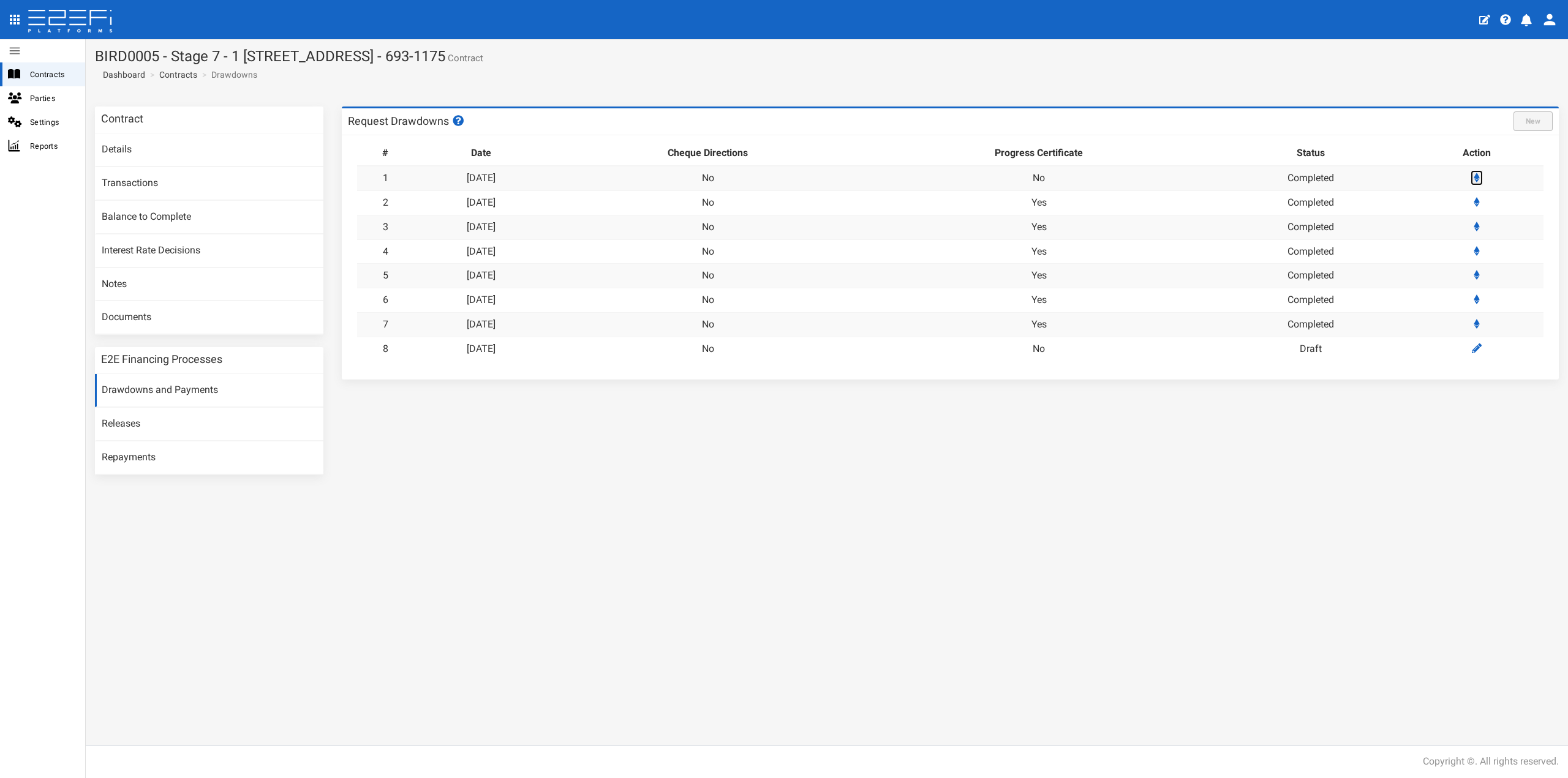
click at [1480, 179] on icon at bounding box center [1477, 177] width 6 height 10
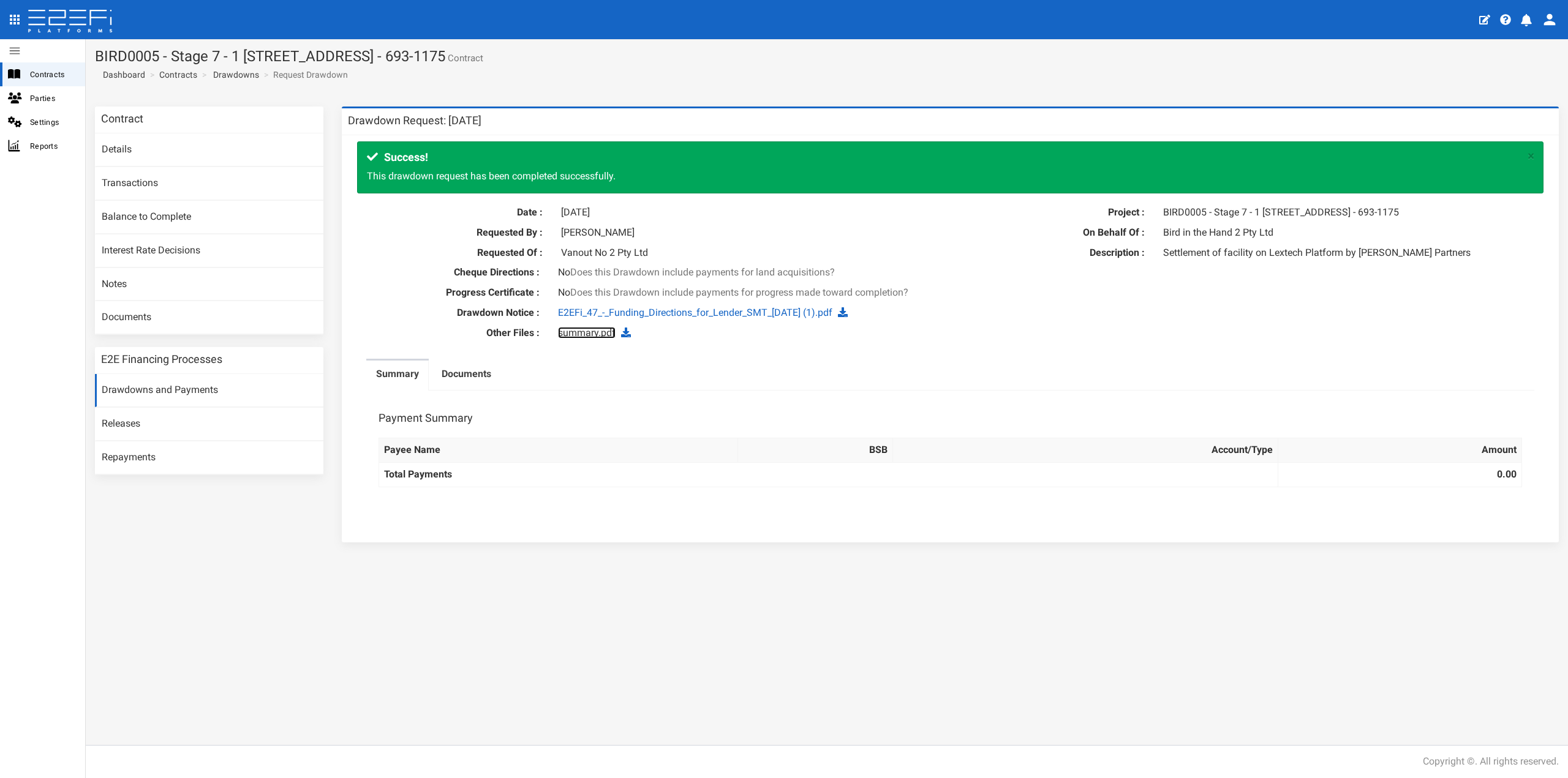
click at [596, 338] on link "summary.pdf" at bounding box center [587, 333] width 58 height 12
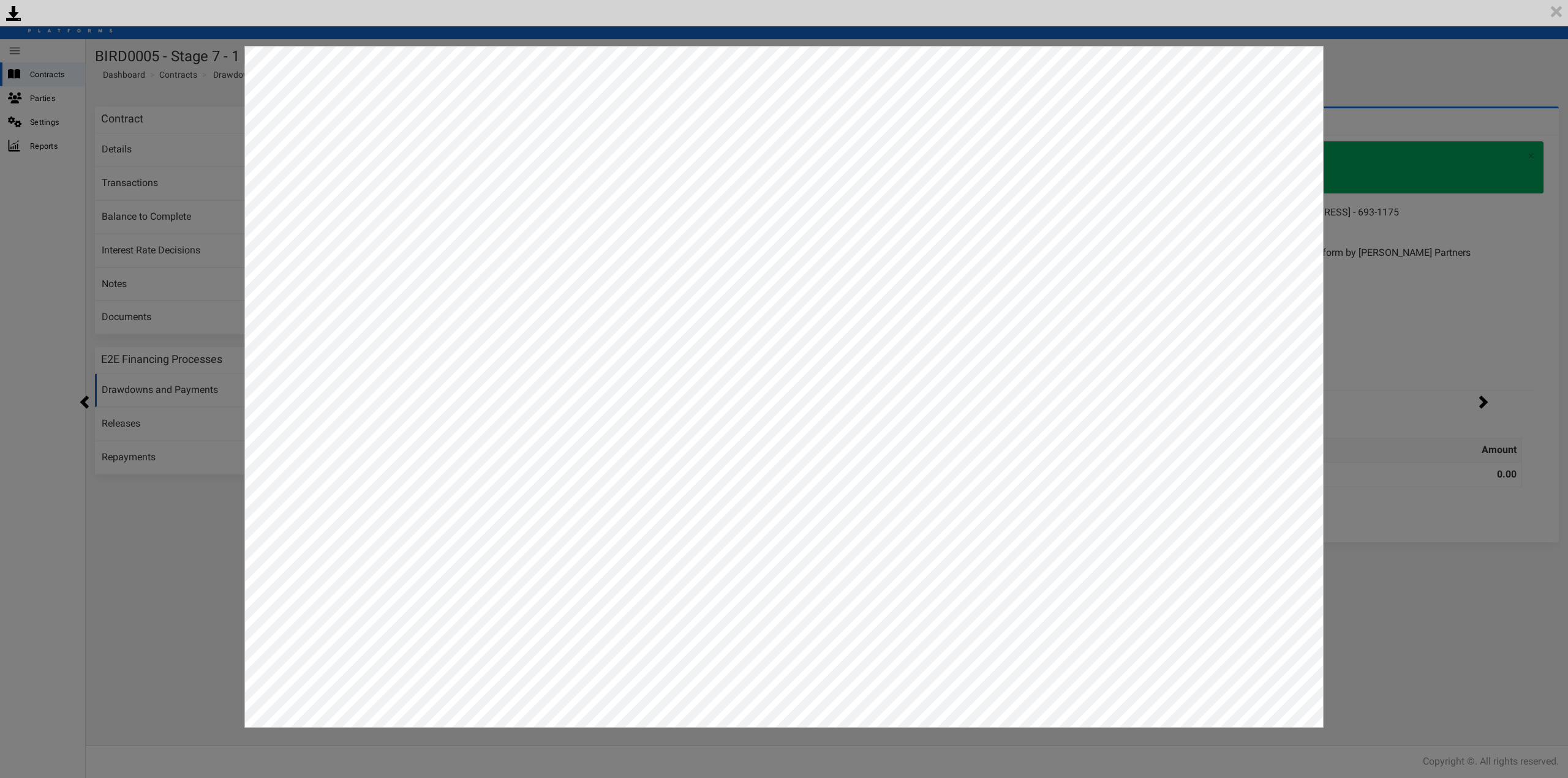
click at [1414, 97] on div "<p>Your browser does not support iframes.</p><script type="text/javascript">ale…" at bounding box center [784, 389] width 1568 height 778
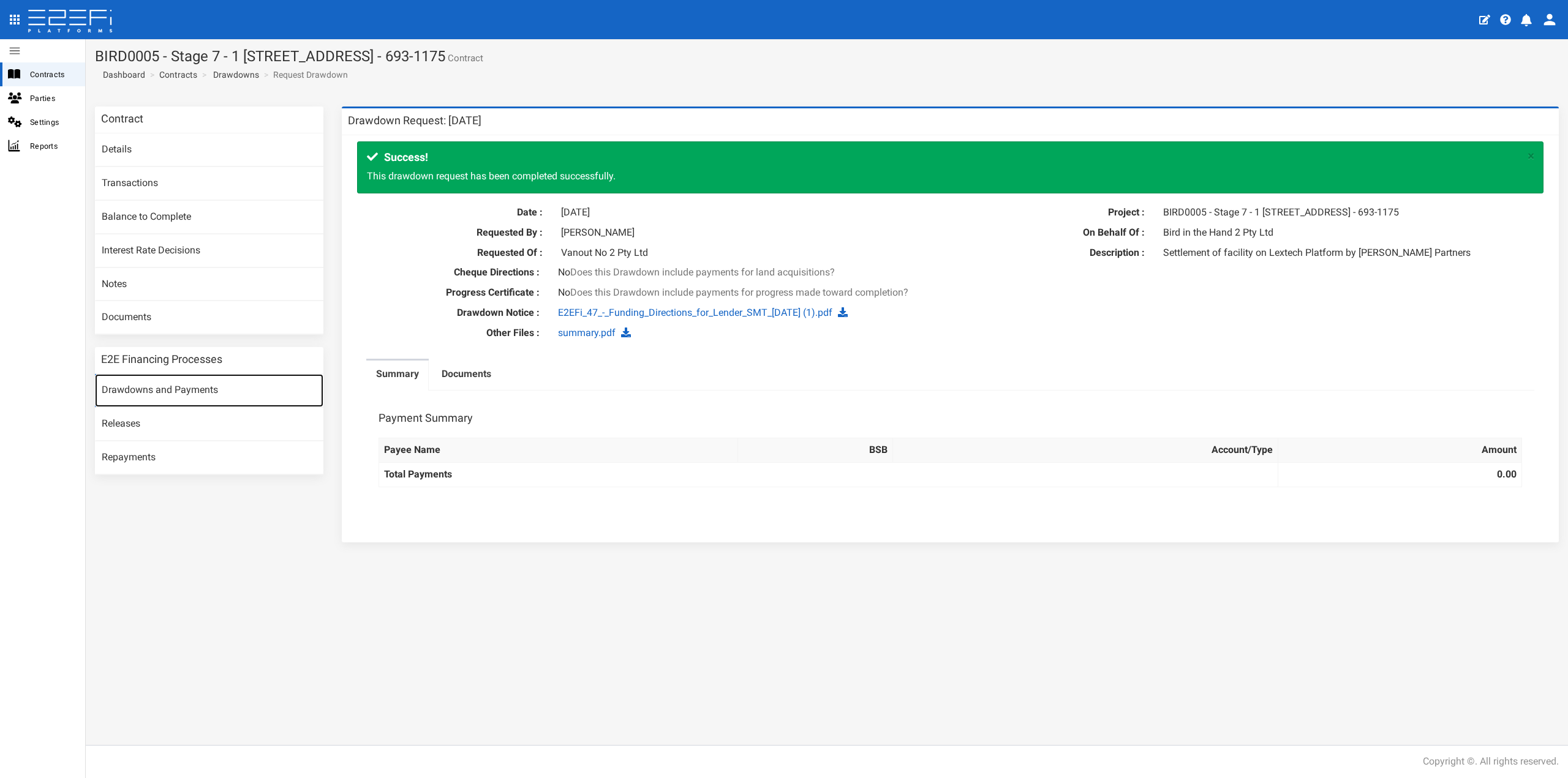
click at [178, 386] on link "Drawdowns and Payments" at bounding box center [209, 390] width 229 height 33
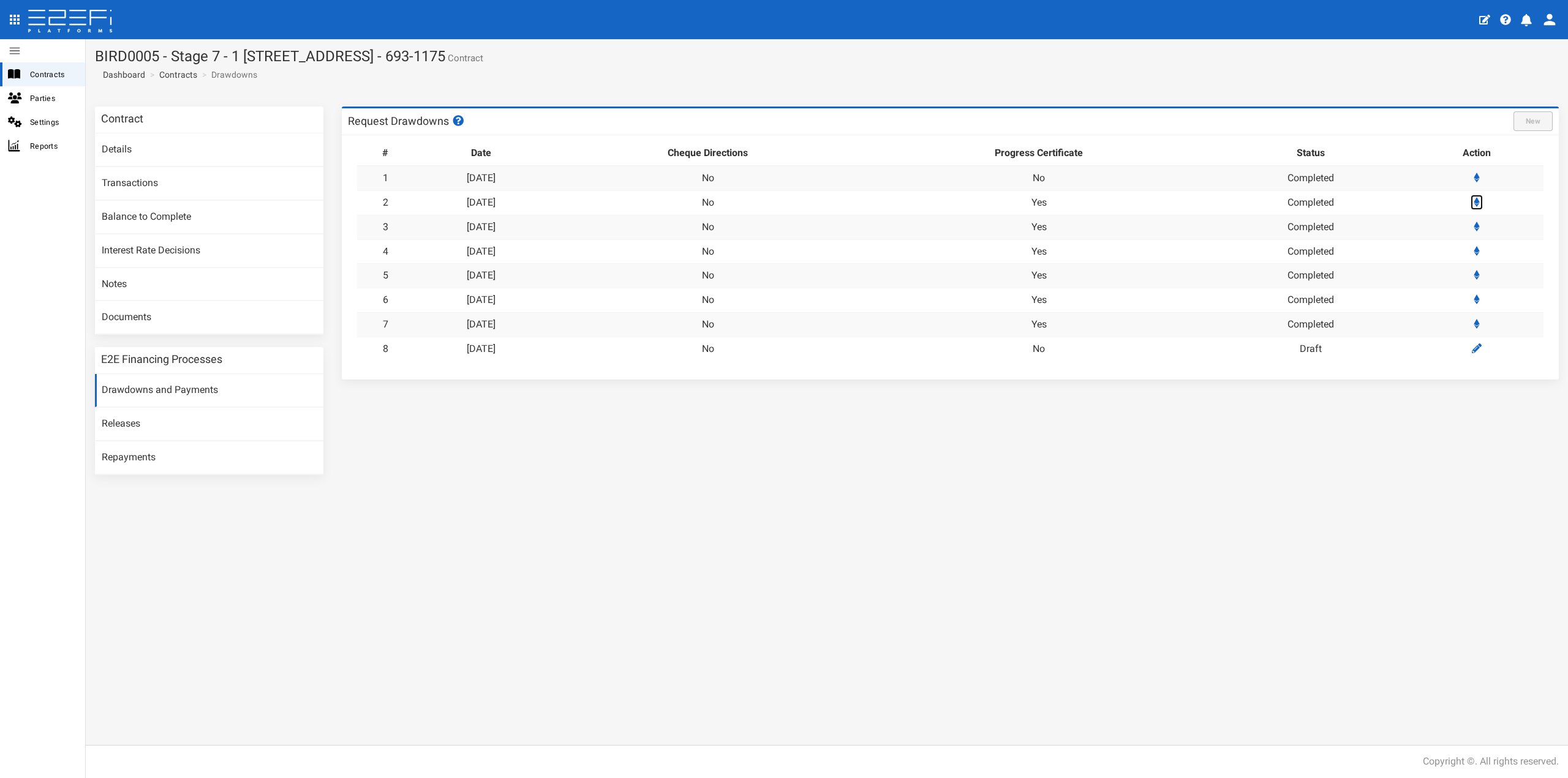
click at [1480, 202] on icon at bounding box center [1477, 202] width 6 height 10
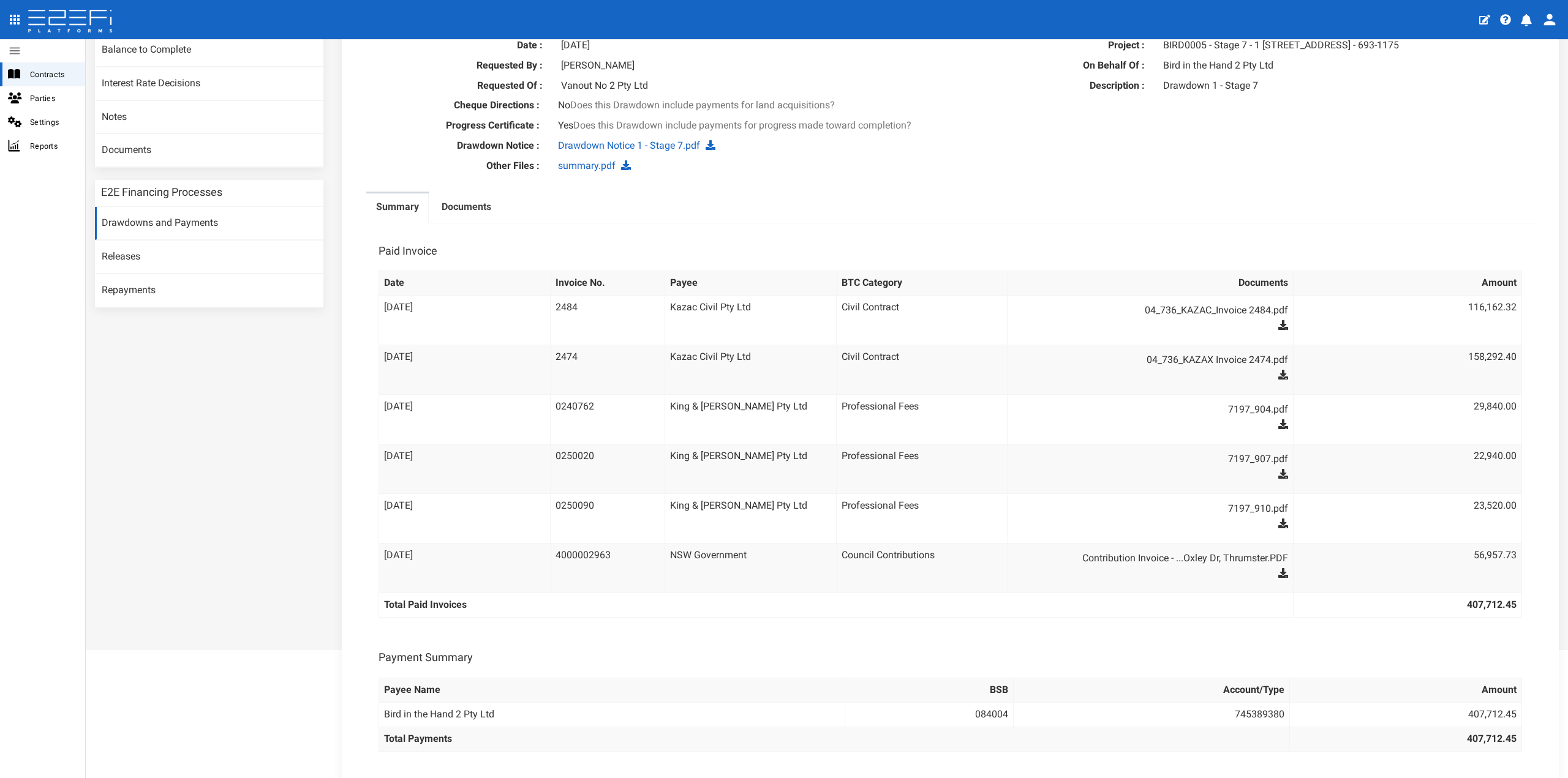
scroll to position [262, 0]
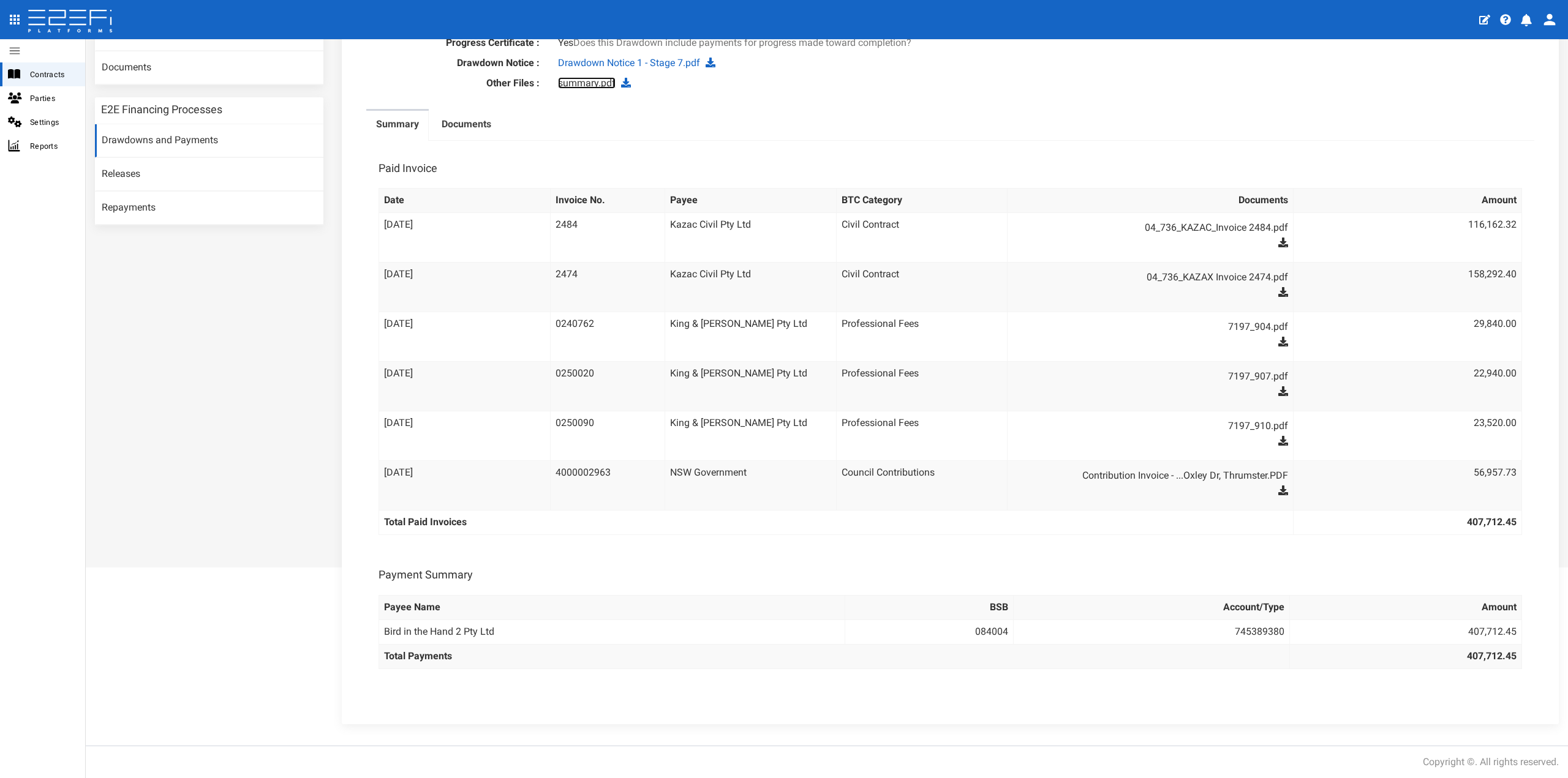
click at [585, 85] on link "summary.pdf" at bounding box center [587, 83] width 58 height 12
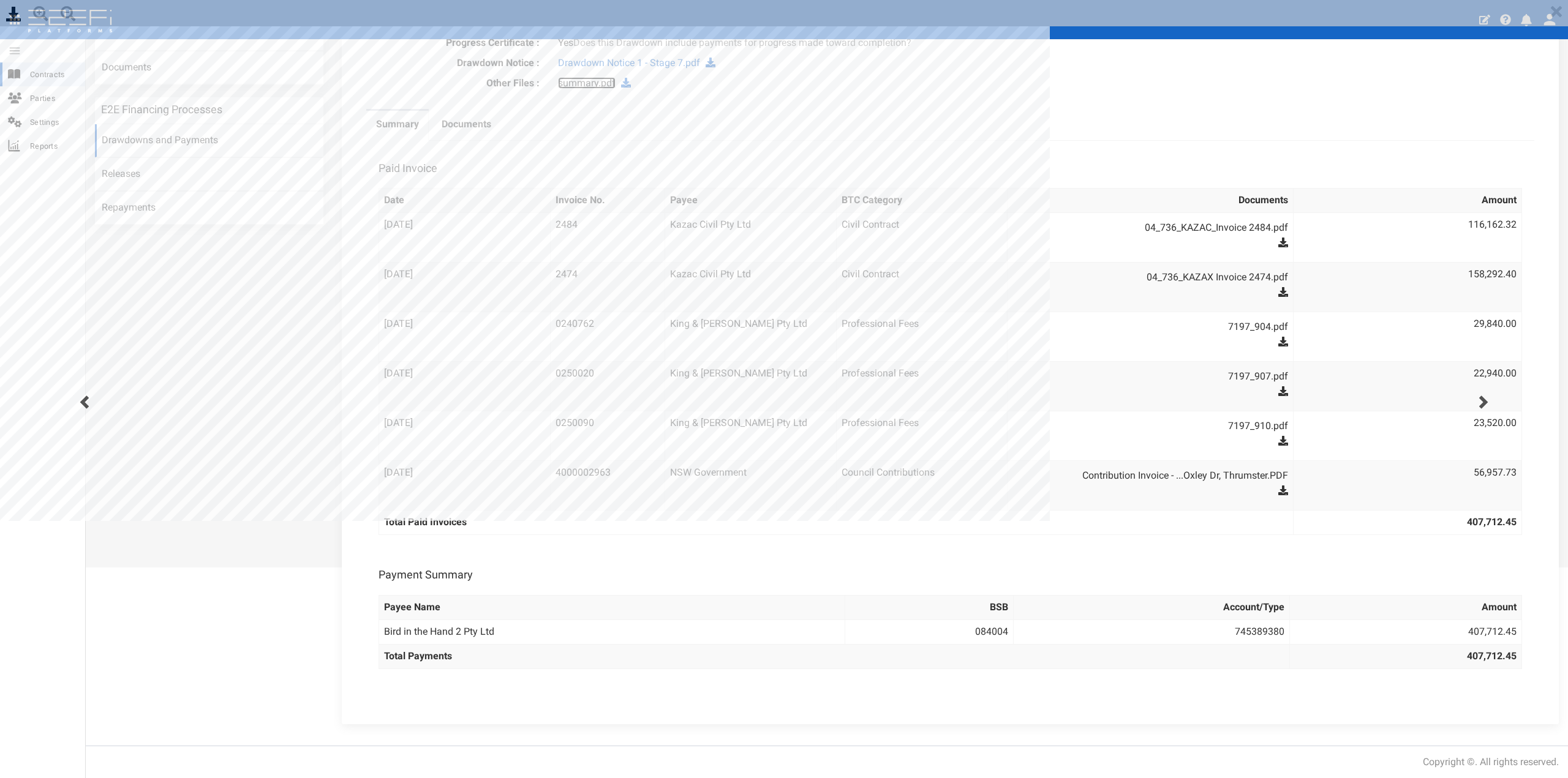
scroll to position [0, 0]
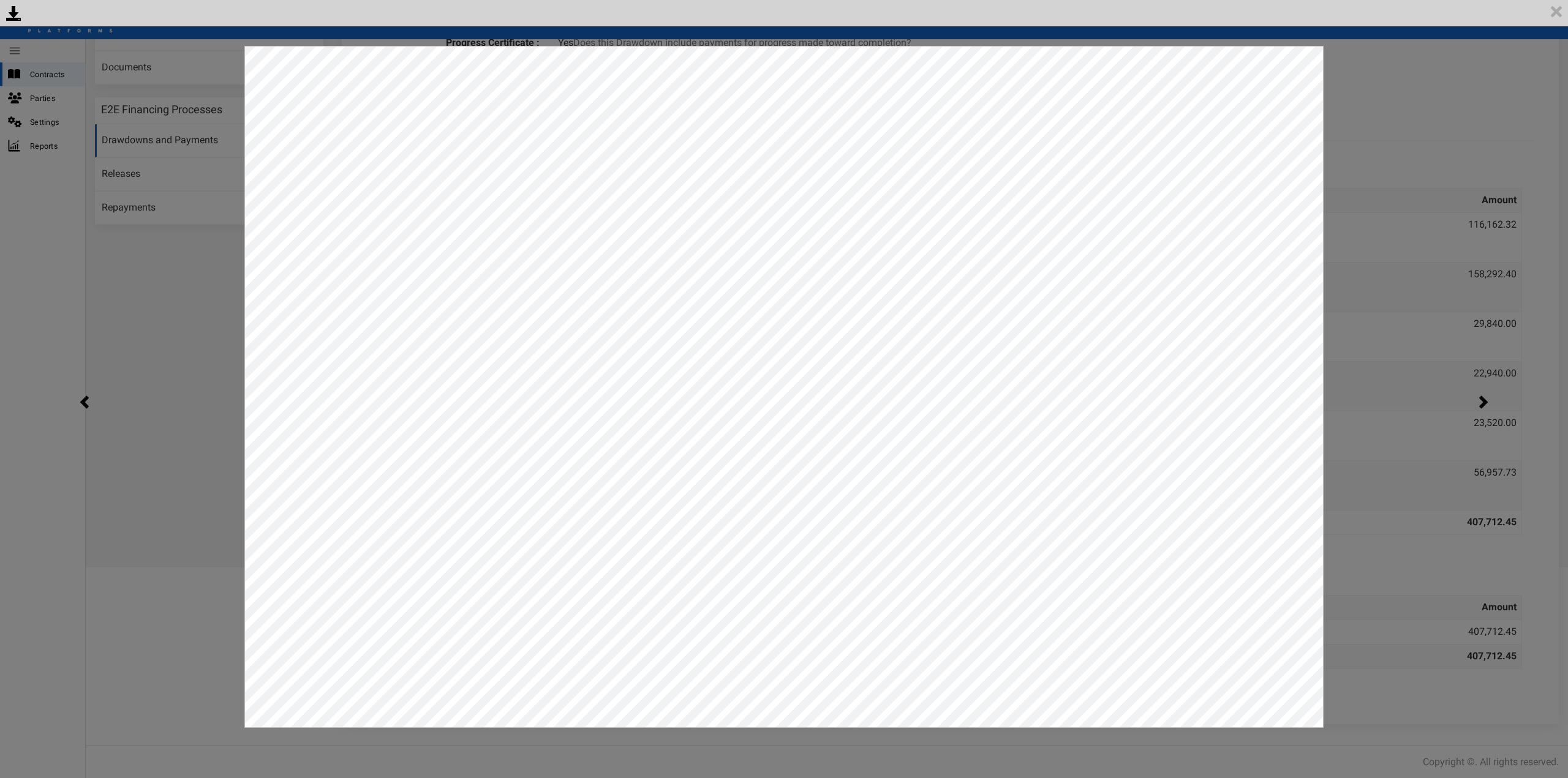
click at [1361, 114] on div "<p>Your browser does not support iframes.</p><script type="text/javascript">ale…" at bounding box center [784, 389] width 1568 height 778
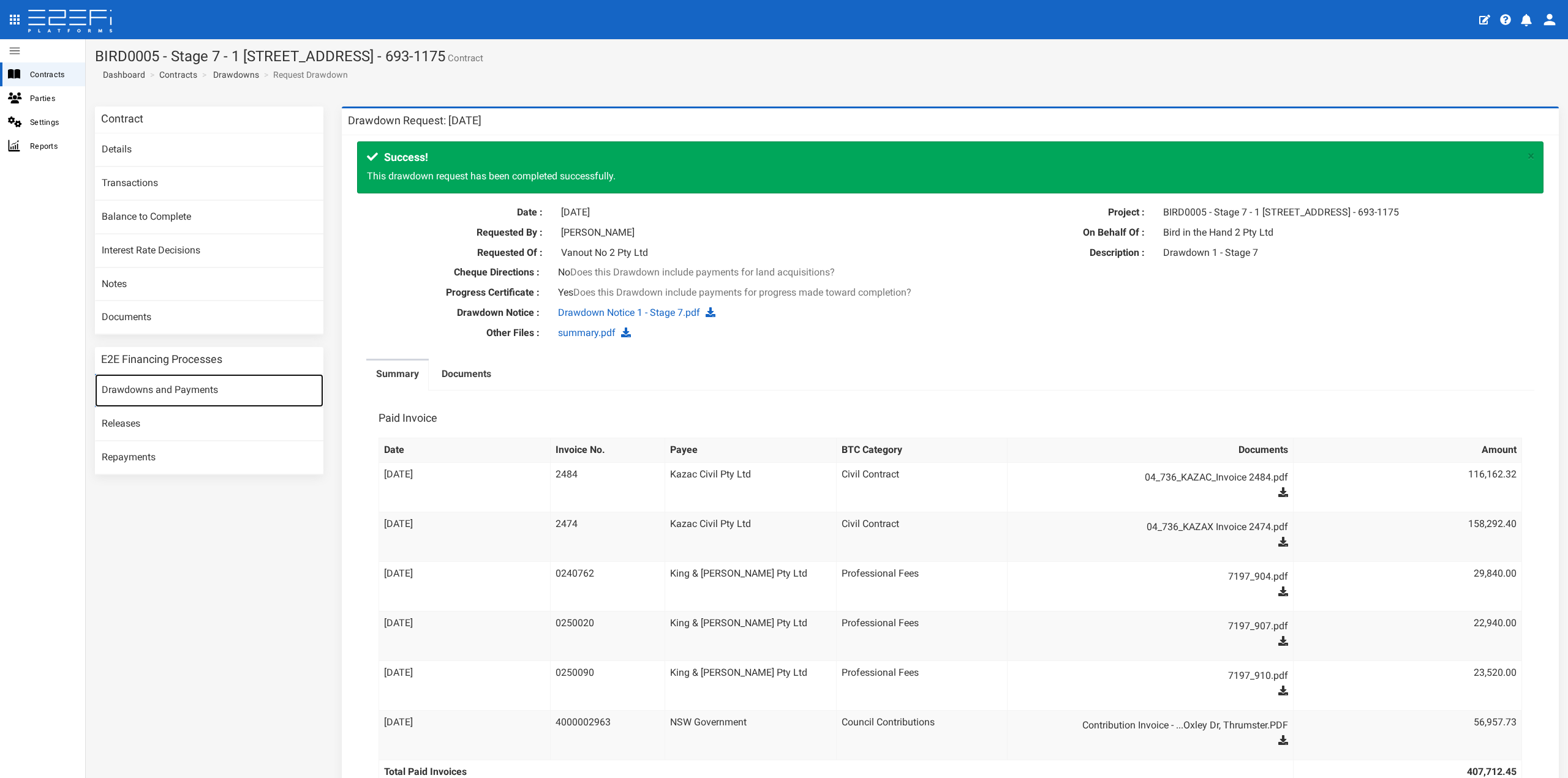
click at [164, 389] on link "Drawdowns and Payments" at bounding box center [209, 390] width 229 height 33
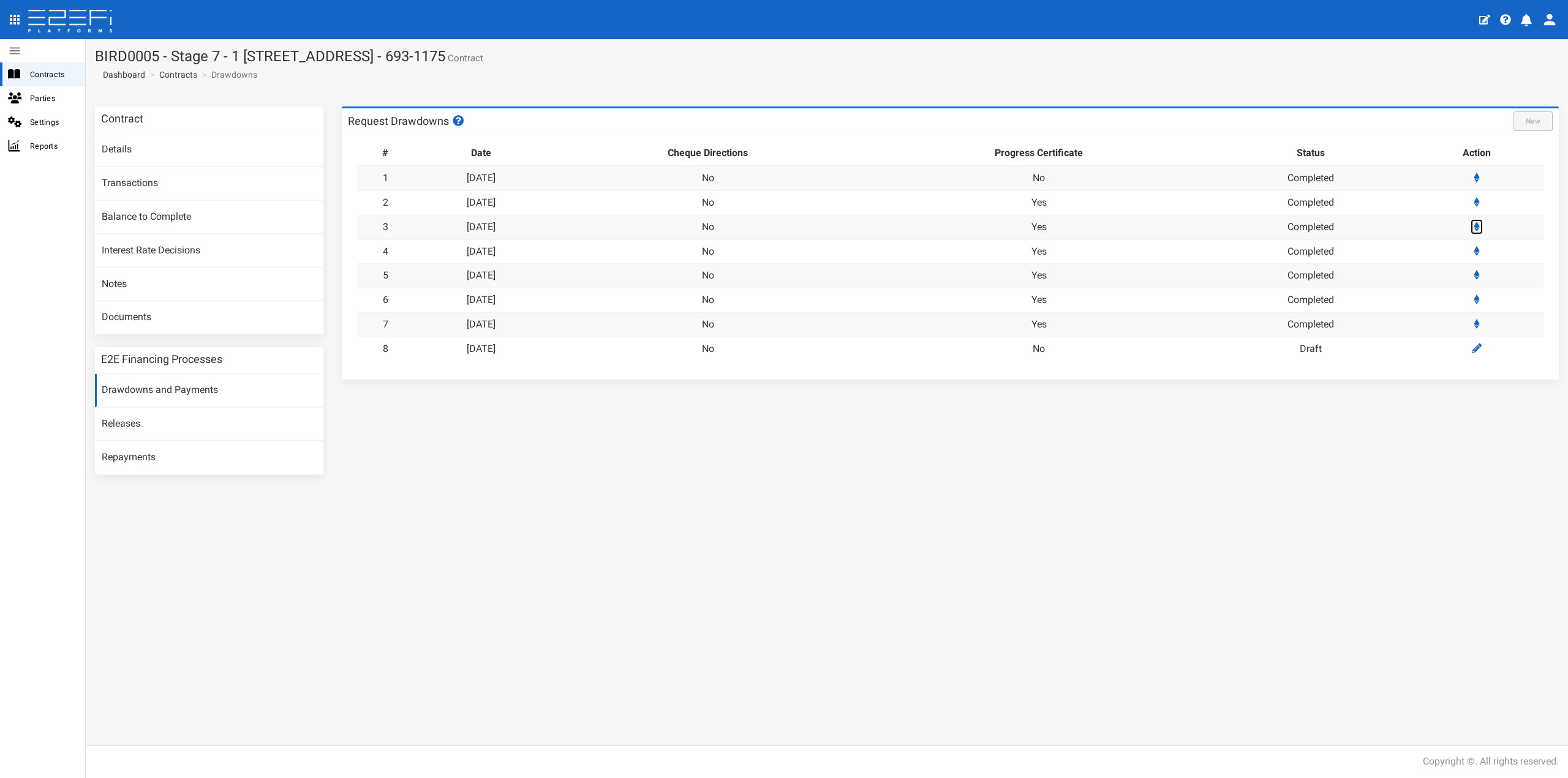
click at [1480, 226] on icon at bounding box center [1477, 226] width 6 height 10
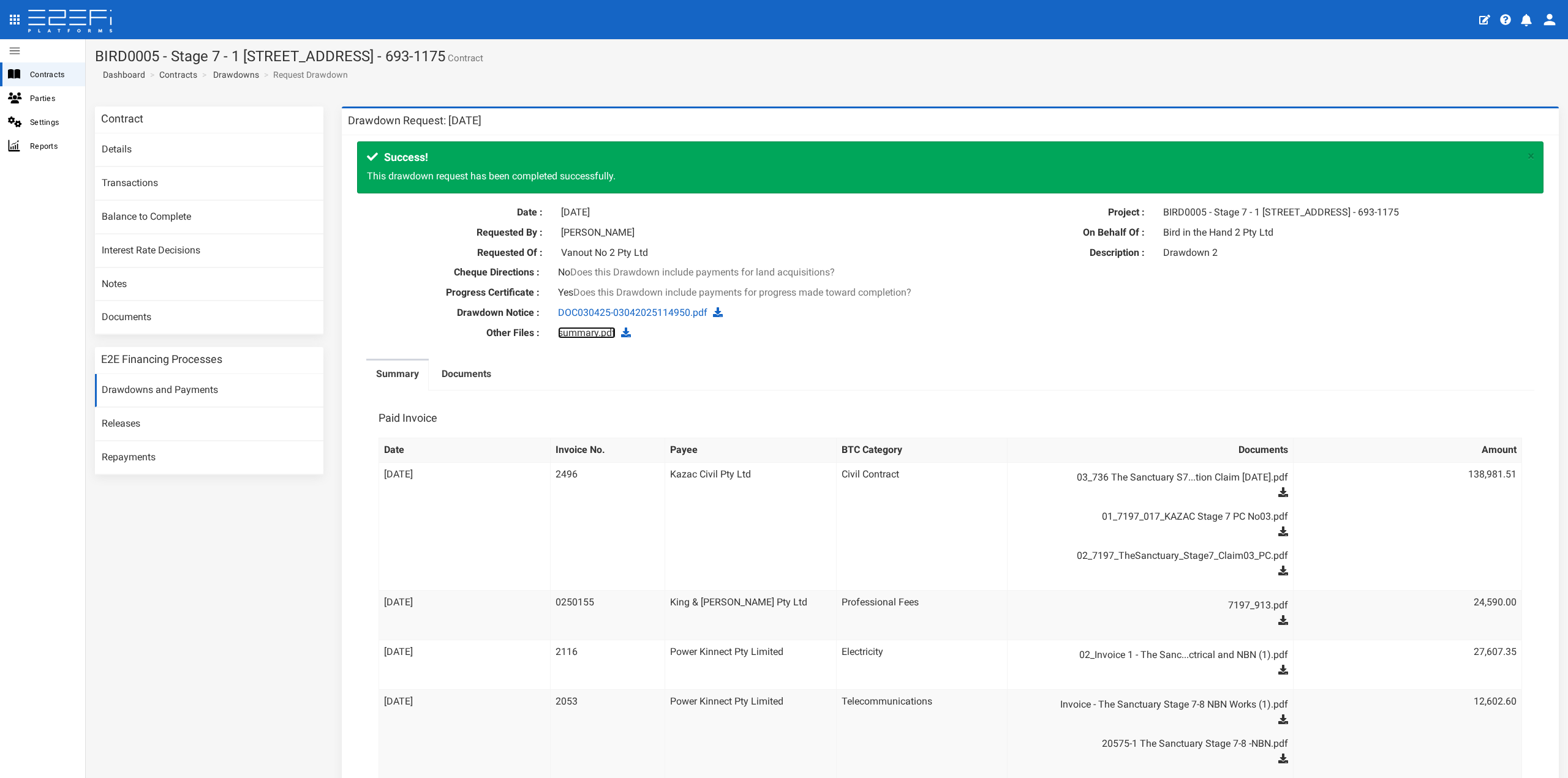
click at [572, 338] on link "summary.pdf" at bounding box center [587, 333] width 58 height 12
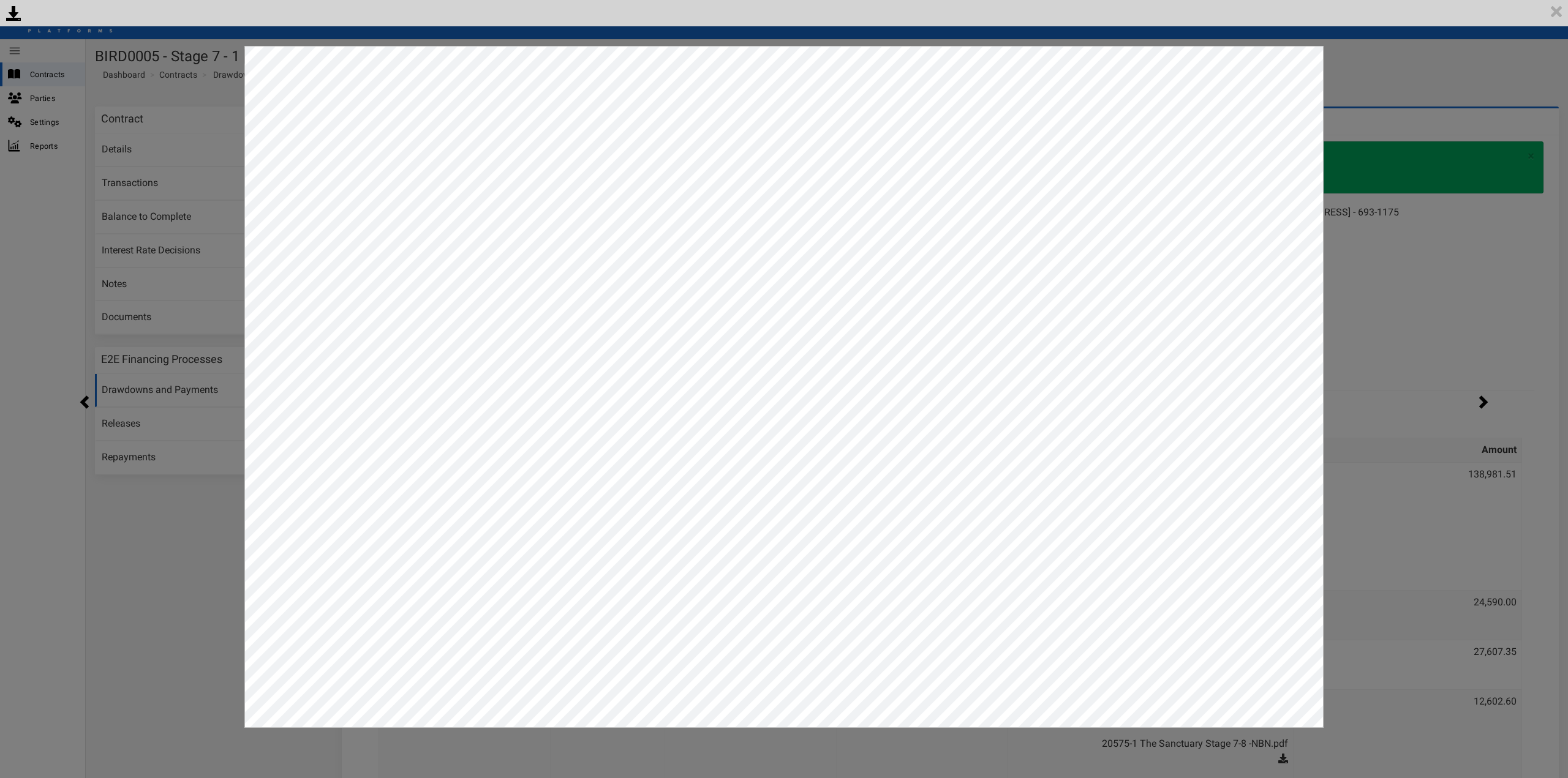
click at [1345, 83] on div "<p>Your browser does not support iframes.</p><script type="text/javascript">ale…" at bounding box center [784, 389] width 1568 height 778
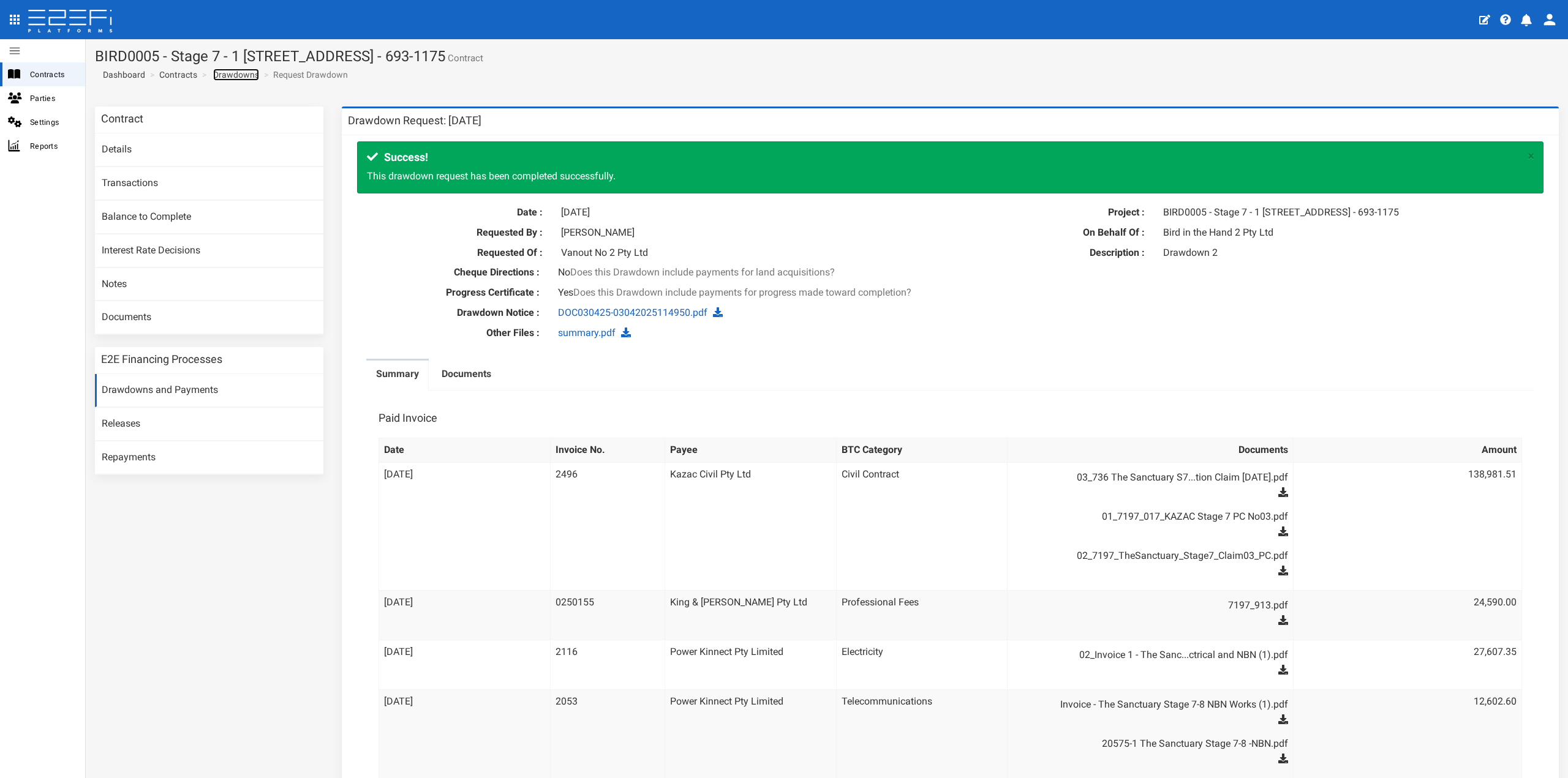
click at [241, 78] on link "Drawdowns" at bounding box center [236, 74] width 46 height 13
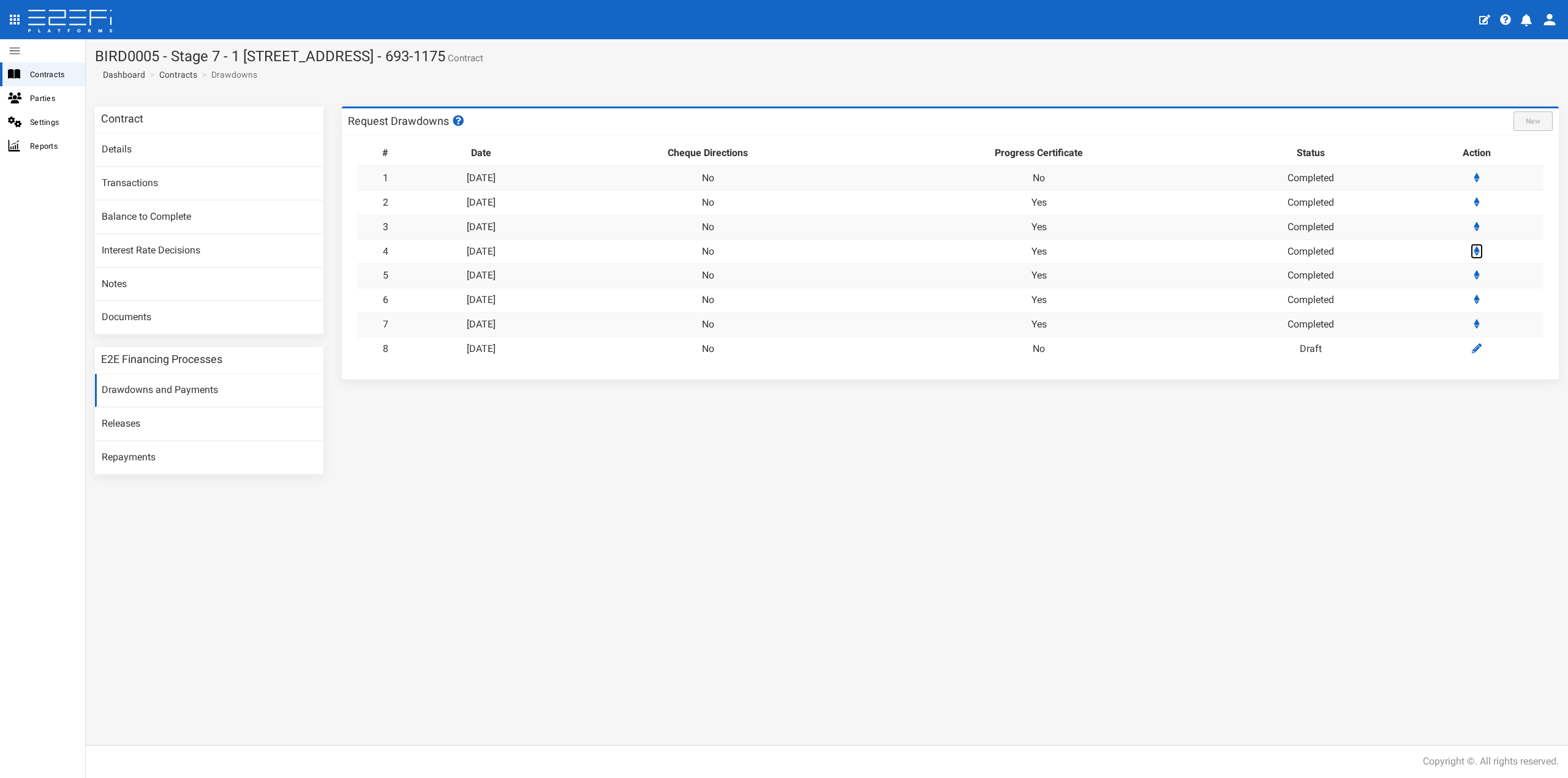
click at [1477, 248] on icon at bounding box center [1477, 250] width 6 height 10
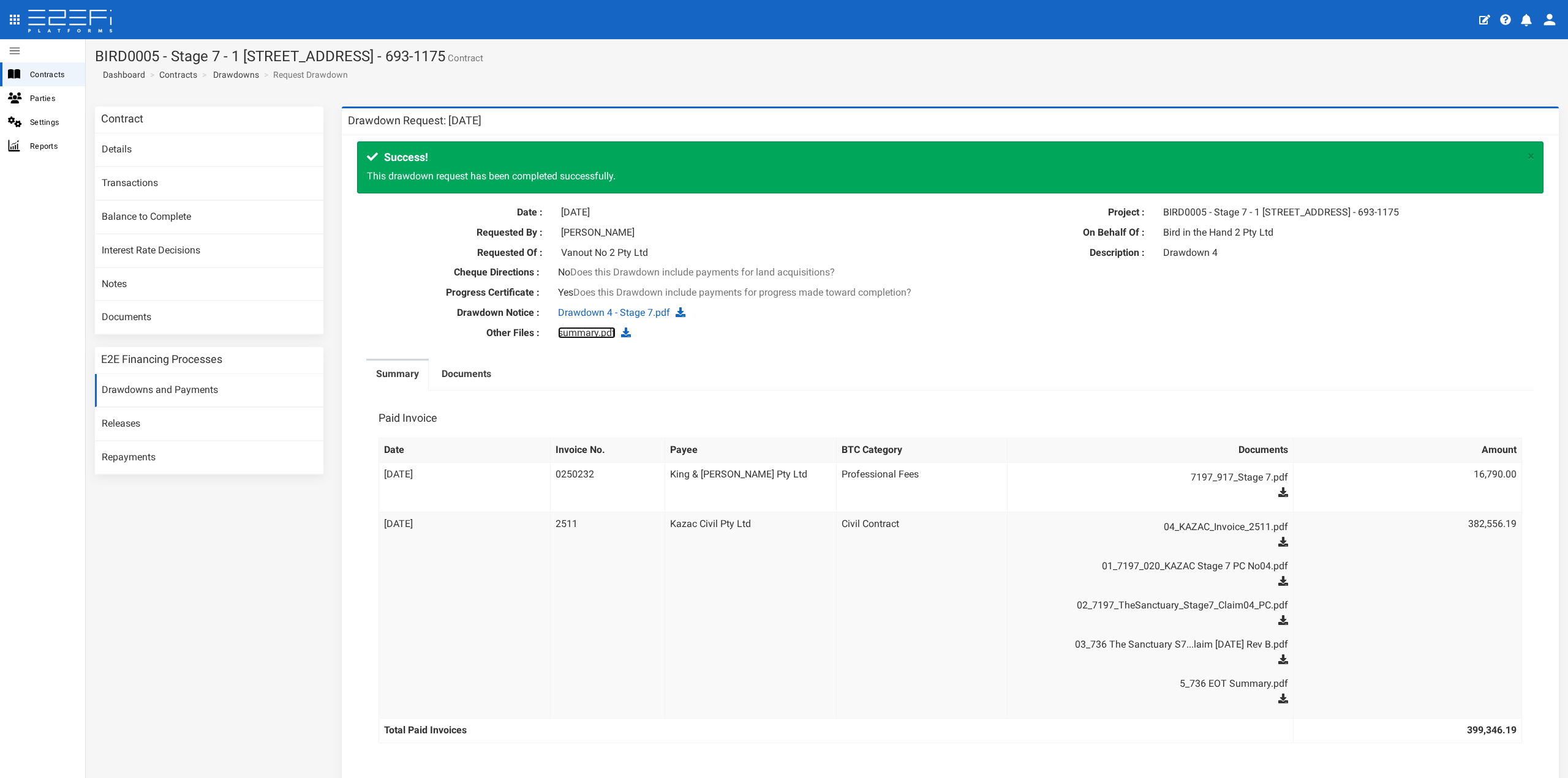
click at [587, 338] on link "summary.pdf" at bounding box center [587, 333] width 58 height 12
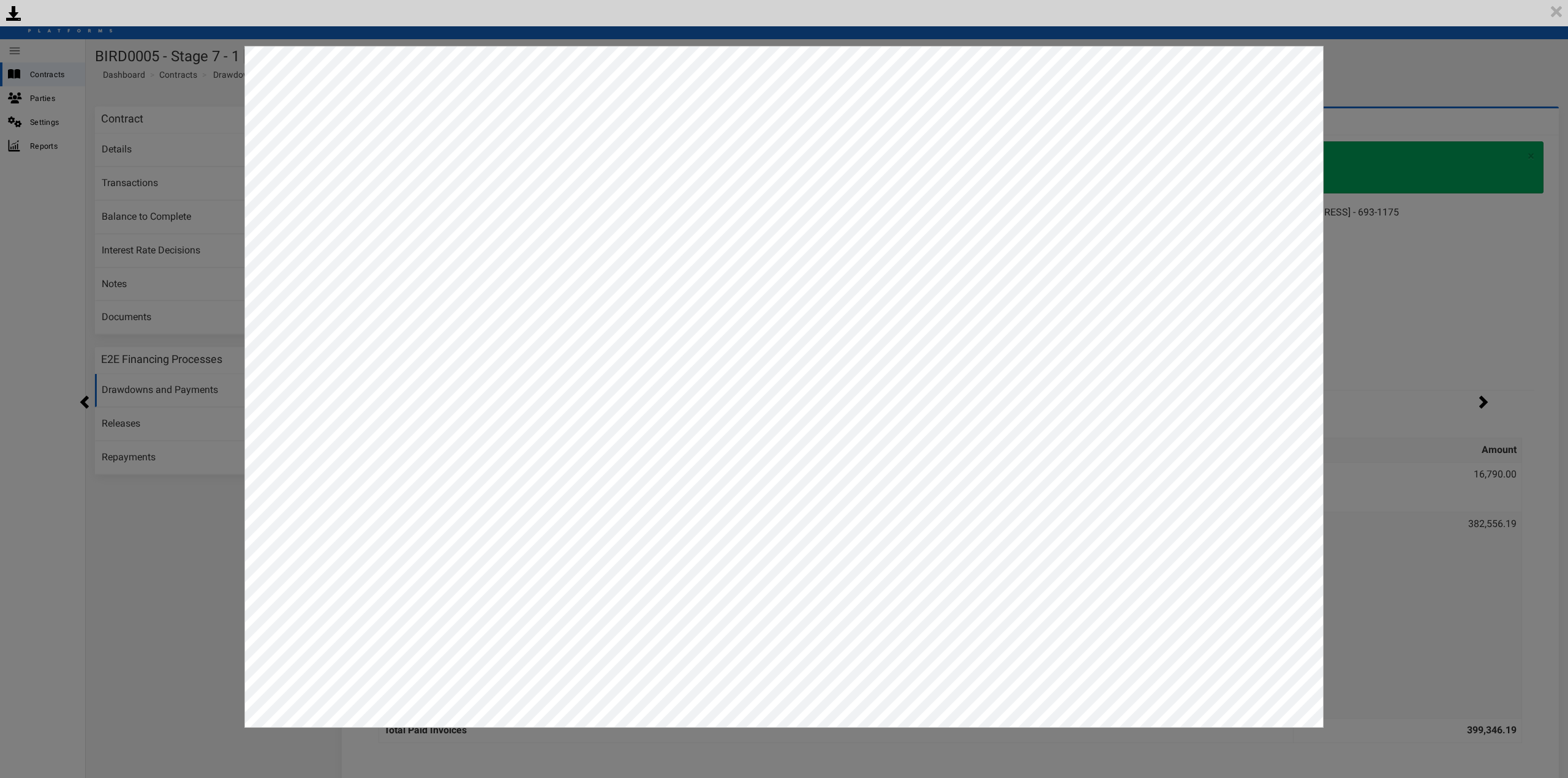
click at [1434, 206] on div "<p>Your browser does not support iframes.</p><script type="text/javascript">ale…" at bounding box center [784, 389] width 1568 height 778
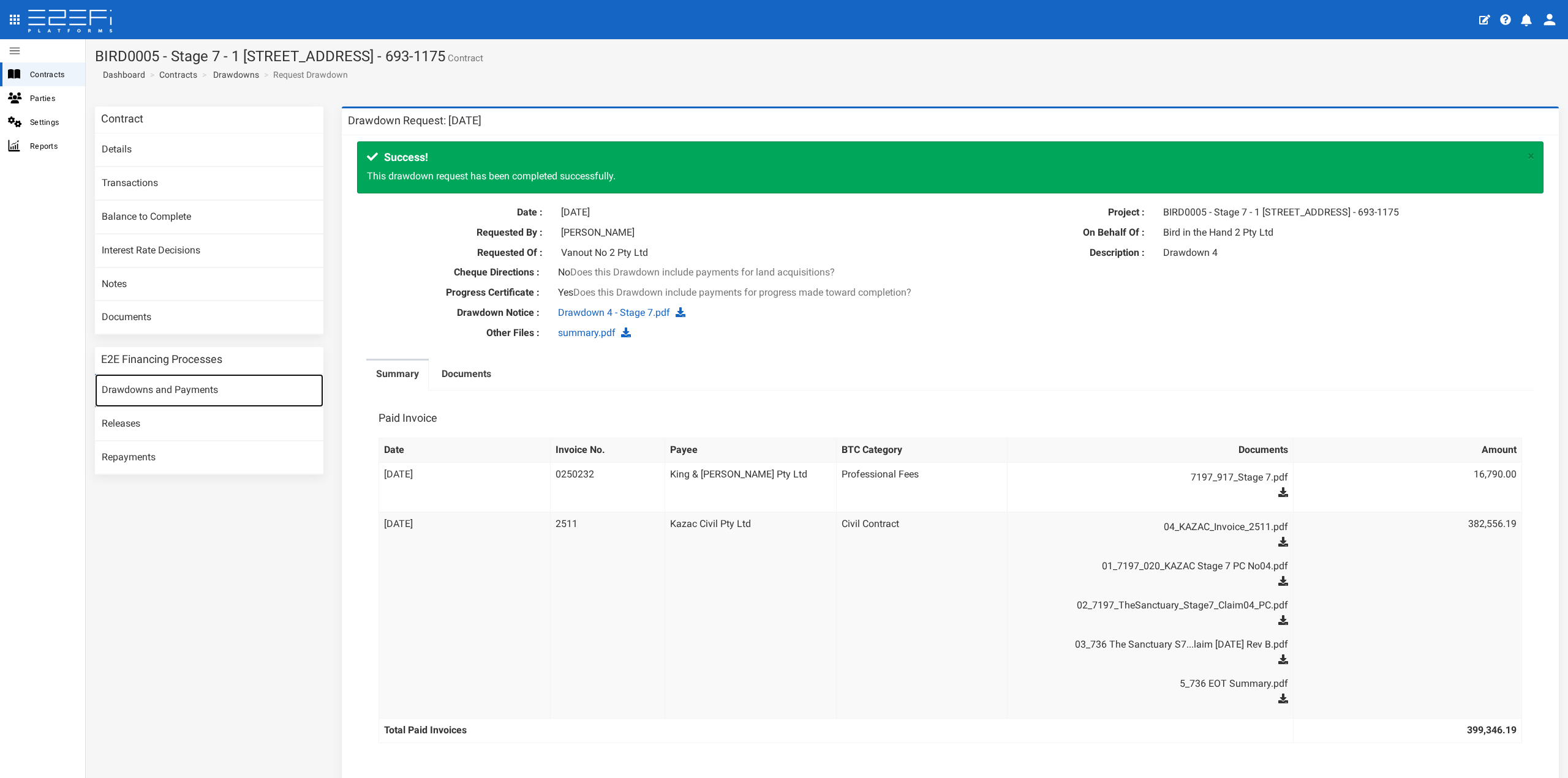
click at [203, 396] on link "Drawdowns and Payments" at bounding box center [209, 390] width 229 height 33
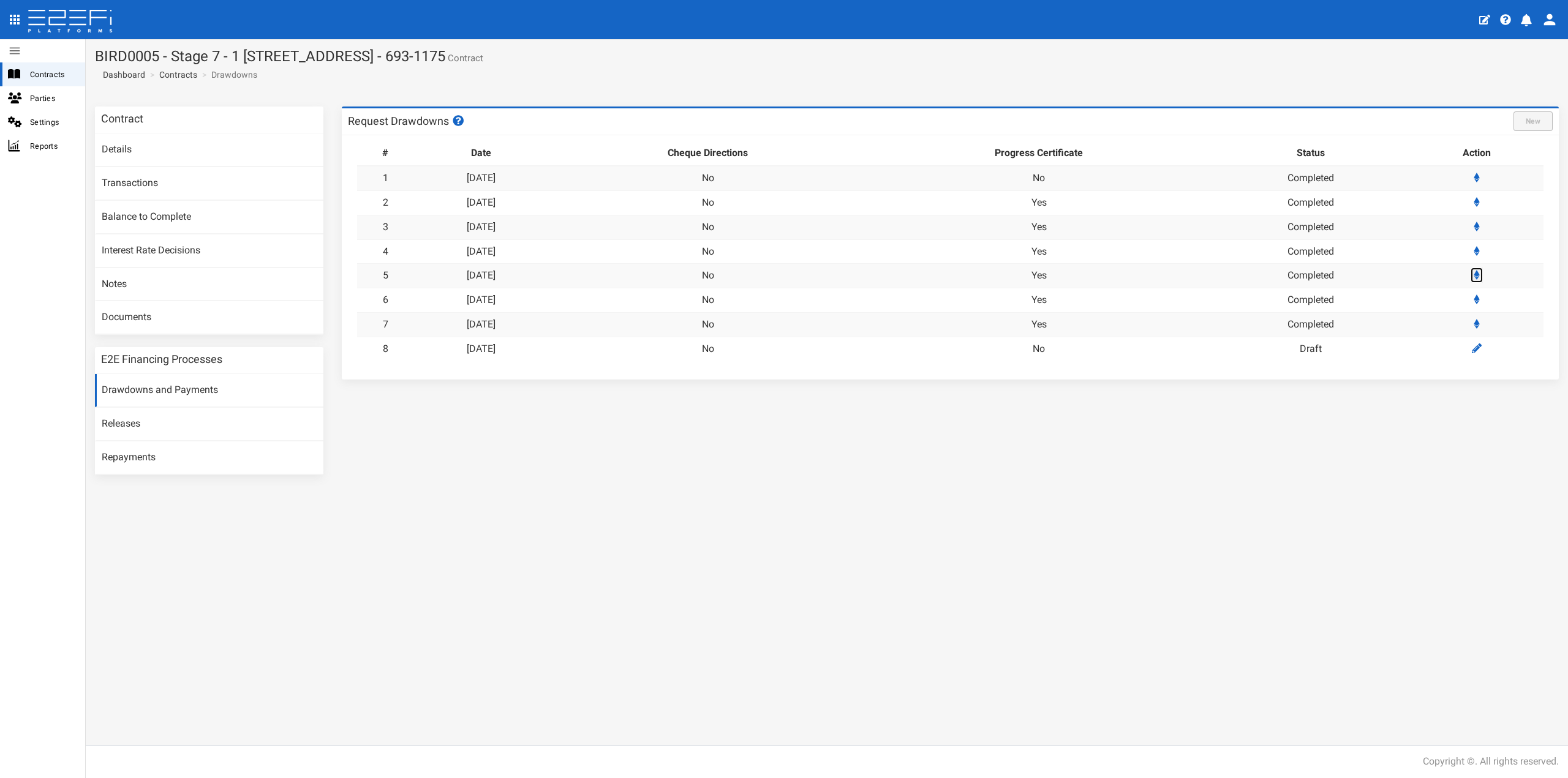
click at [1479, 271] on icon at bounding box center [1477, 274] width 6 height 10
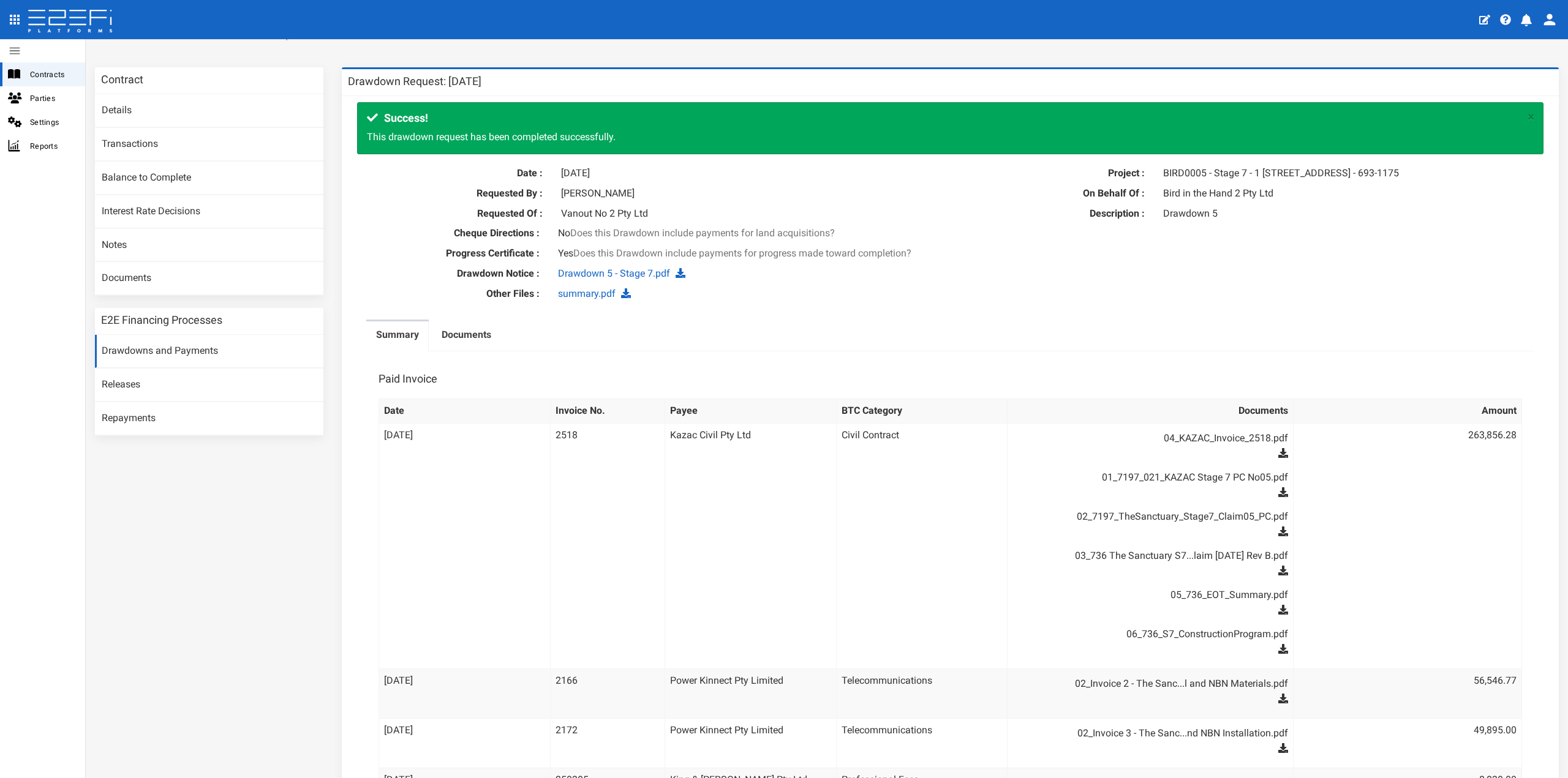
scroll to position [61, 0]
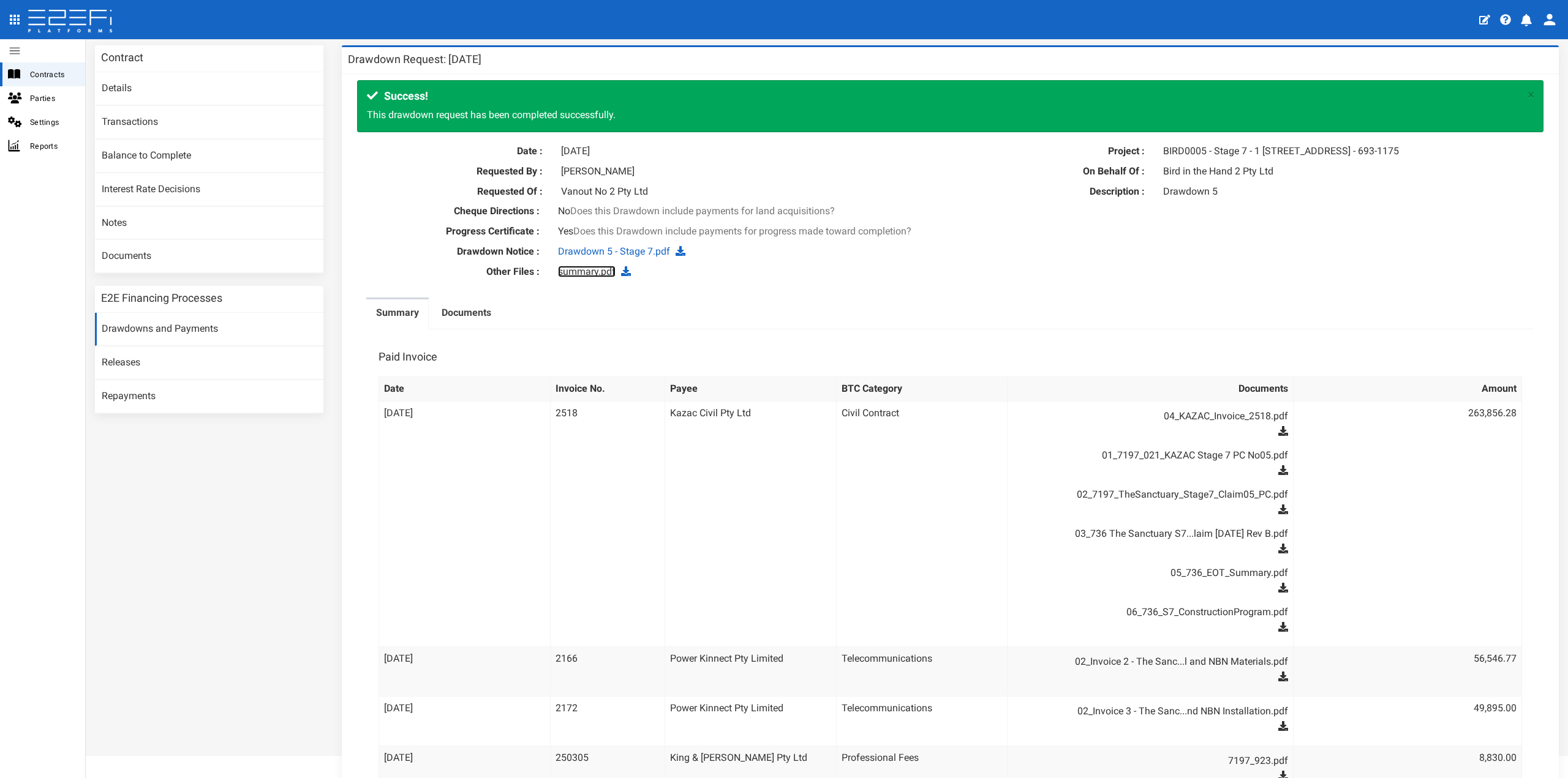
click at [589, 277] on link "summary.pdf" at bounding box center [587, 272] width 58 height 12
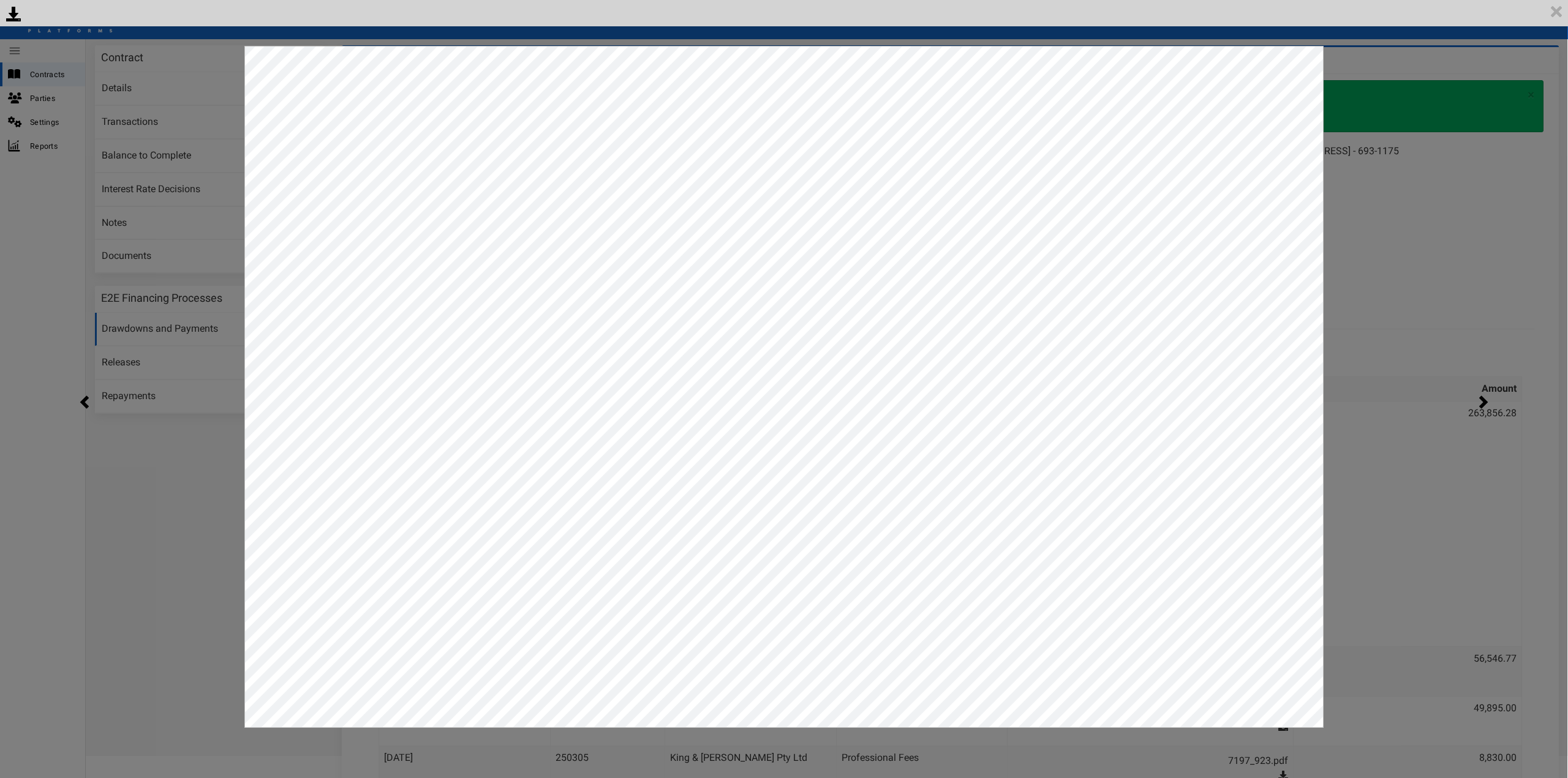
scroll to position [0, 0]
click at [1478, 277] on div "<p>Your browser does not support iframes.</p><script type="text/javascript">ale…" at bounding box center [784, 389] width 1568 height 778
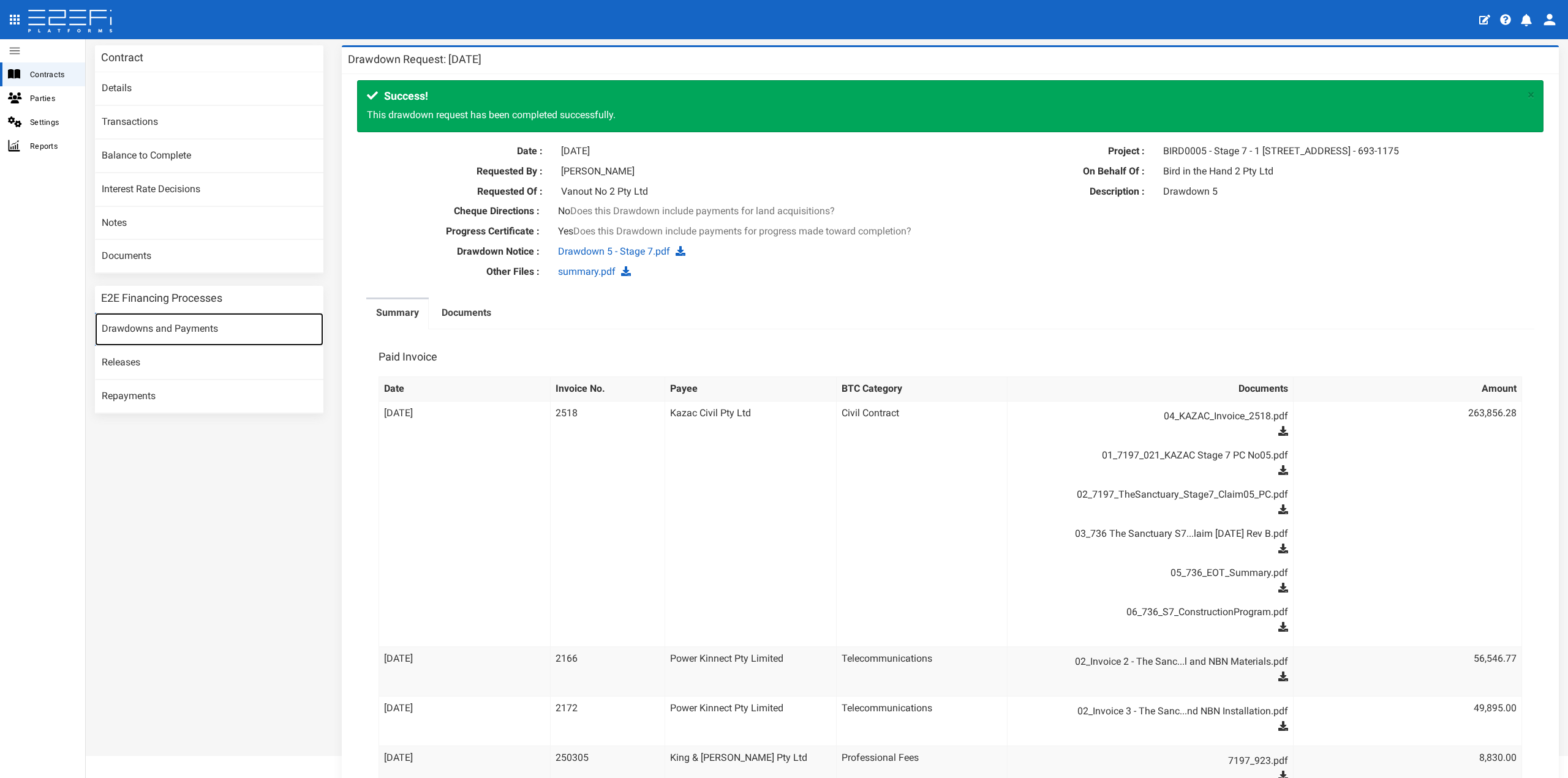
click at [208, 324] on link "Drawdowns and Payments" at bounding box center [209, 329] width 229 height 33
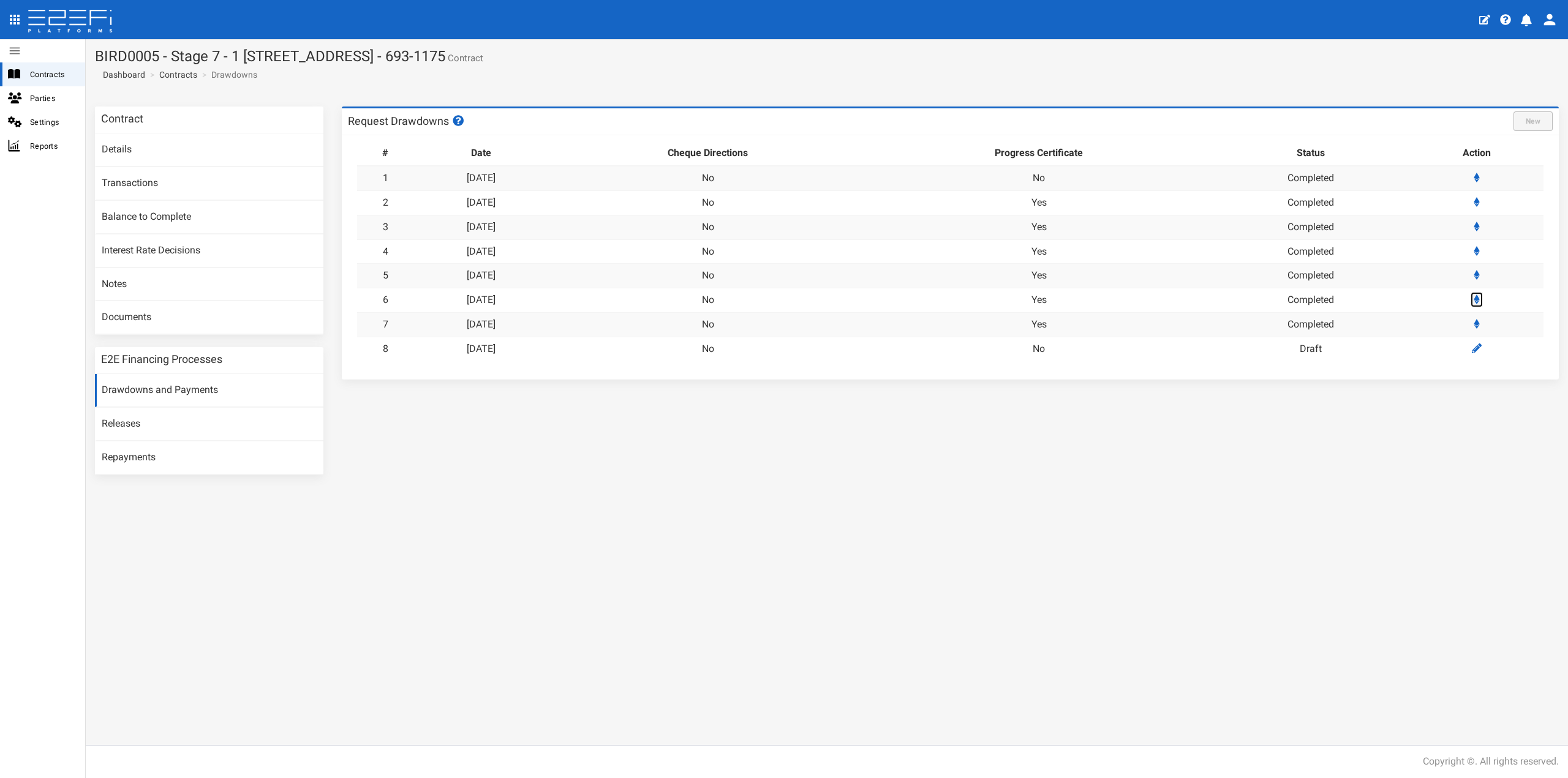
click at [1477, 299] on icon at bounding box center [1477, 299] width 6 height 10
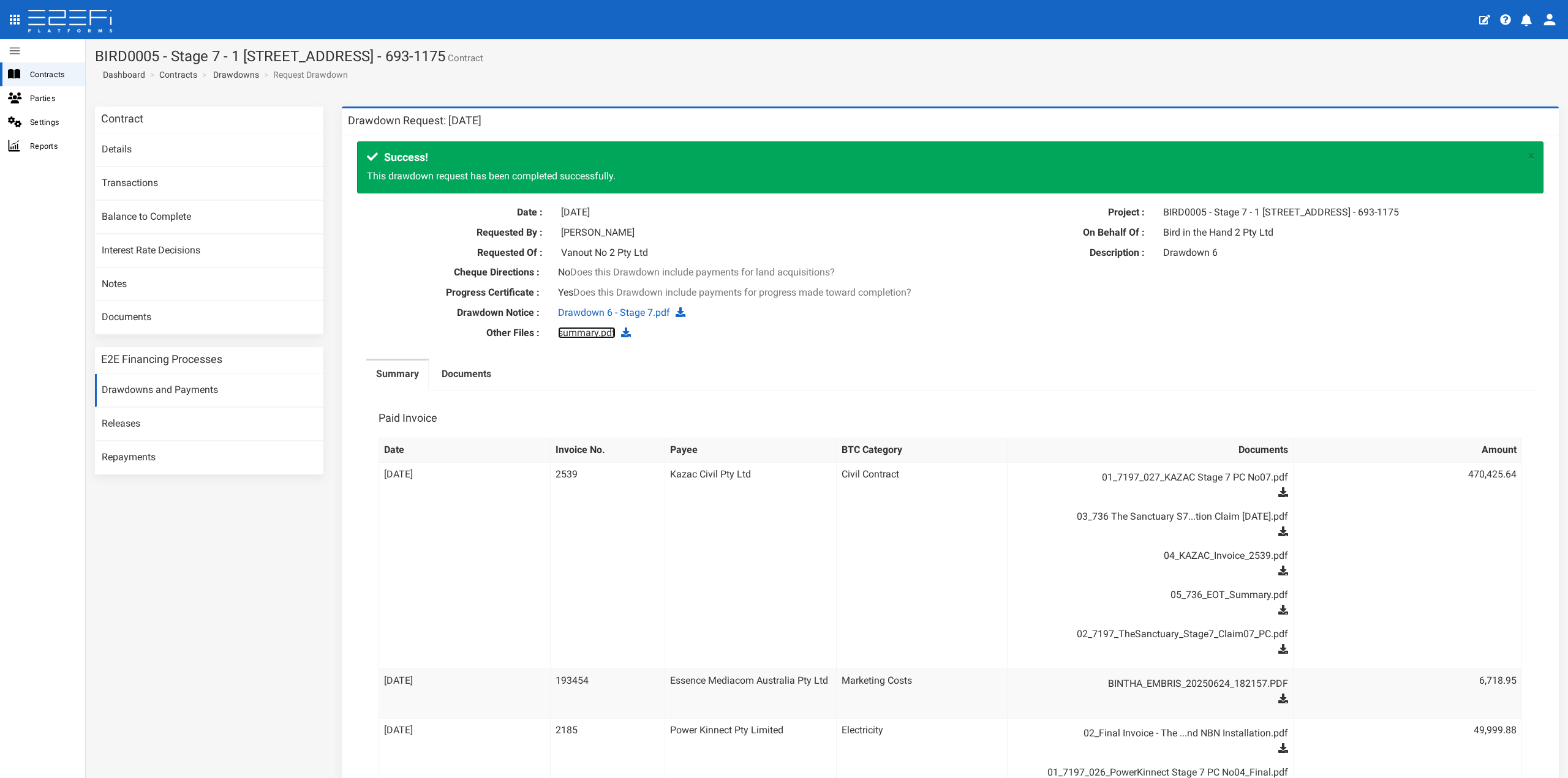
click at [595, 338] on link "summary.pdf" at bounding box center [587, 333] width 58 height 12
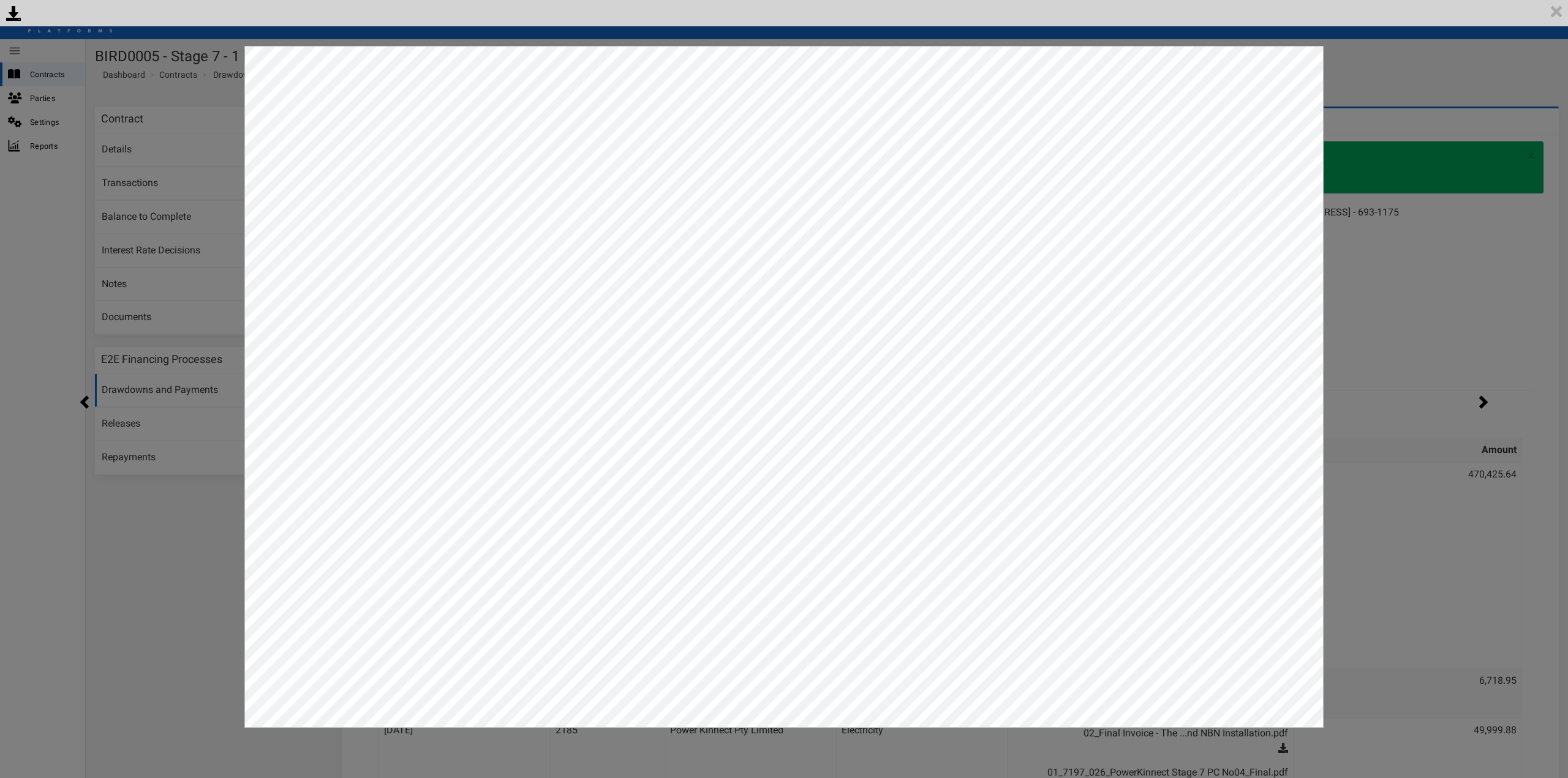
click at [1468, 287] on div "<p>Your browser does not support iframes.</p><script type="text/javascript">ale…" at bounding box center [784, 389] width 1568 height 778
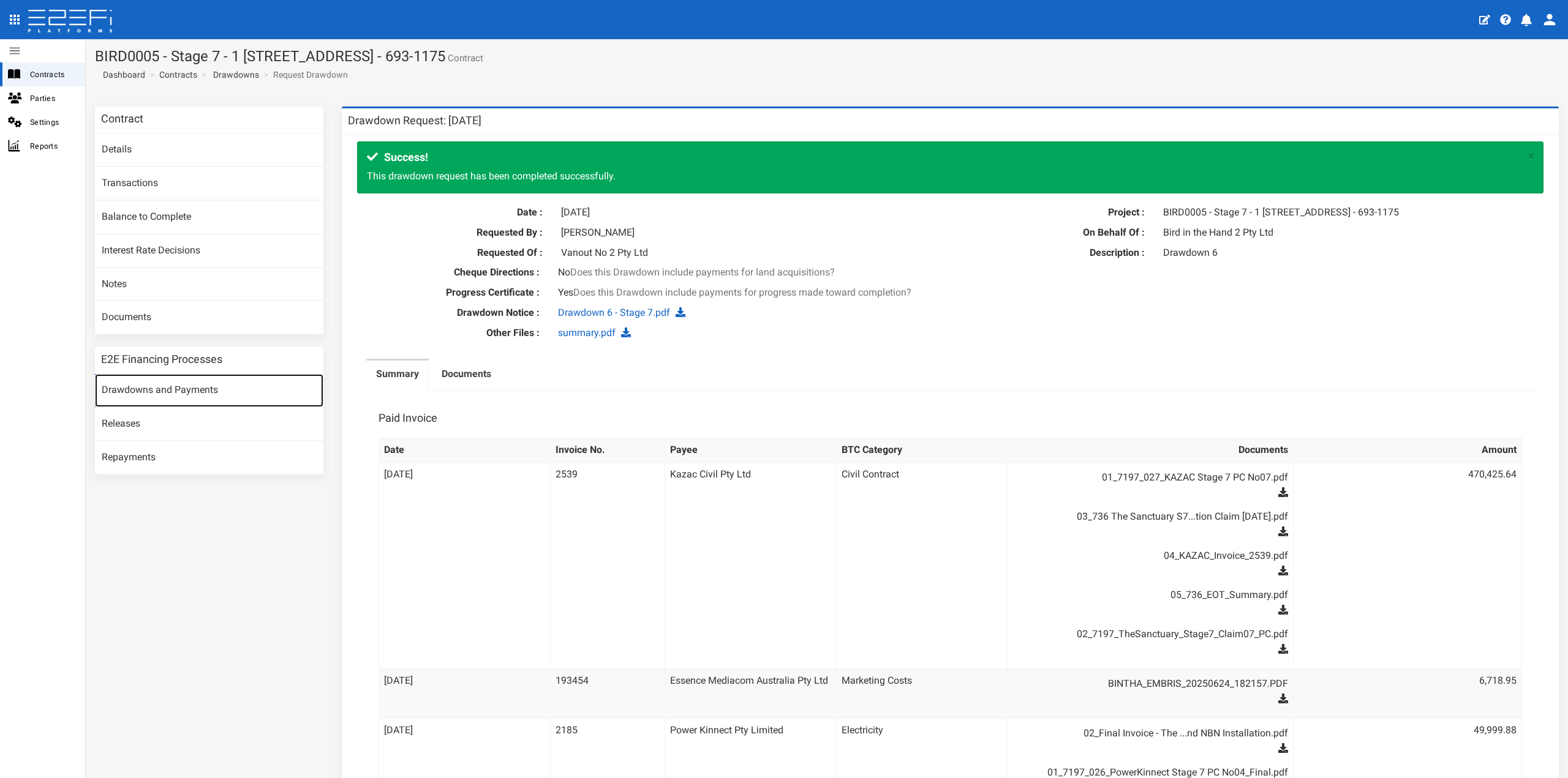
click at [187, 382] on link "Drawdowns and Payments" at bounding box center [209, 390] width 229 height 33
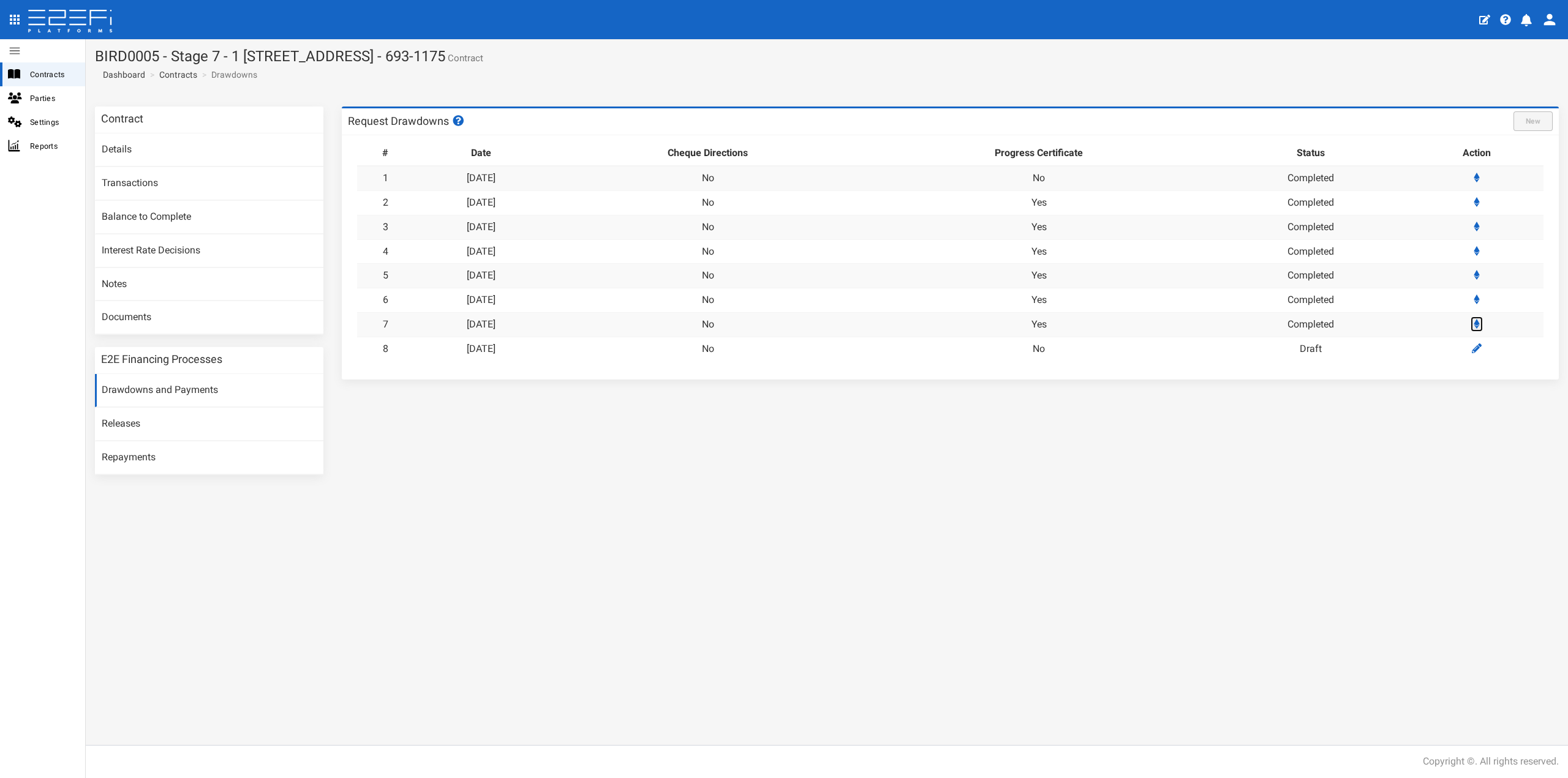
click at [1480, 320] on icon at bounding box center [1477, 323] width 6 height 10
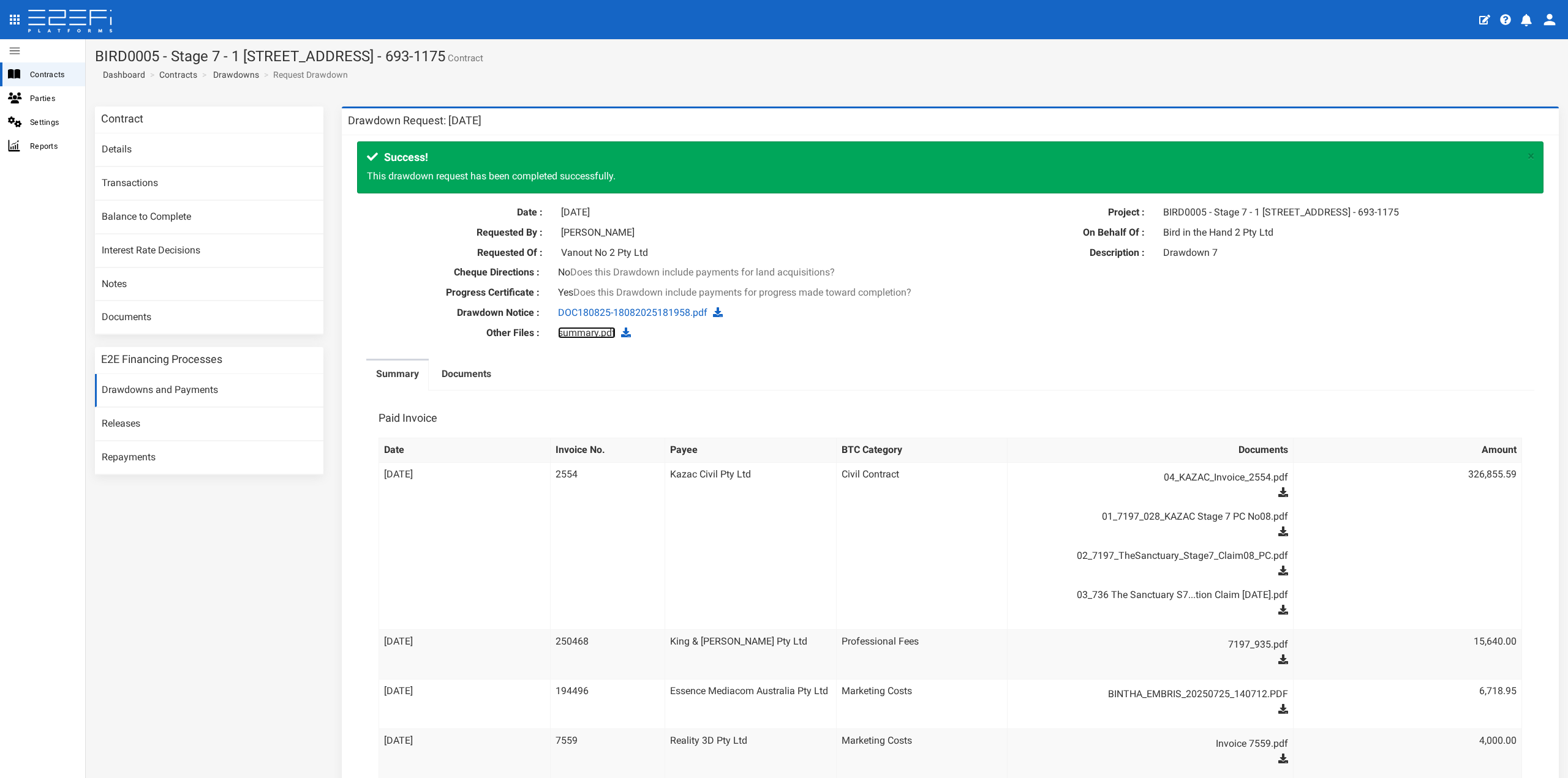
click at [586, 338] on link "summary.pdf" at bounding box center [587, 333] width 58 height 12
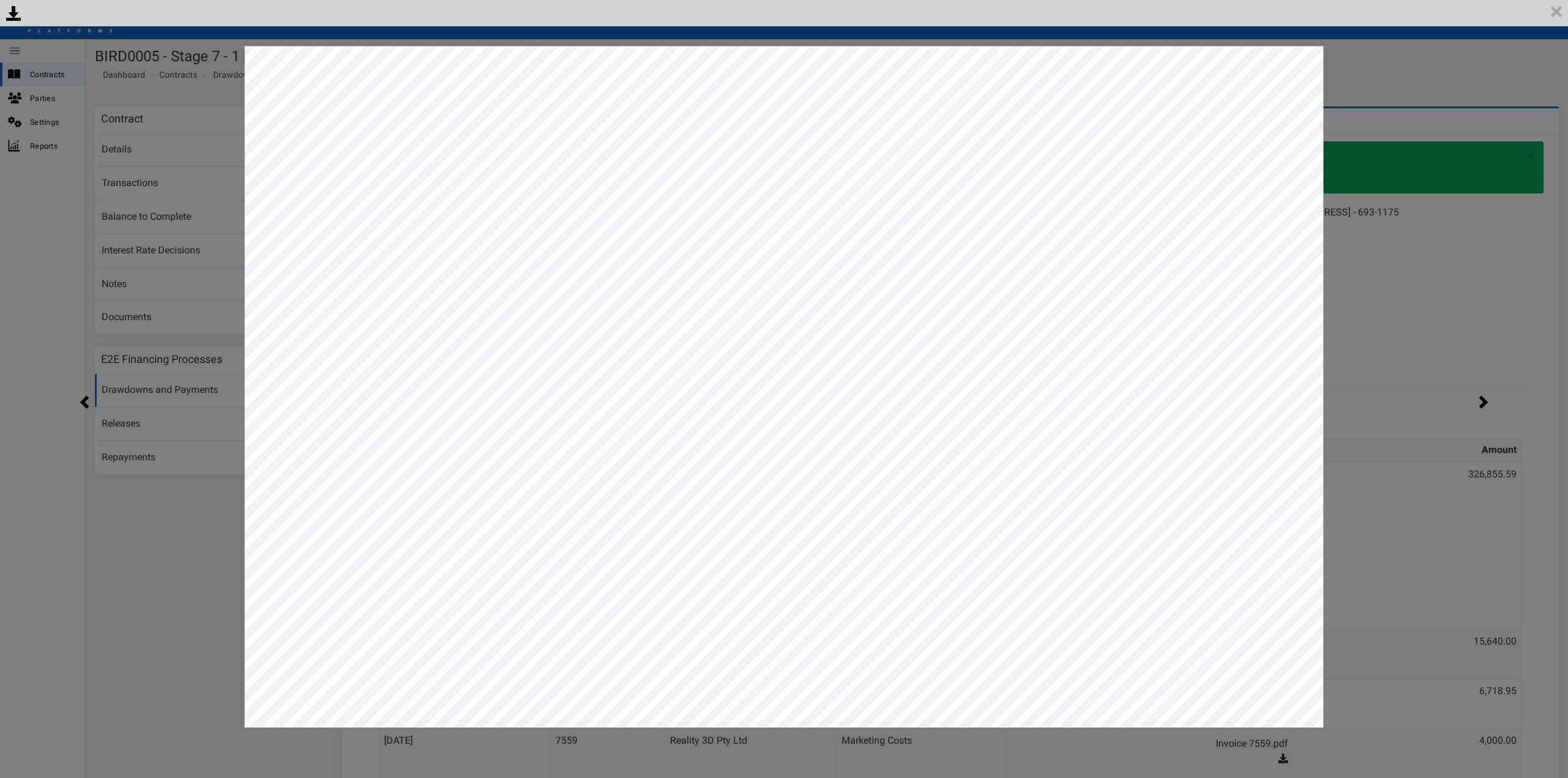
click at [1440, 100] on div "<p>Your browser does not support iframes.</p><script type="text/javascript">ale…" at bounding box center [784, 389] width 1568 height 778
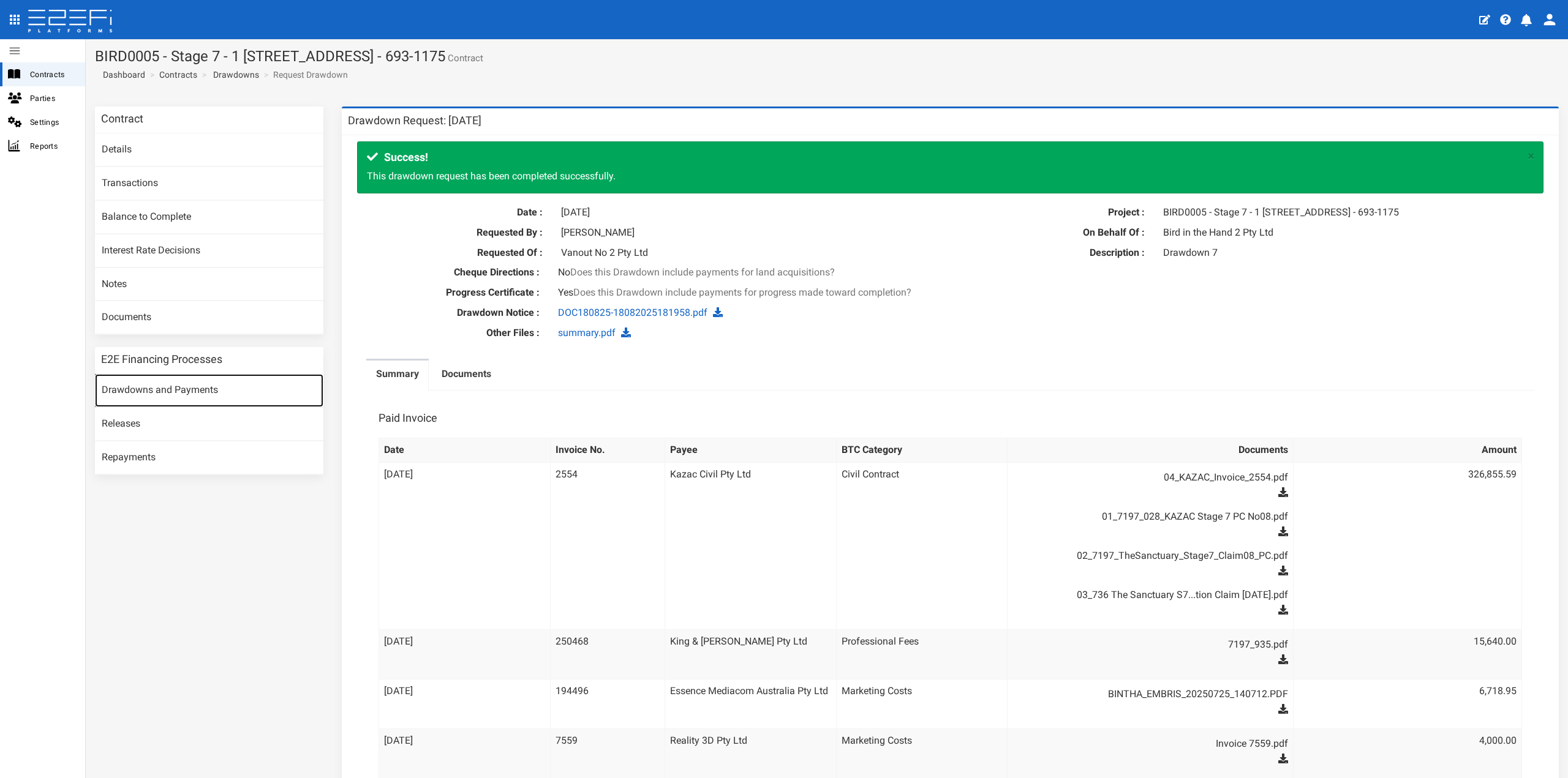
click at [171, 384] on link "Drawdowns and Payments" at bounding box center [209, 390] width 229 height 33
